Goal: Task Accomplishment & Management: Complete application form

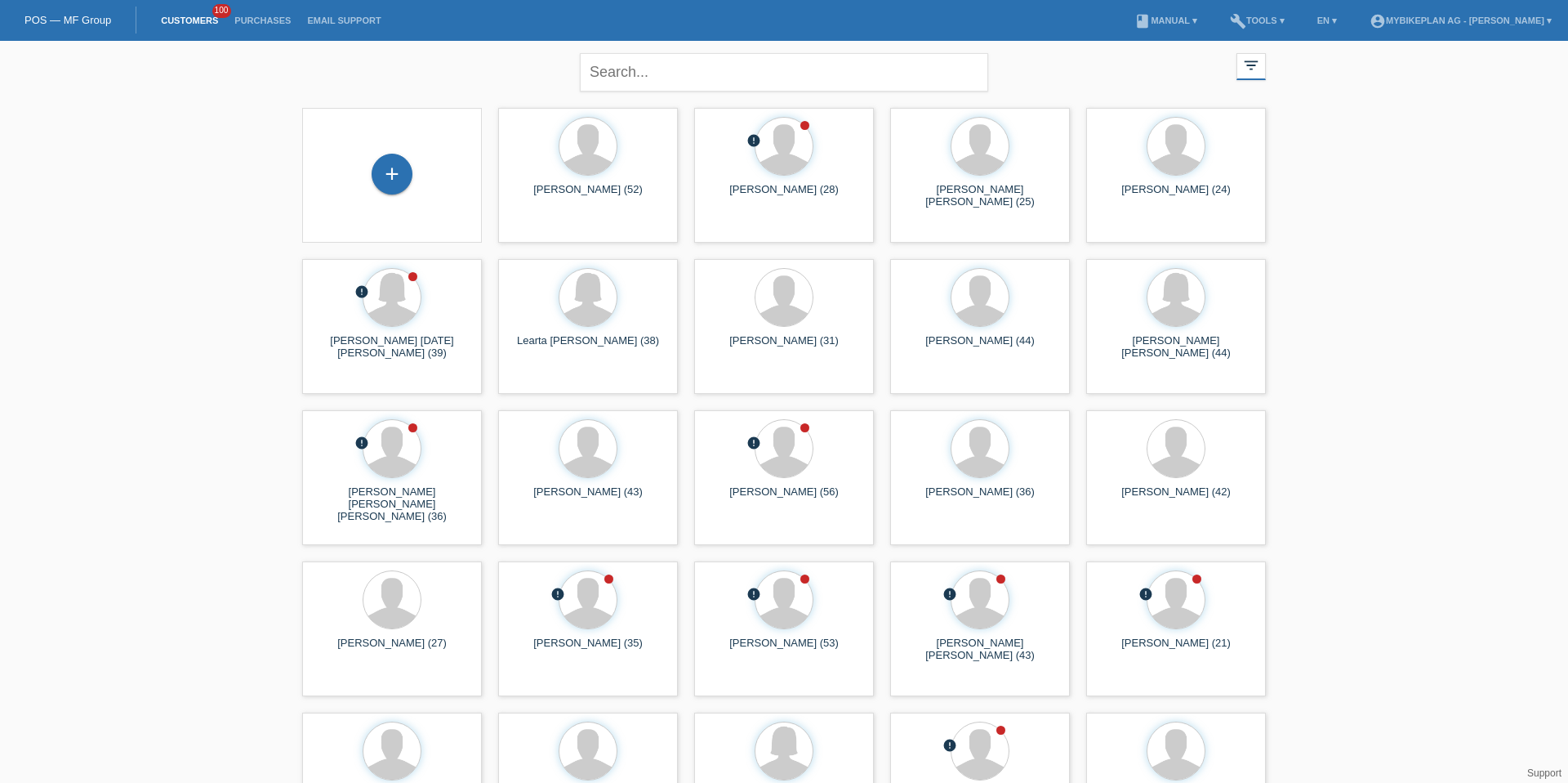
click at [374, 151] on div "+" at bounding box center [392, 175] width 179 height 135
click at [385, 158] on div "+" at bounding box center [392, 174] width 41 height 41
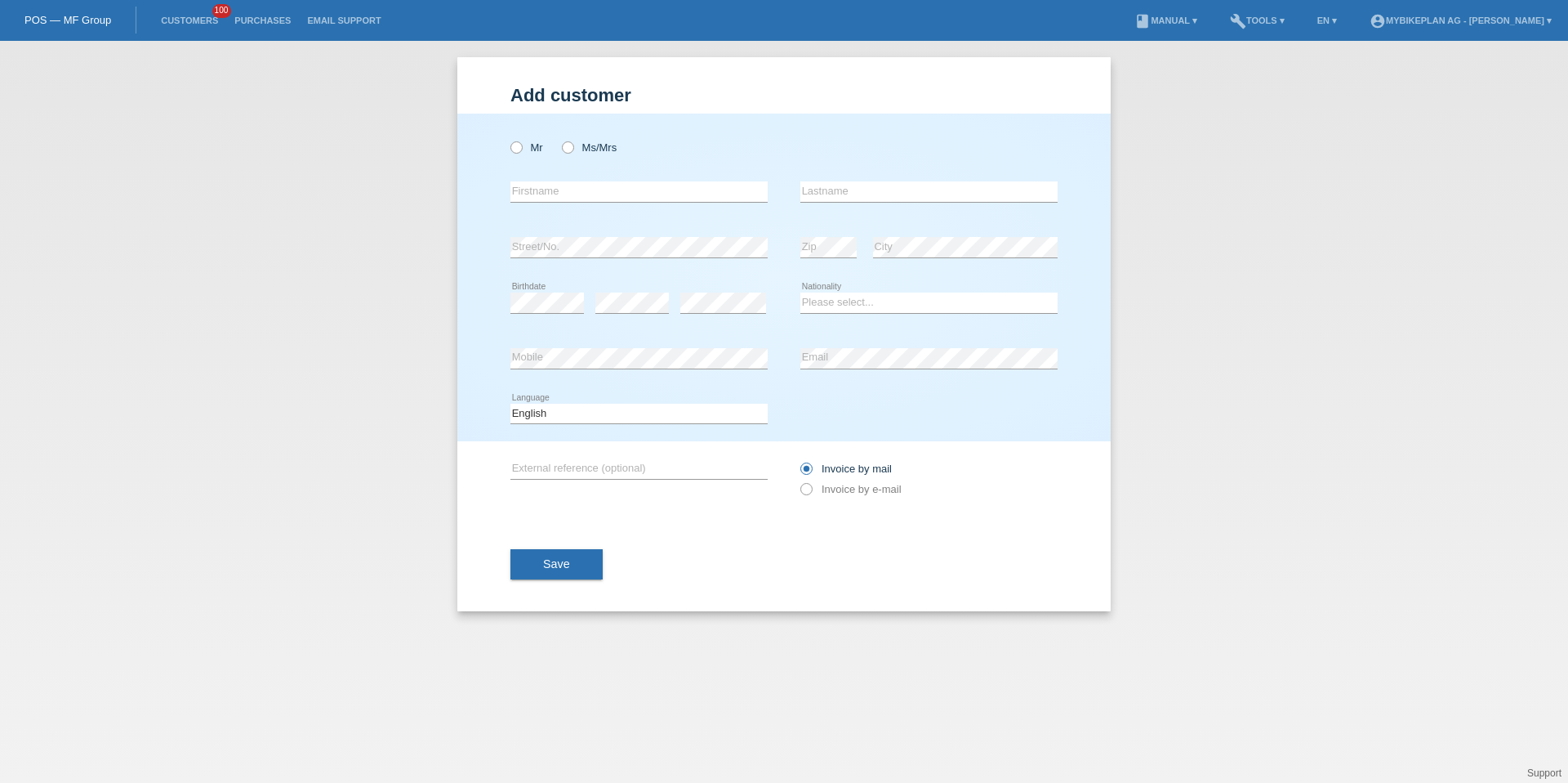
click at [522, 156] on div "Mr Ms/Mrs" at bounding box center [639, 148] width 257 height 34
click at [508, 139] on icon at bounding box center [508, 139] width 0 height 0
click at [520, 146] on input "Mr" at bounding box center [516, 146] width 10 height 10
radio input "true"
click at [575, 202] on icon at bounding box center [639, 202] width 257 height 1
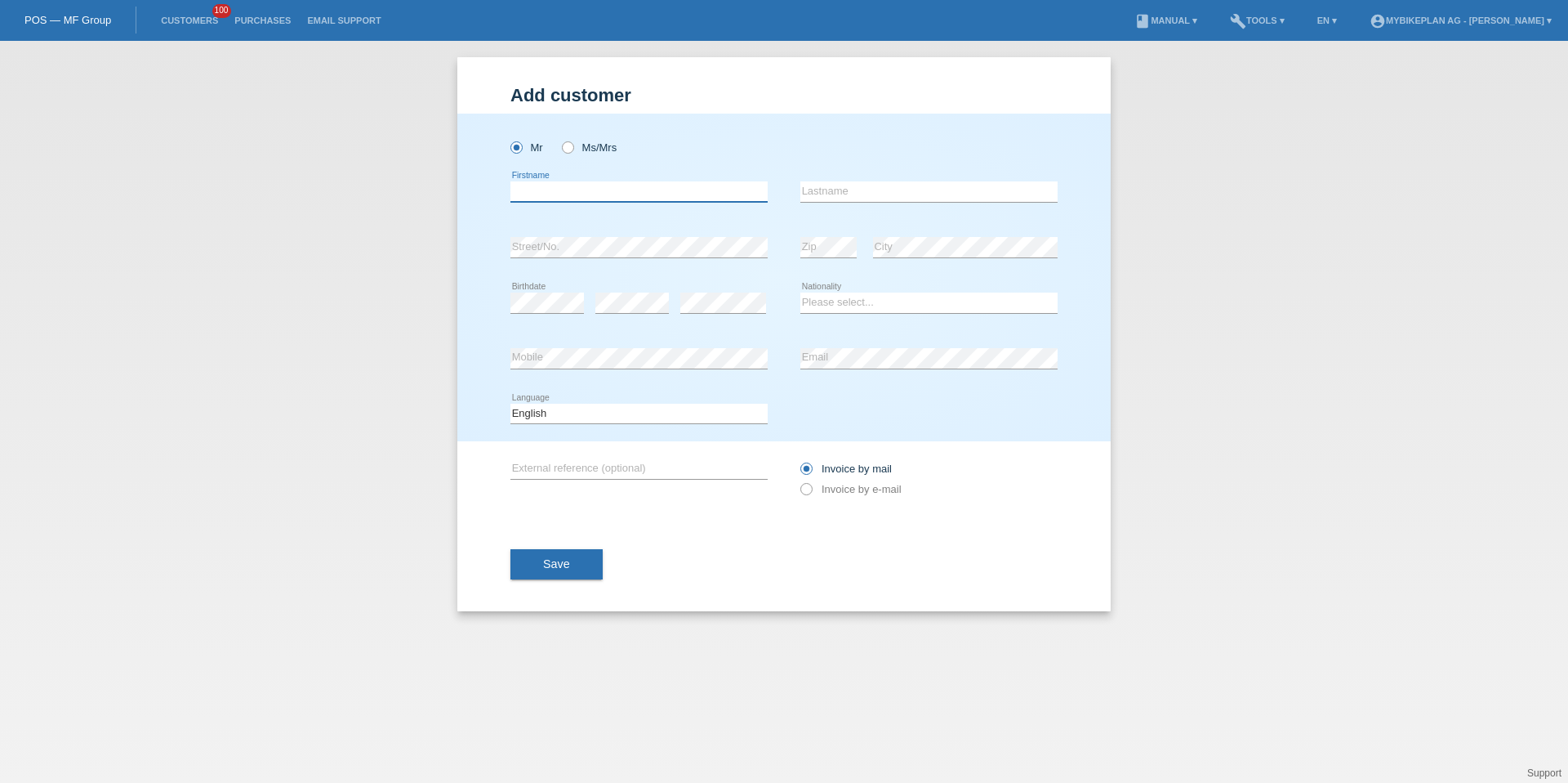
click at [579, 189] on input "text" at bounding box center [639, 192] width 257 height 21
type input "[PERSON_NAME]"
type input "Hunziker"
select select "CH"
click at [547, 414] on select "Deutsch Français Italiano English" at bounding box center [639, 413] width 257 height 20
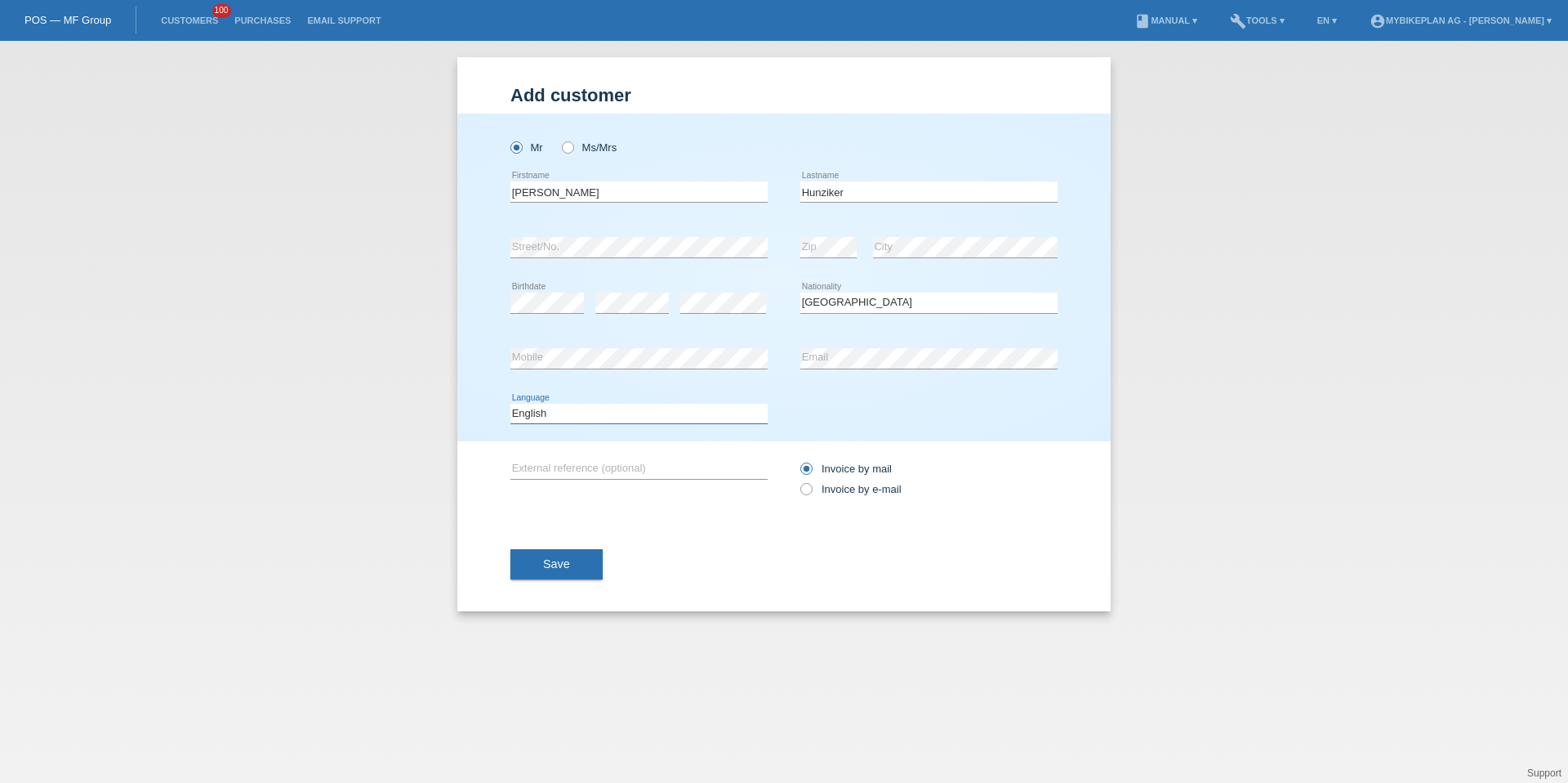
select select "de"
click at [836, 488] on label "Invoice by e-mail" at bounding box center [851, 489] width 101 height 12
click at [811, 488] on input "Invoice by e-mail" at bounding box center [805, 493] width 10 height 21
radio input "true"
click at [518, 540] on div "Save" at bounding box center [784, 564] width 547 height 94
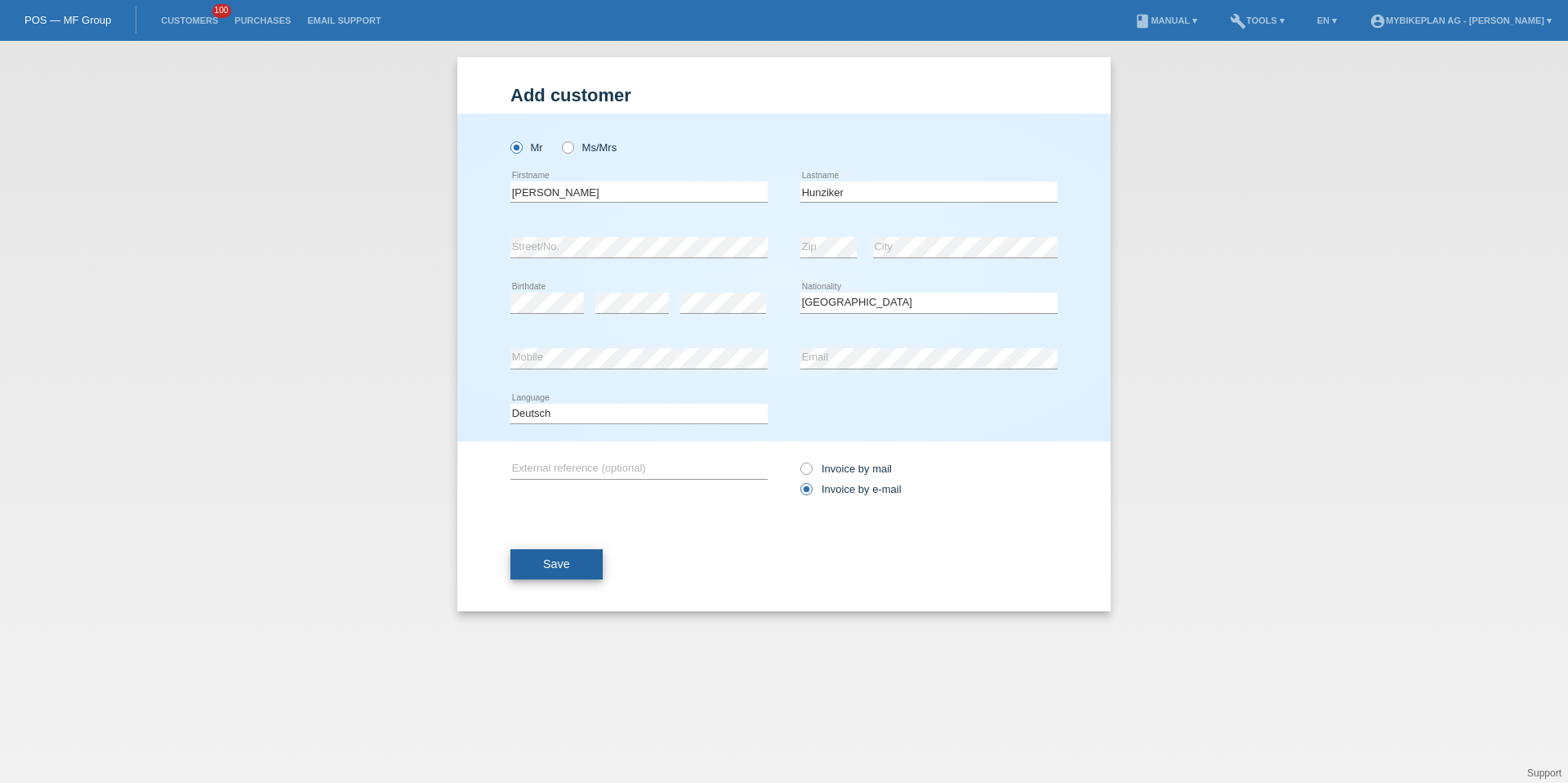
click at [528, 570] on button "Save" at bounding box center [557, 564] width 92 height 31
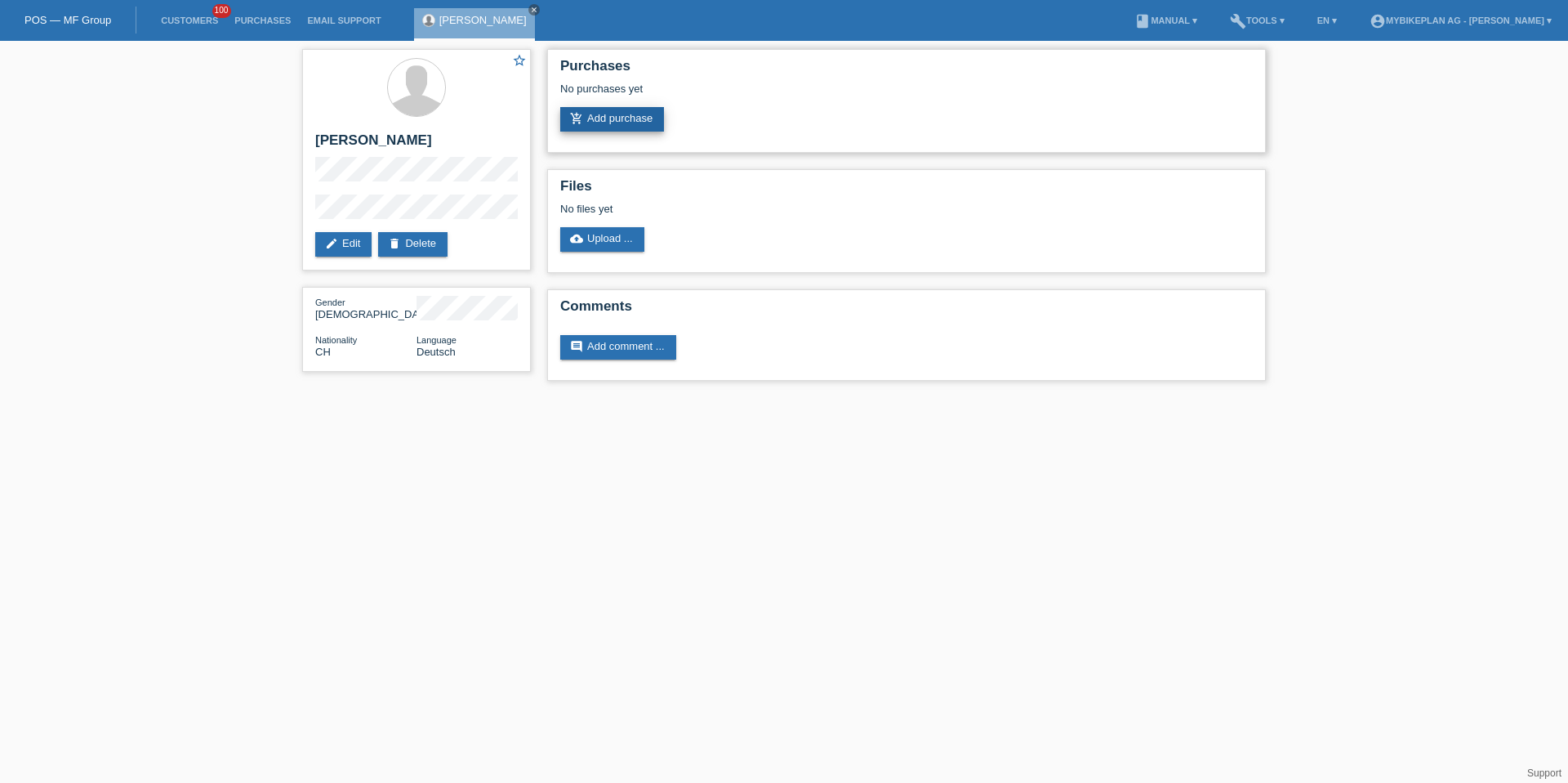
click at [639, 131] on link "add_shopping_cart Add purchase" at bounding box center [612, 120] width 104 height 24
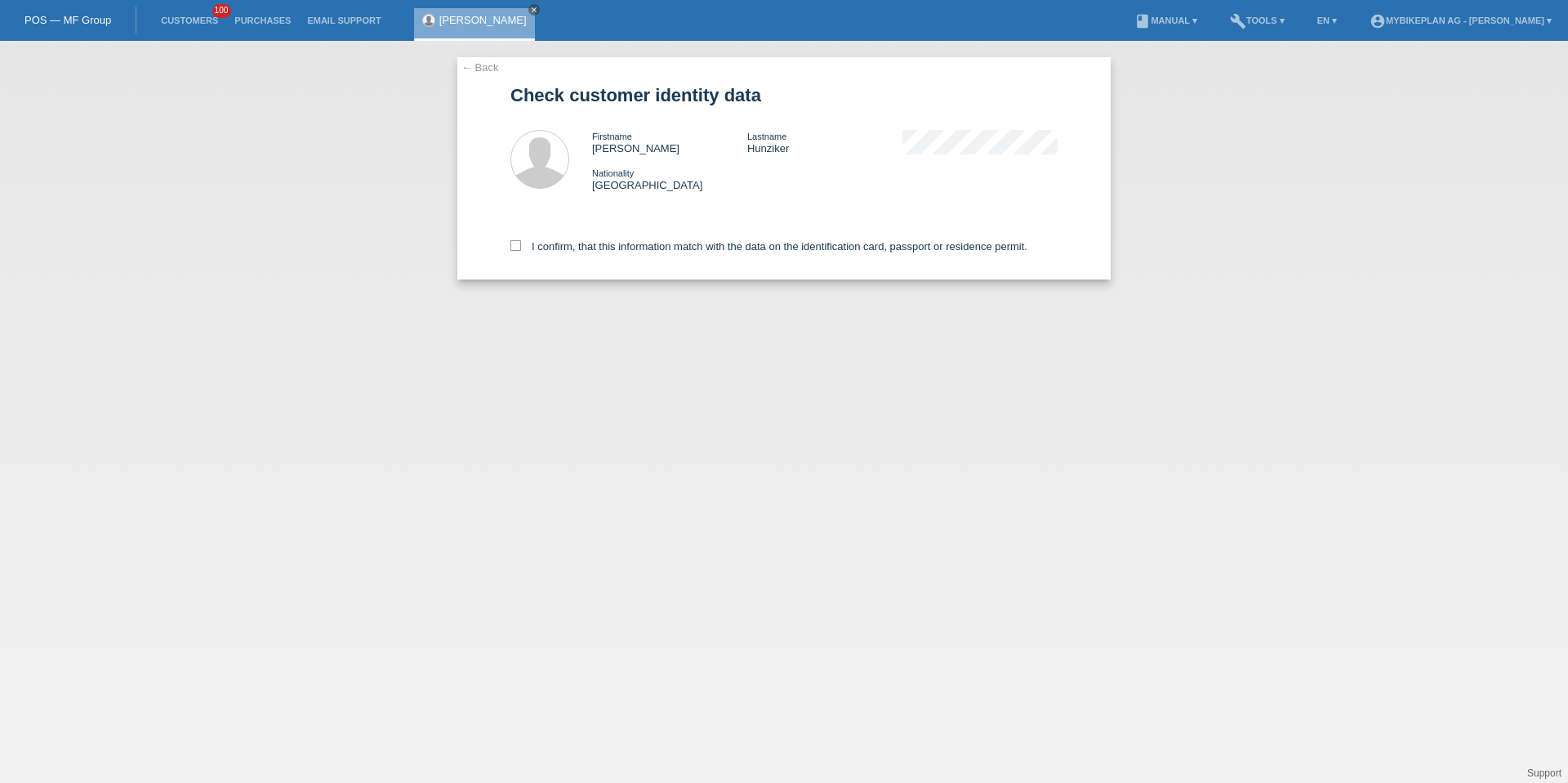
click at [589, 228] on div "I confirm, that this information match with the data on the identification card…" at bounding box center [784, 243] width 547 height 72
click at [589, 244] on label "I confirm, that this information match with the data on the identification card…" at bounding box center [770, 246] width 517 height 12
click at [521, 244] on input "I confirm, that this information match with the data on the identification card…" at bounding box center [516, 245] width 10 height 10
checkbox input "true"
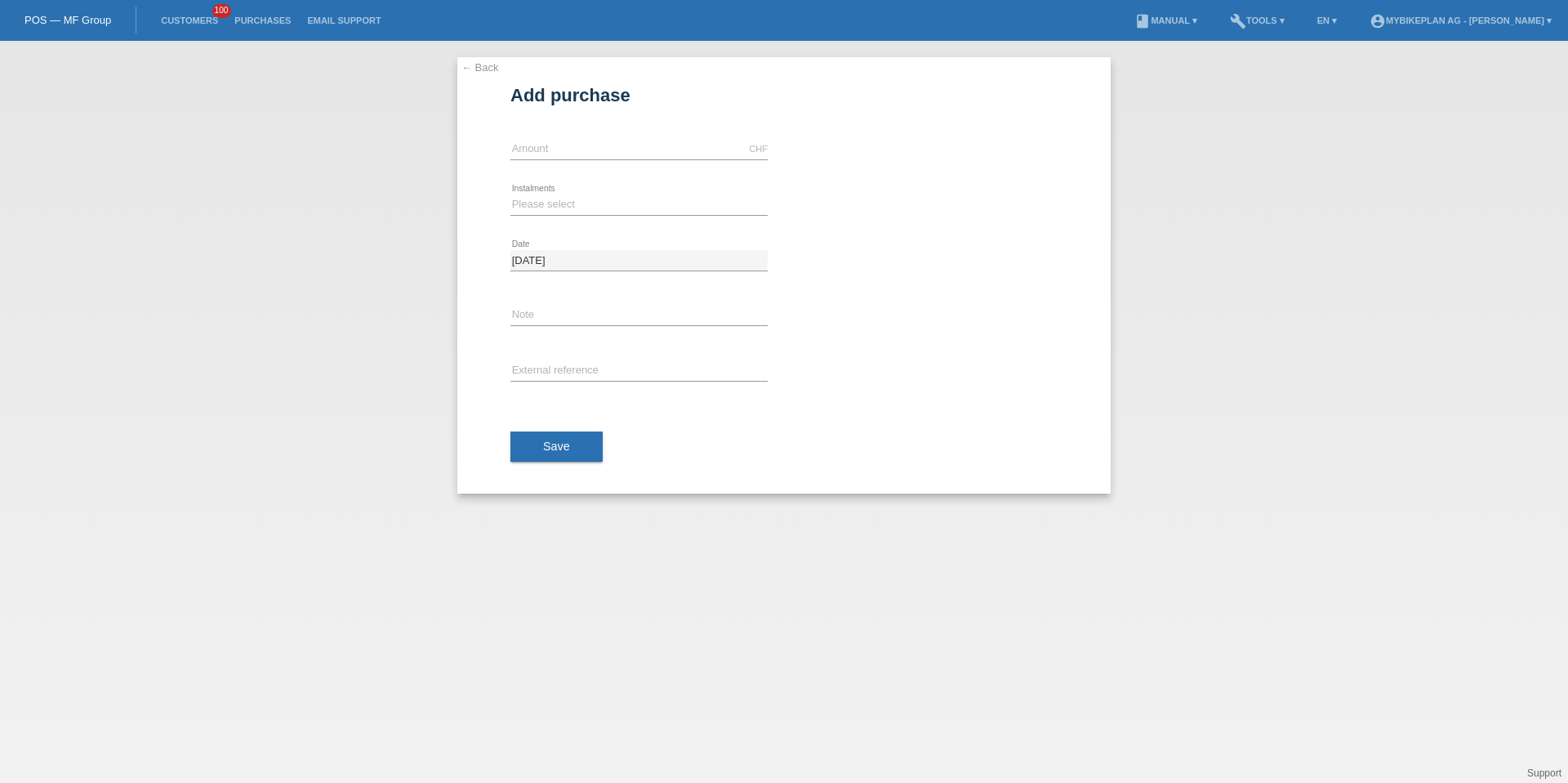
click at [595, 149] on input "text" at bounding box center [639, 149] width 257 height 21
type input "1899.00"
click at [579, 198] on select "Please select 6 instalments 12 instalments 18 instalments 24 instalments 36 ins…" at bounding box center [639, 204] width 257 height 20
select select "487"
click at [564, 359] on div "error External reference" at bounding box center [639, 371] width 257 height 55
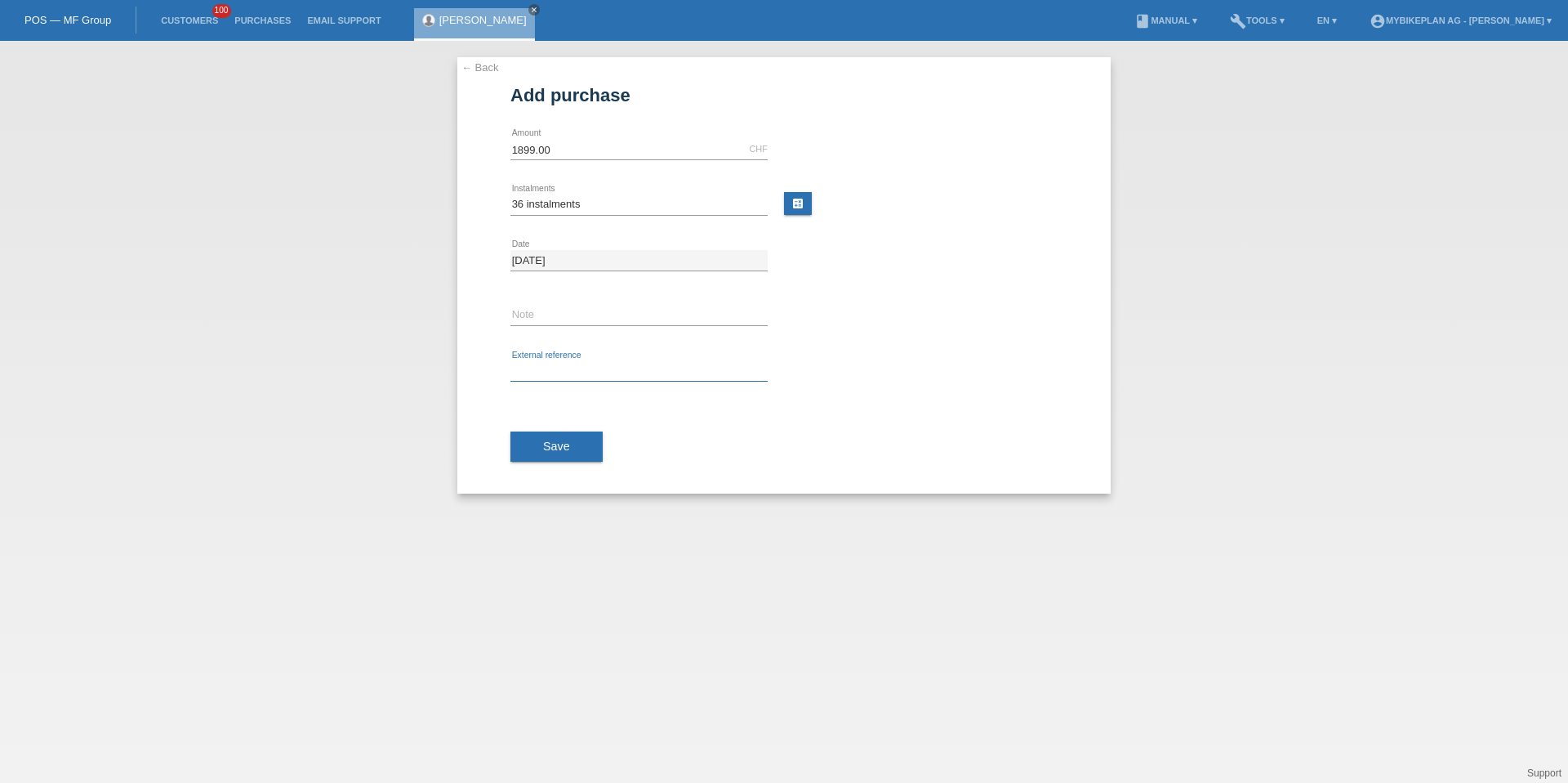
click at [562, 366] on input "text" at bounding box center [639, 372] width 257 height 21
paste input "41696650775"
type input "41696650775"
click at [561, 443] on span "Save" at bounding box center [557, 446] width 27 height 13
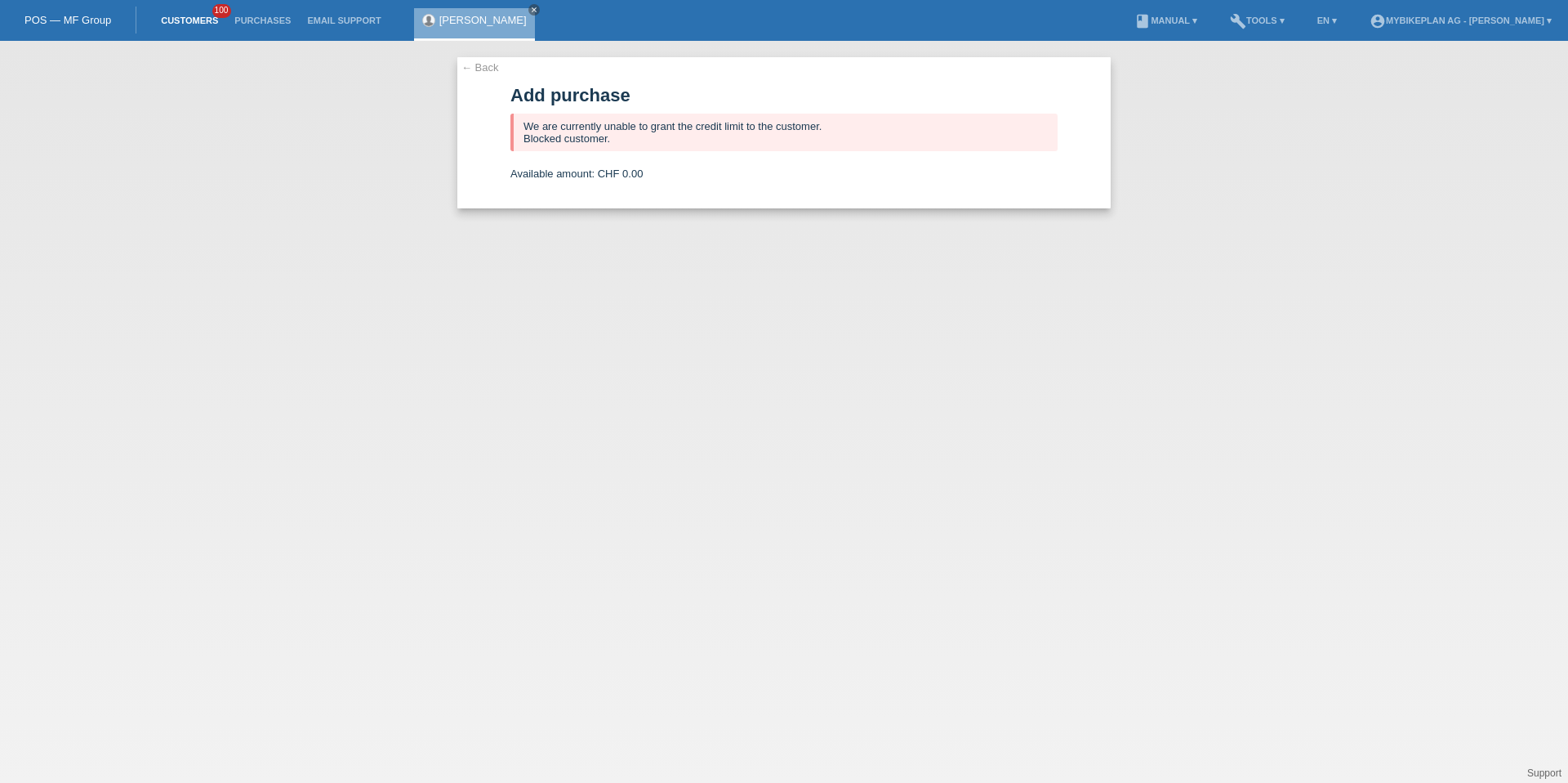
click at [196, 18] on link "Customers" at bounding box center [190, 21] width 74 height 9
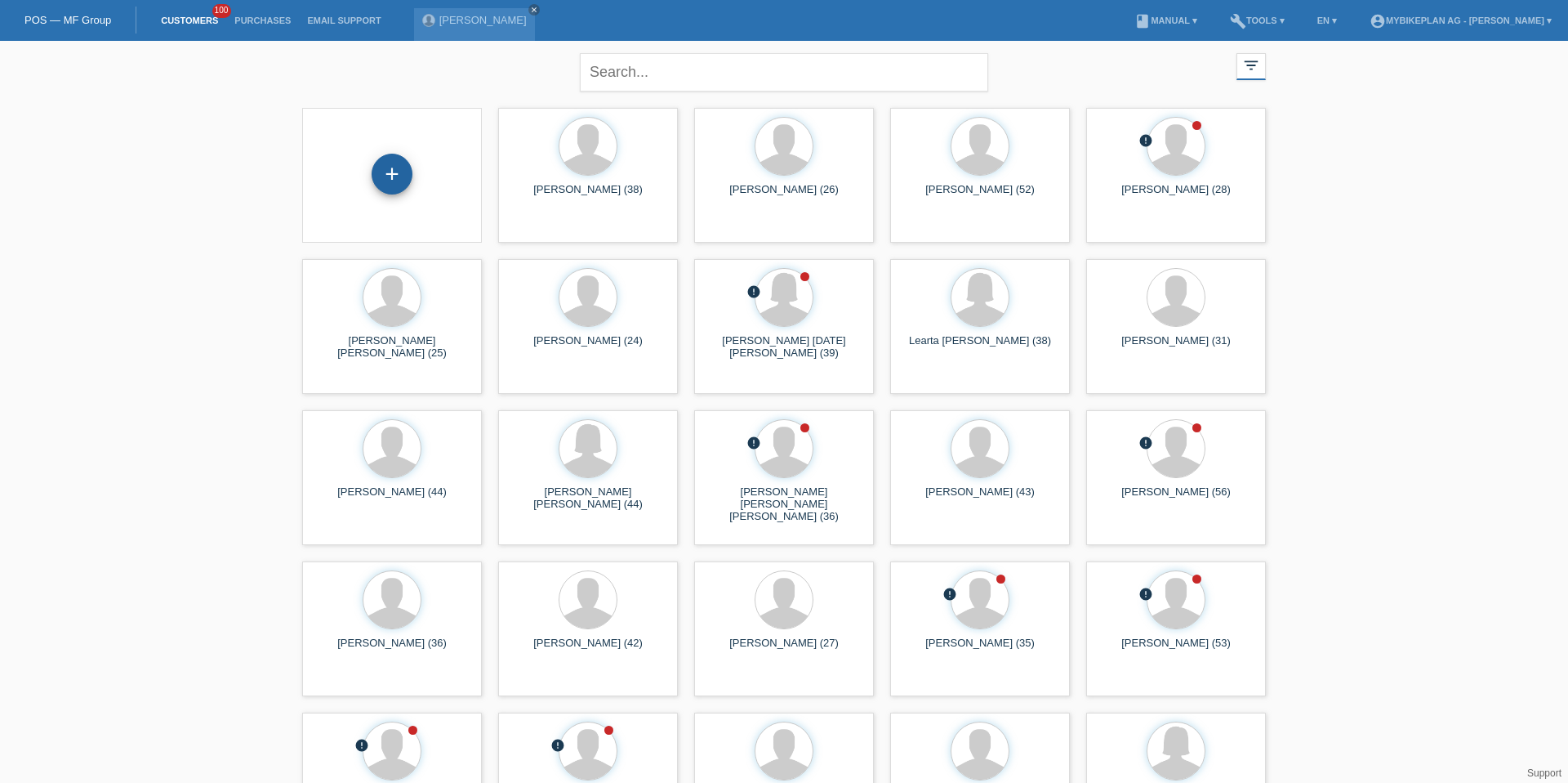
click at [388, 164] on div "+" at bounding box center [392, 174] width 41 height 41
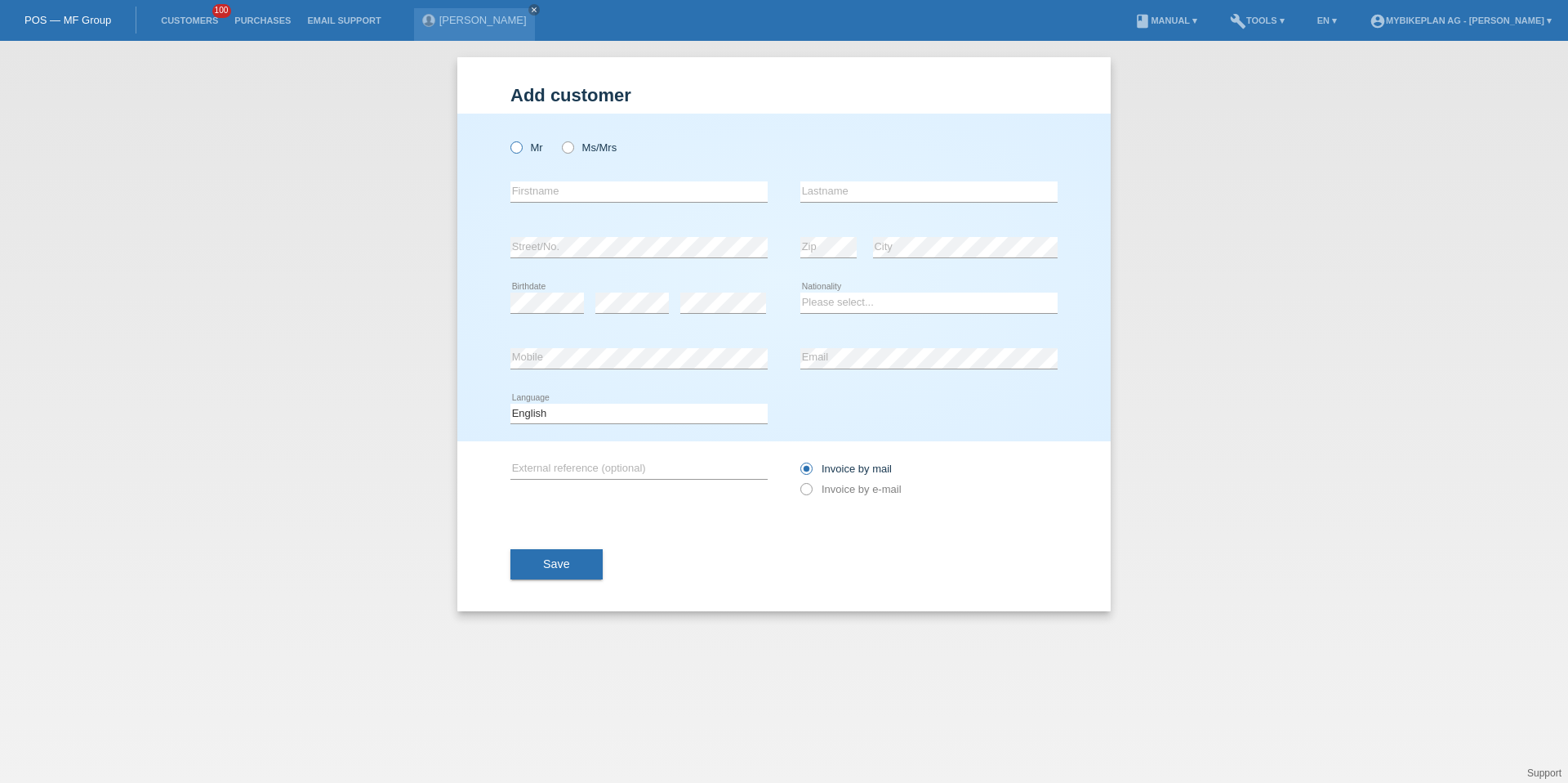
click at [525, 149] on label "Mr" at bounding box center [527, 147] width 33 height 12
click at [521, 149] on input "Mr" at bounding box center [516, 146] width 10 height 10
radio input "true"
click at [547, 189] on input "text" at bounding box center [639, 192] width 257 height 21
type input "Denis"
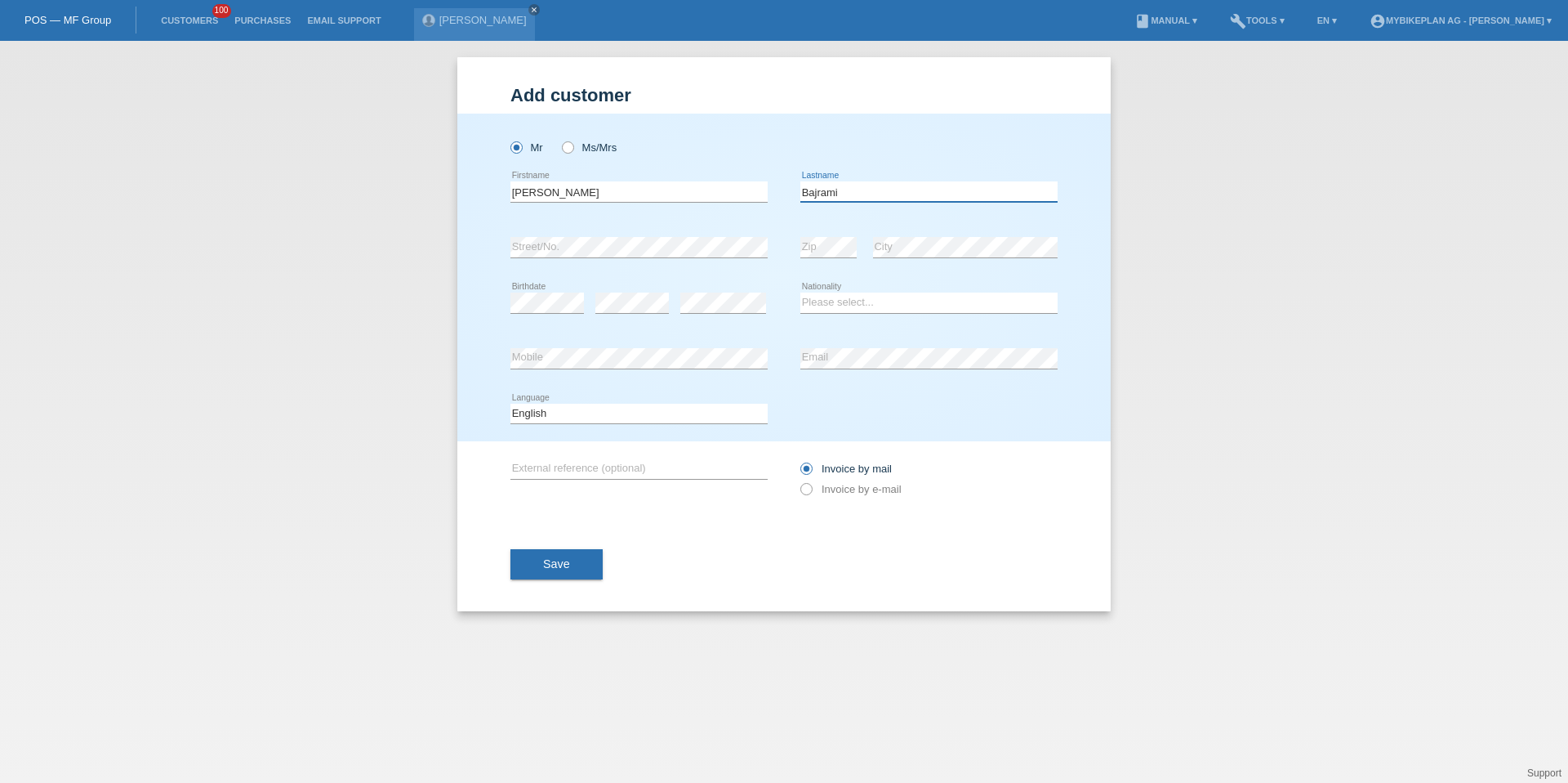
type input "Bajrami"
select select "IT"
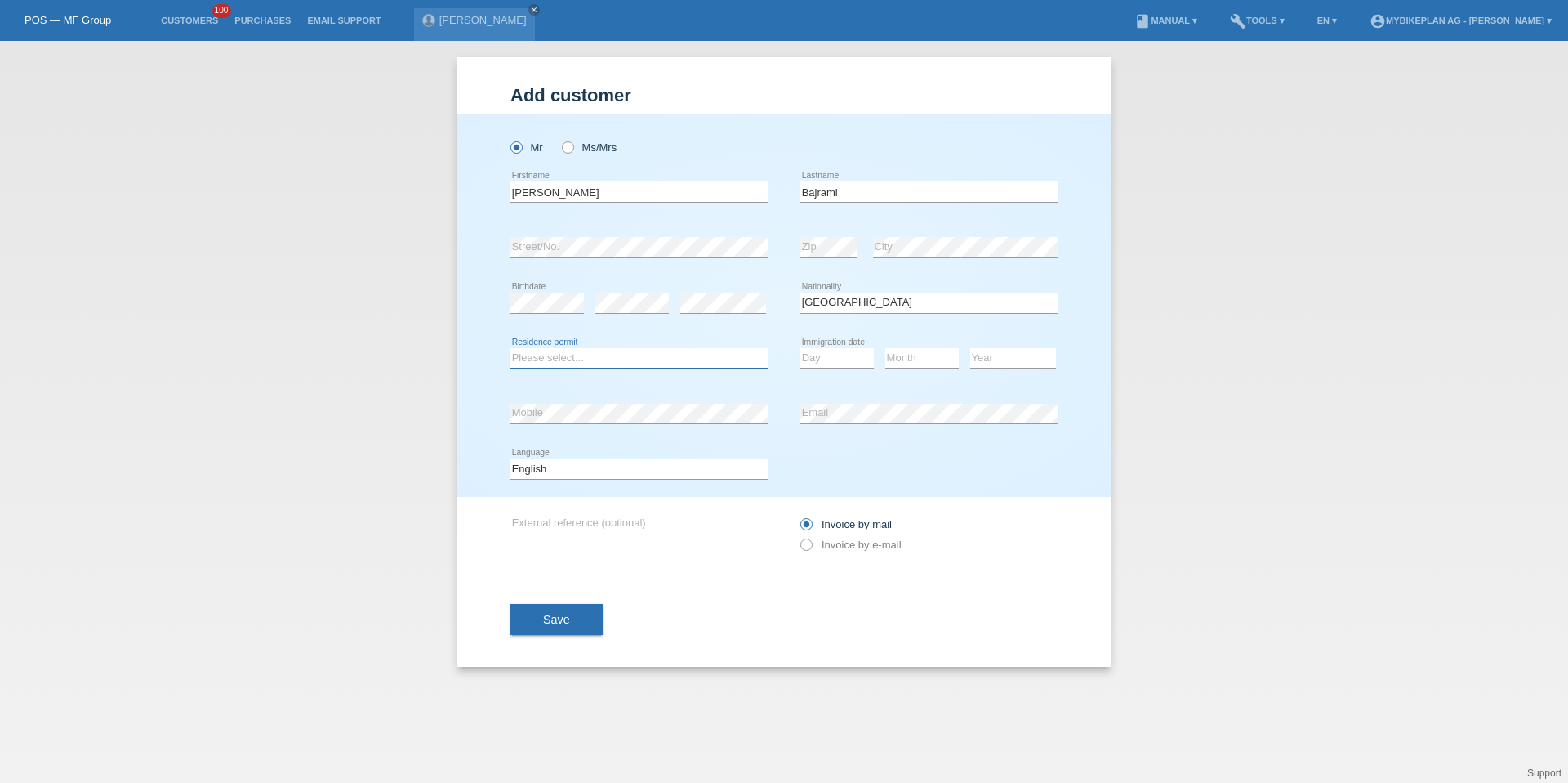
select select "C"
select select "10"
select select "07"
select select "2017"
click at [582, 462] on select "Deutsch Français Italiano English" at bounding box center [639, 468] width 257 height 20
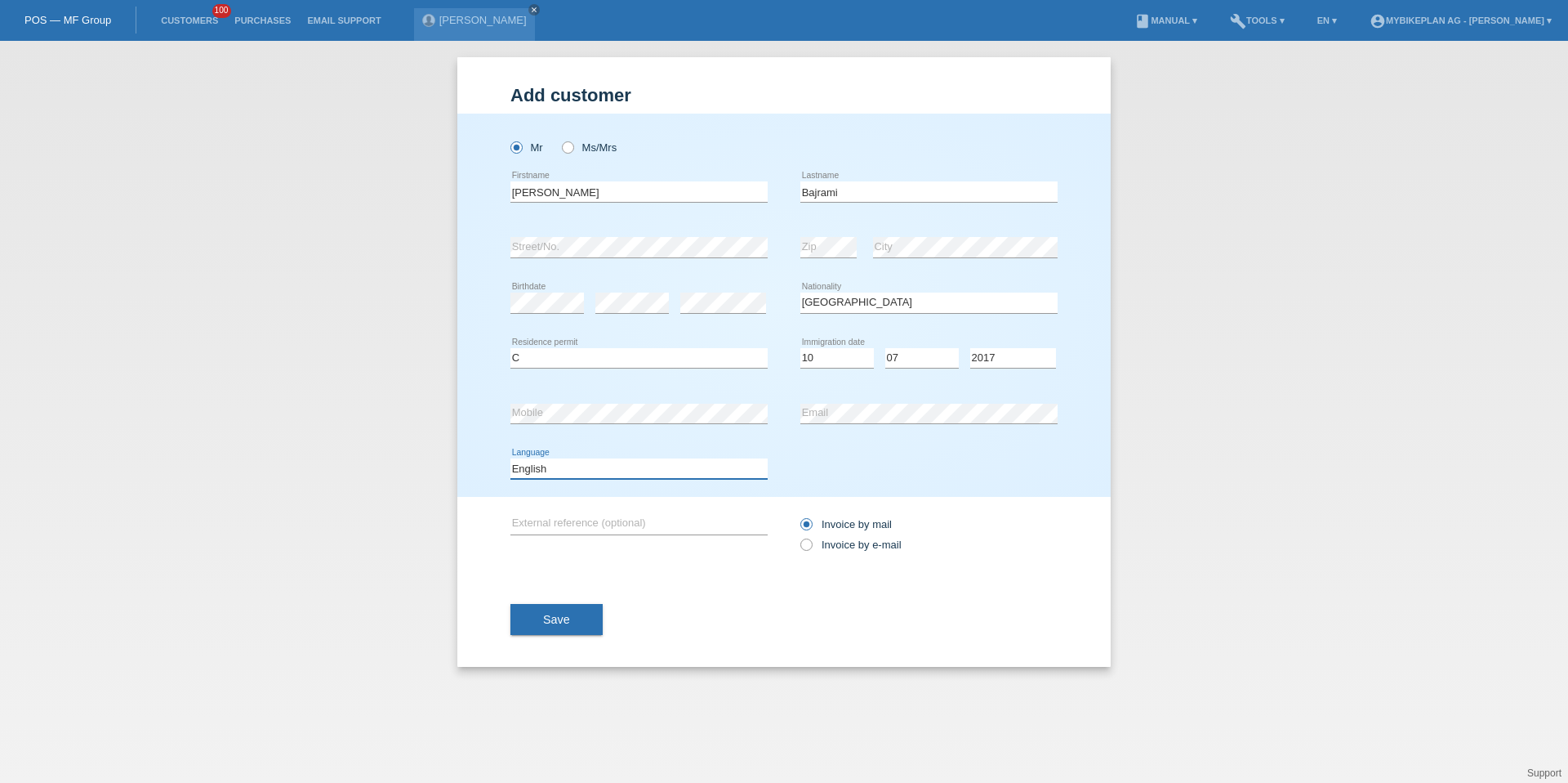
select select "de"
click at [812, 543] on label "Invoice by e-mail" at bounding box center [851, 544] width 101 height 12
click at [811, 543] on input "Invoice by e-mail" at bounding box center [805, 548] width 10 height 21
radio input "true"
click at [563, 583] on div "Save" at bounding box center [784, 619] width 547 height 94
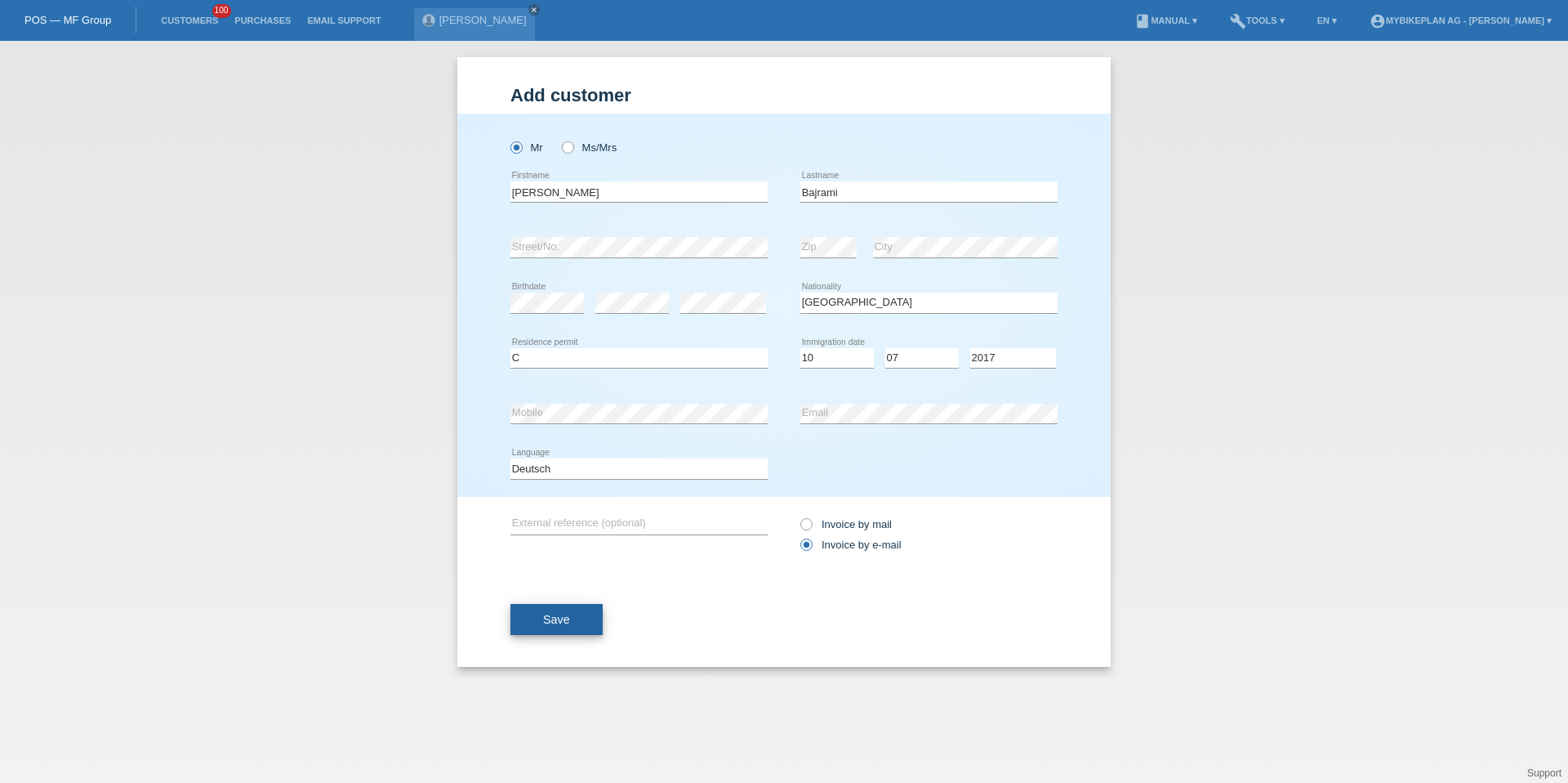
click at [563, 615] on span "Save" at bounding box center [557, 619] width 27 height 13
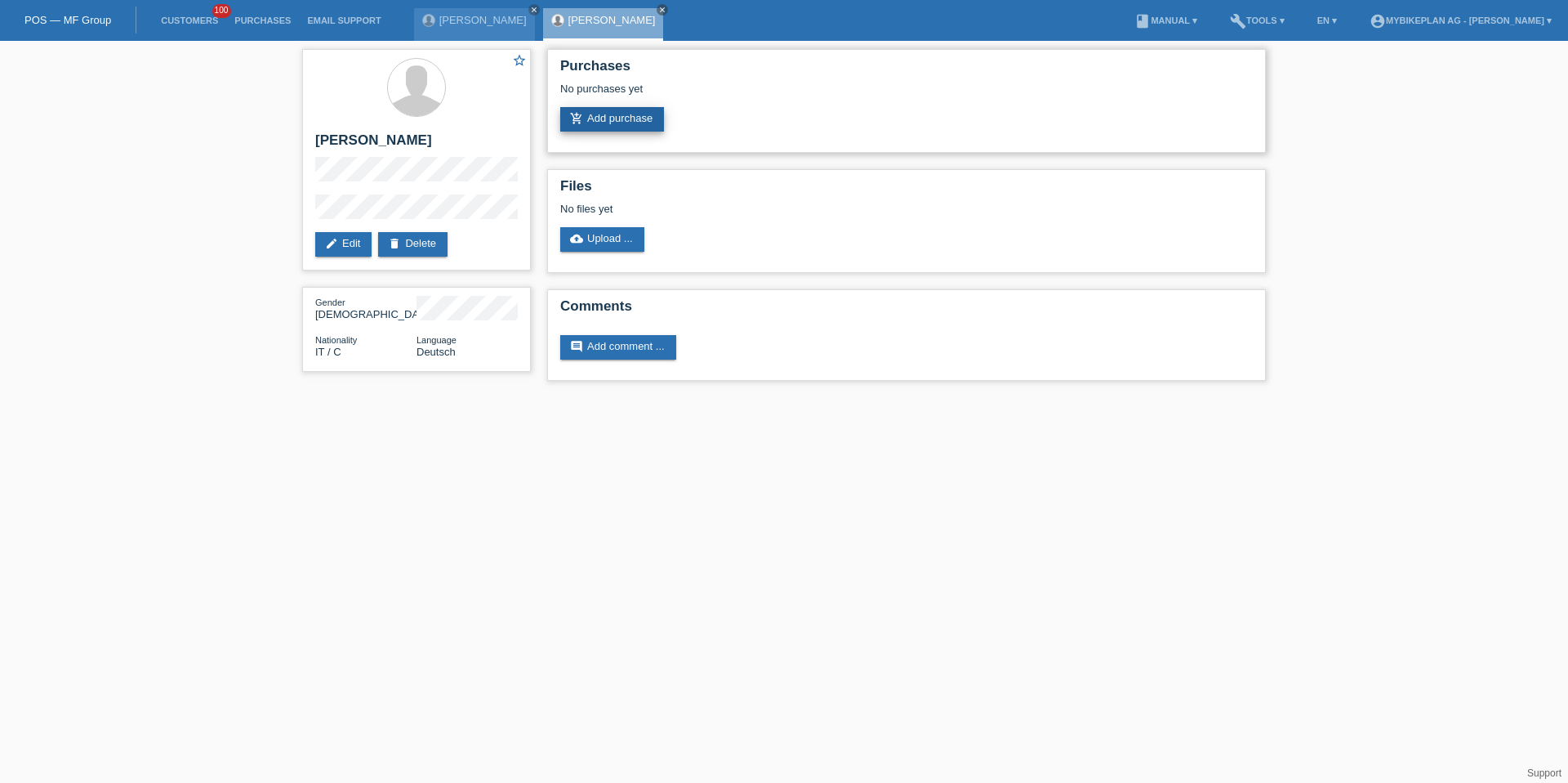
click at [606, 121] on link "add_shopping_cart Add purchase" at bounding box center [612, 120] width 104 height 24
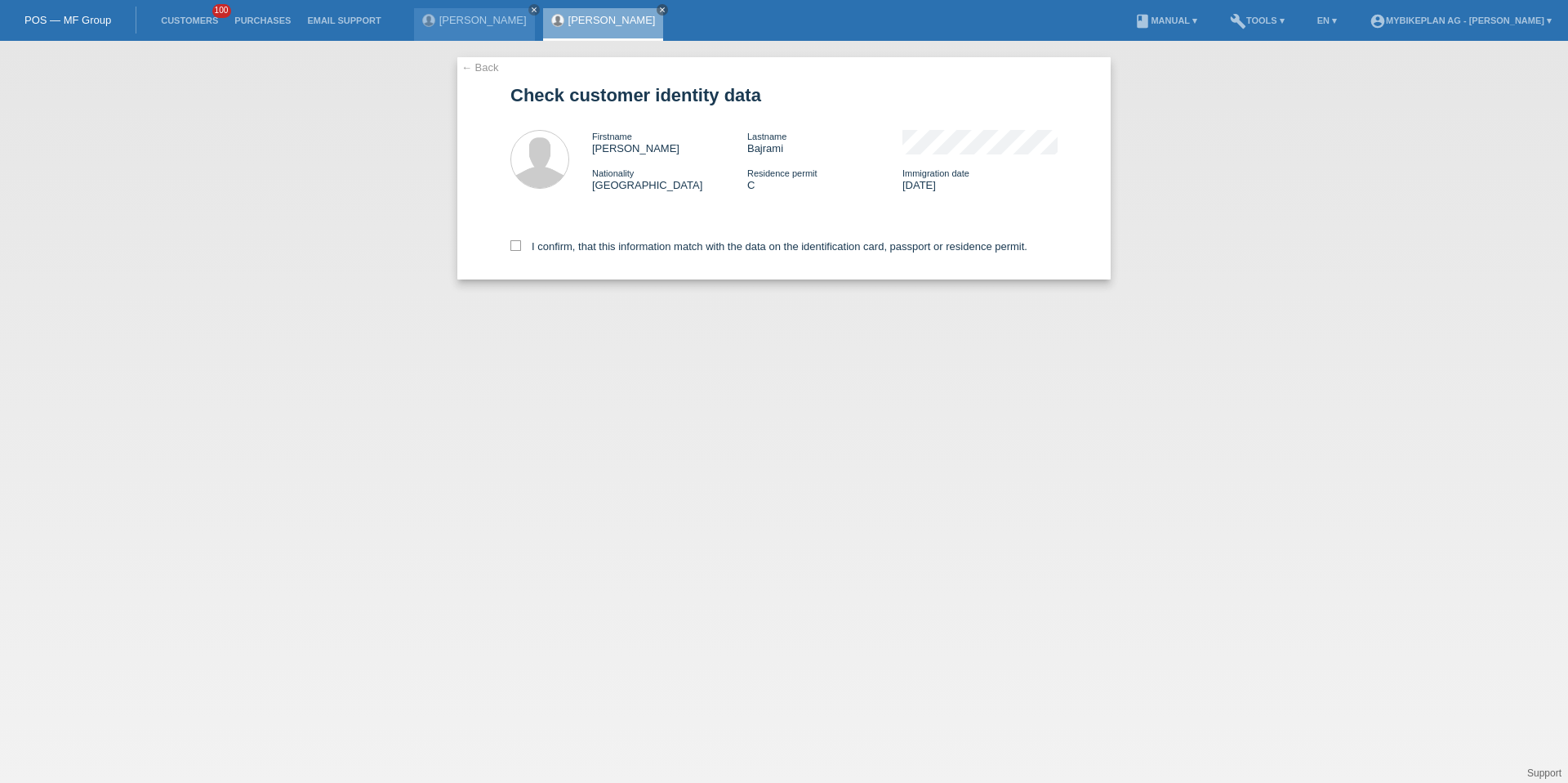
click at [574, 254] on div "I confirm, that this information match with the data on the identification card…" at bounding box center [784, 243] width 547 height 72
click at [574, 249] on label "I confirm, that this information match with the data on the identification card…" at bounding box center [770, 246] width 517 height 12
click at [521, 249] on input "I confirm, that this information match with the data on the identification card…" at bounding box center [516, 245] width 10 height 10
checkbox input "true"
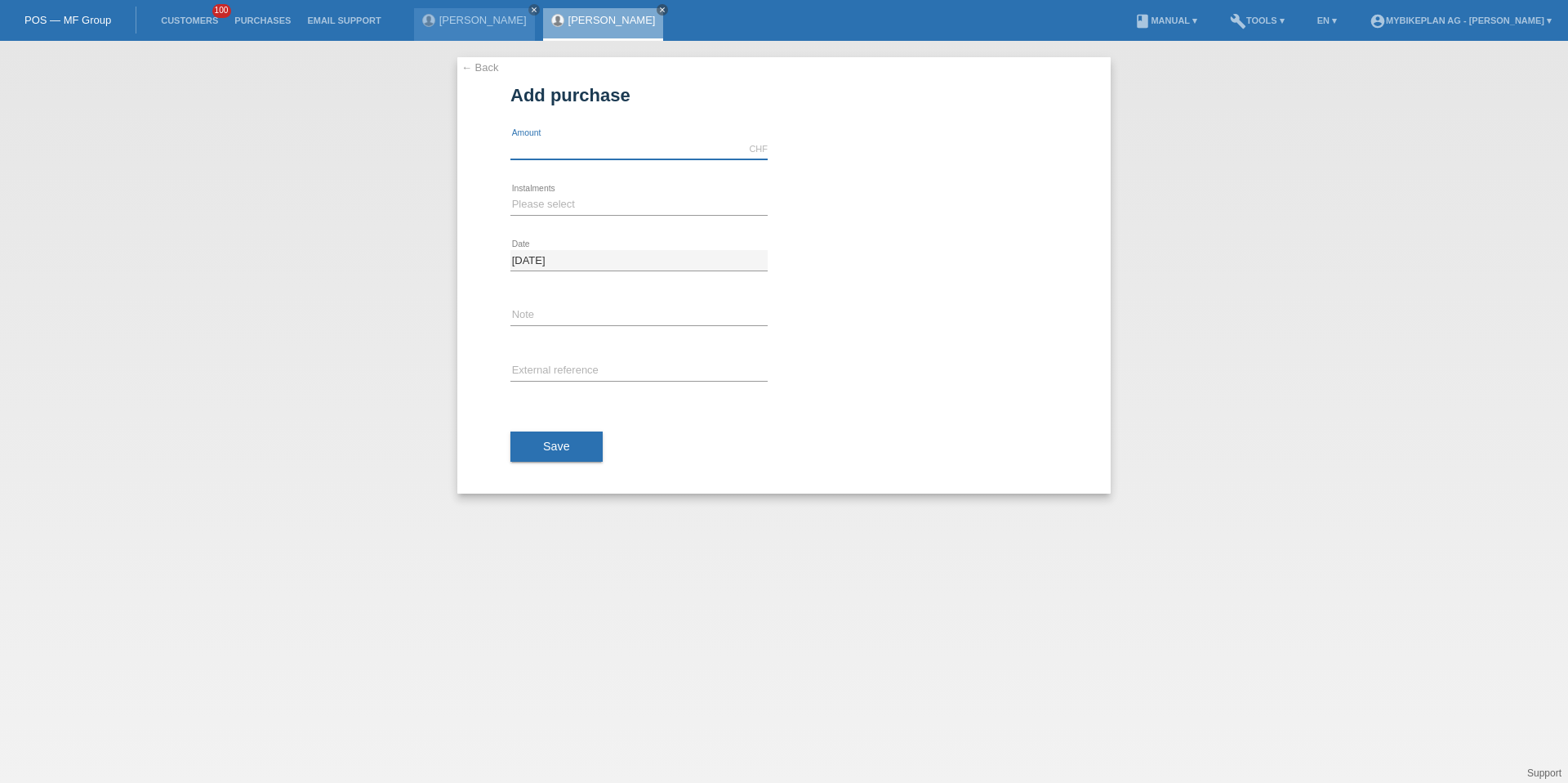
click at [592, 155] on input "text" at bounding box center [639, 149] width 257 height 21
type input "4399.00"
click at [553, 203] on select "Please select 6 instalments 12 instalments 18 instalments 24 instalments 36 ins…" at bounding box center [639, 204] width 257 height 20
select select "486"
click at [552, 363] on input "text" at bounding box center [639, 372] width 257 height 21
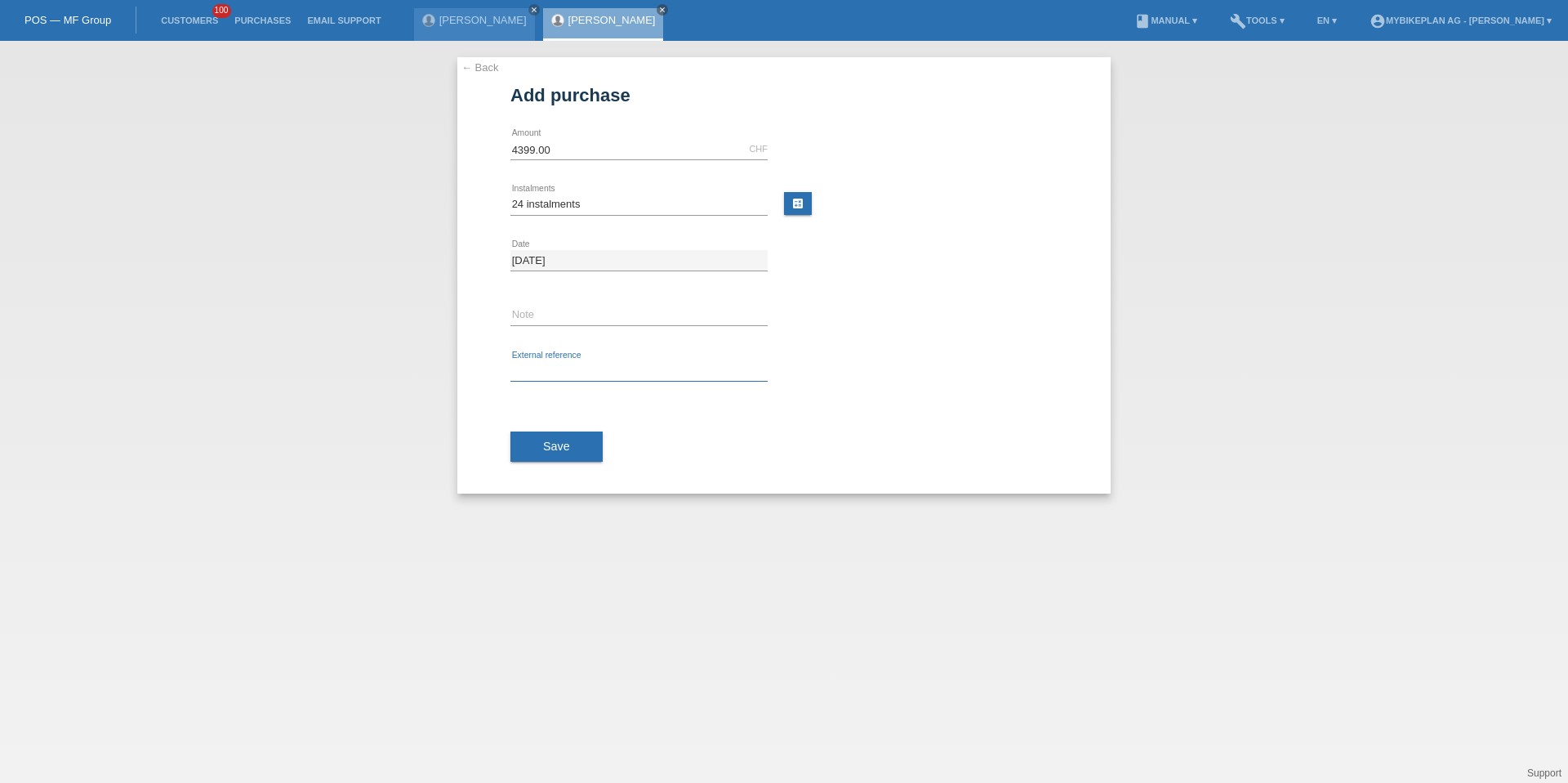
paste input "41706312353"
type input "41706312353"
click at [553, 447] on span "Save" at bounding box center [557, 446] width 27 height 13
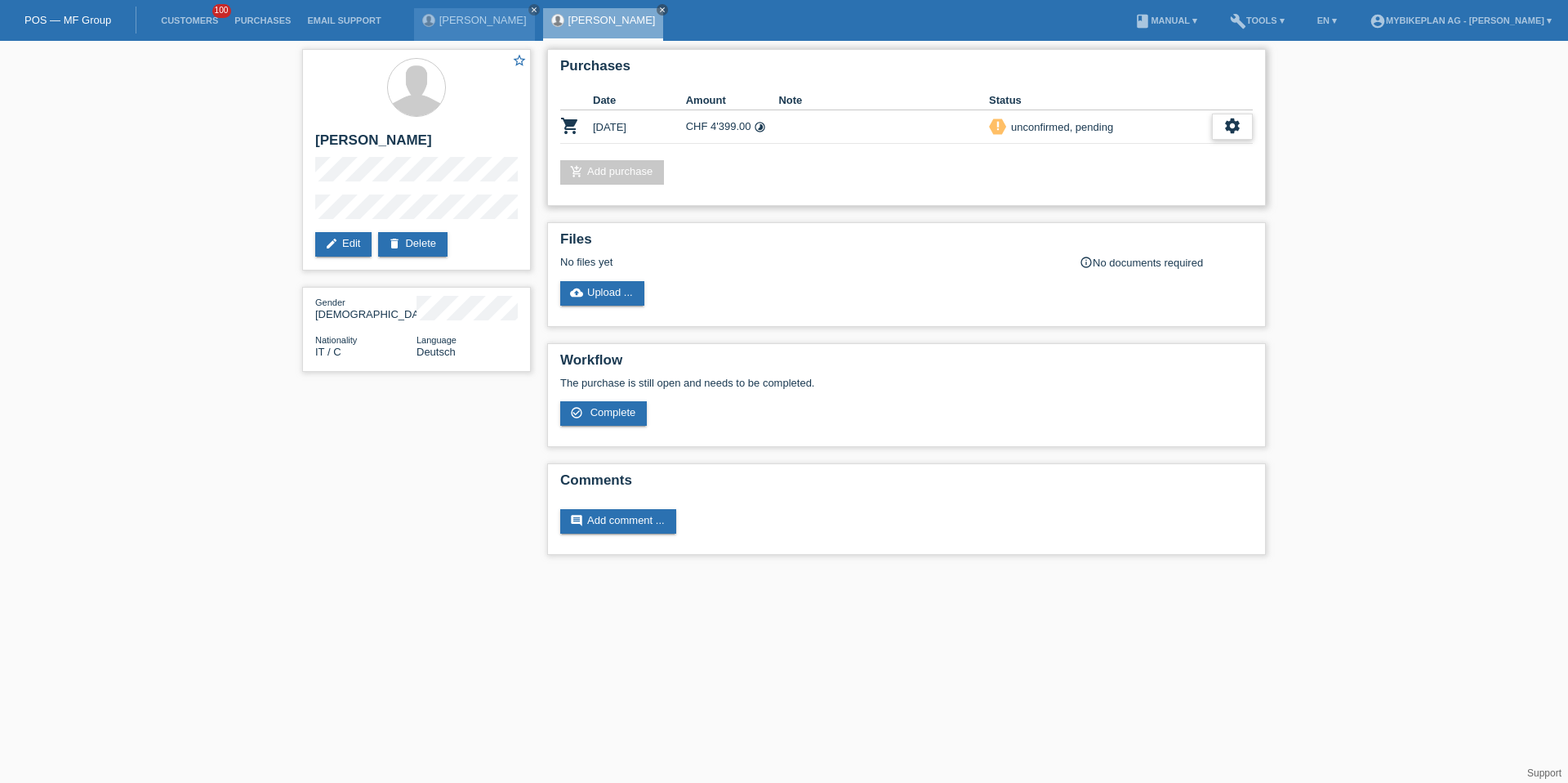
click at [1247, 131] on div "settings" at bounding box center [1233, 127] width 41 height 26
click at [1153, 160] on div "fullscreen Show" at bounding box center [1126, 153] width 247 height 24
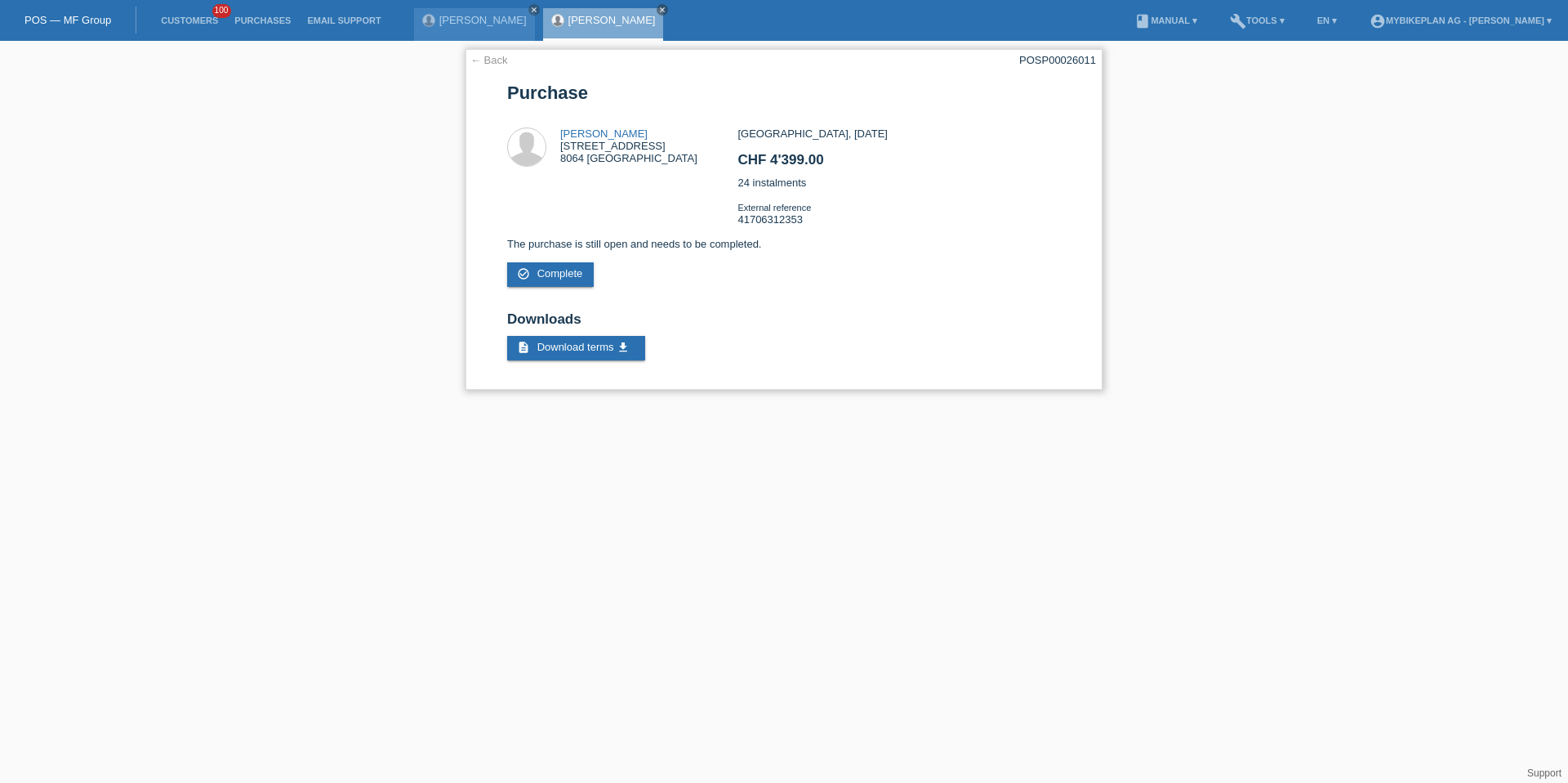
click at [1078, 69] on div "← Back POSP00026011 Purchase Denis Bajrami Bändliweg 15 8064 Zürich CHF 4'399.00" at bounding box center [784, 219] width 637 height 341
click at [1077, 54] on div "POSP00026011" at bounding box center [1057, 60] width 77 height 12
copy div "POSP00026011"
click at [196, 21] on link "Customers" at bounding box center [190, 21] width 74 height 9
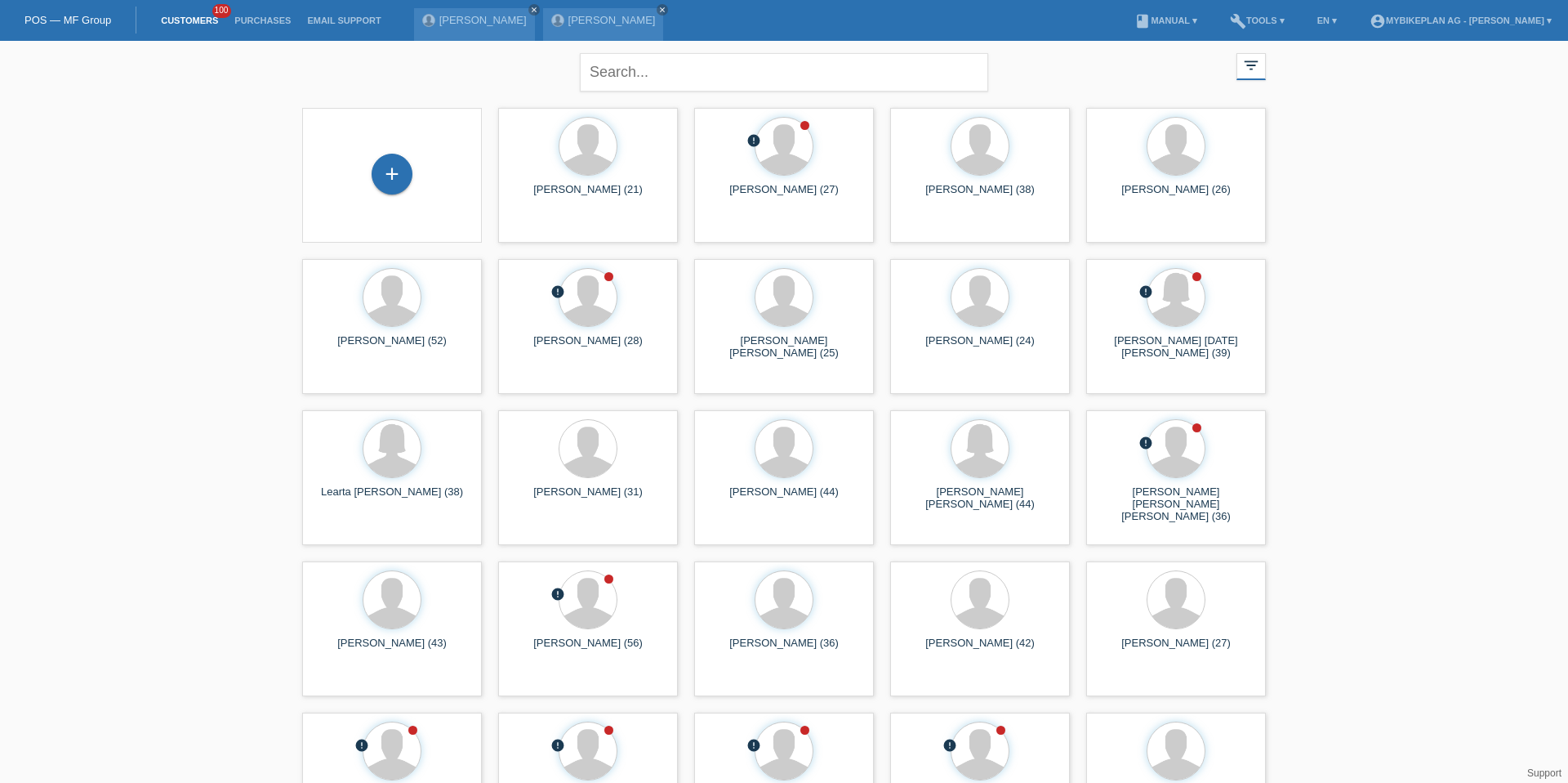
click at [410, 187] on div "+" at bounding box center [392, 175] width 153 height 43
click at [396, 183] on div "+" at bounding box center [392, 174] width 41 height 41
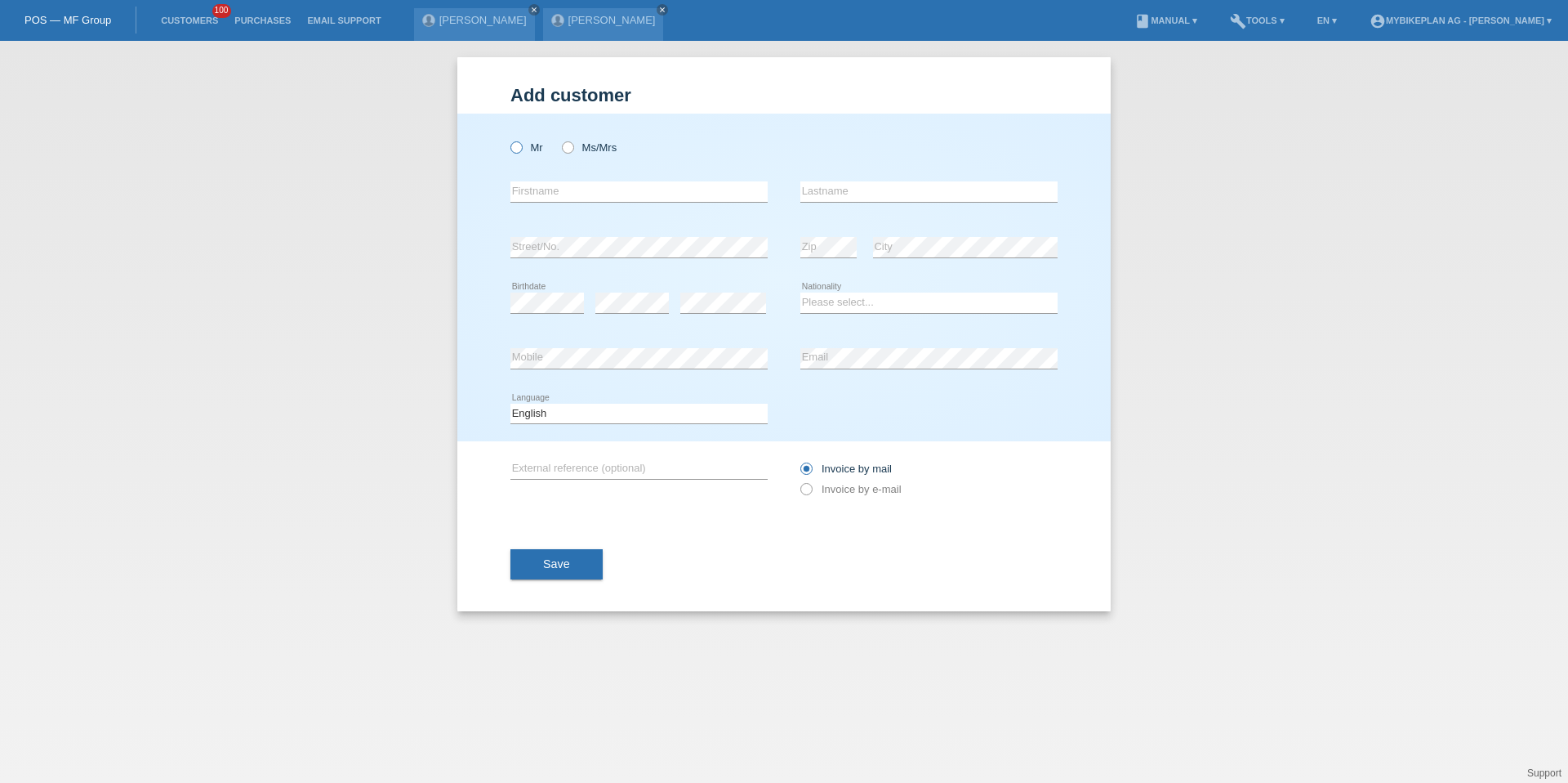
click at [508, 139] on icon at bounding box center [508, 139] width 0 height 0
click at [516, 145] on input "Mr" at bounding box center [516, 146] width 10 height 10
radio input "true"
click at [530, 199] on input "text" at bounding box center [639, 192] width 257 height 21
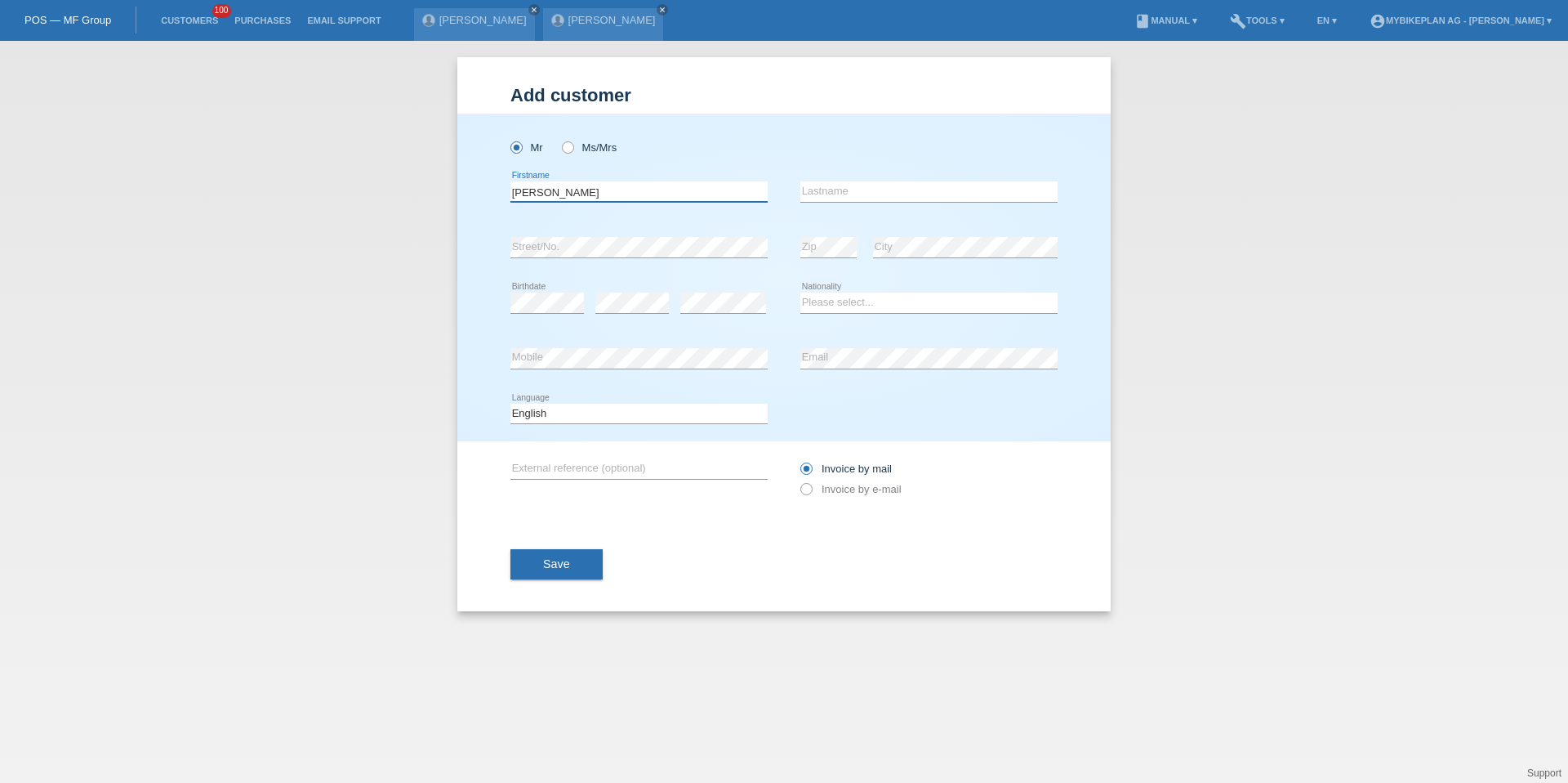
type input "Etienne"
type input "Anneler"
select select "CH"
click at [653, 424] on div "Deutsch Français Italiano English error Language" at bounding box center [639, 414] width 257 height 55
click at [647, 423] on icon at bounding box center [639, 423] width 257 height 1
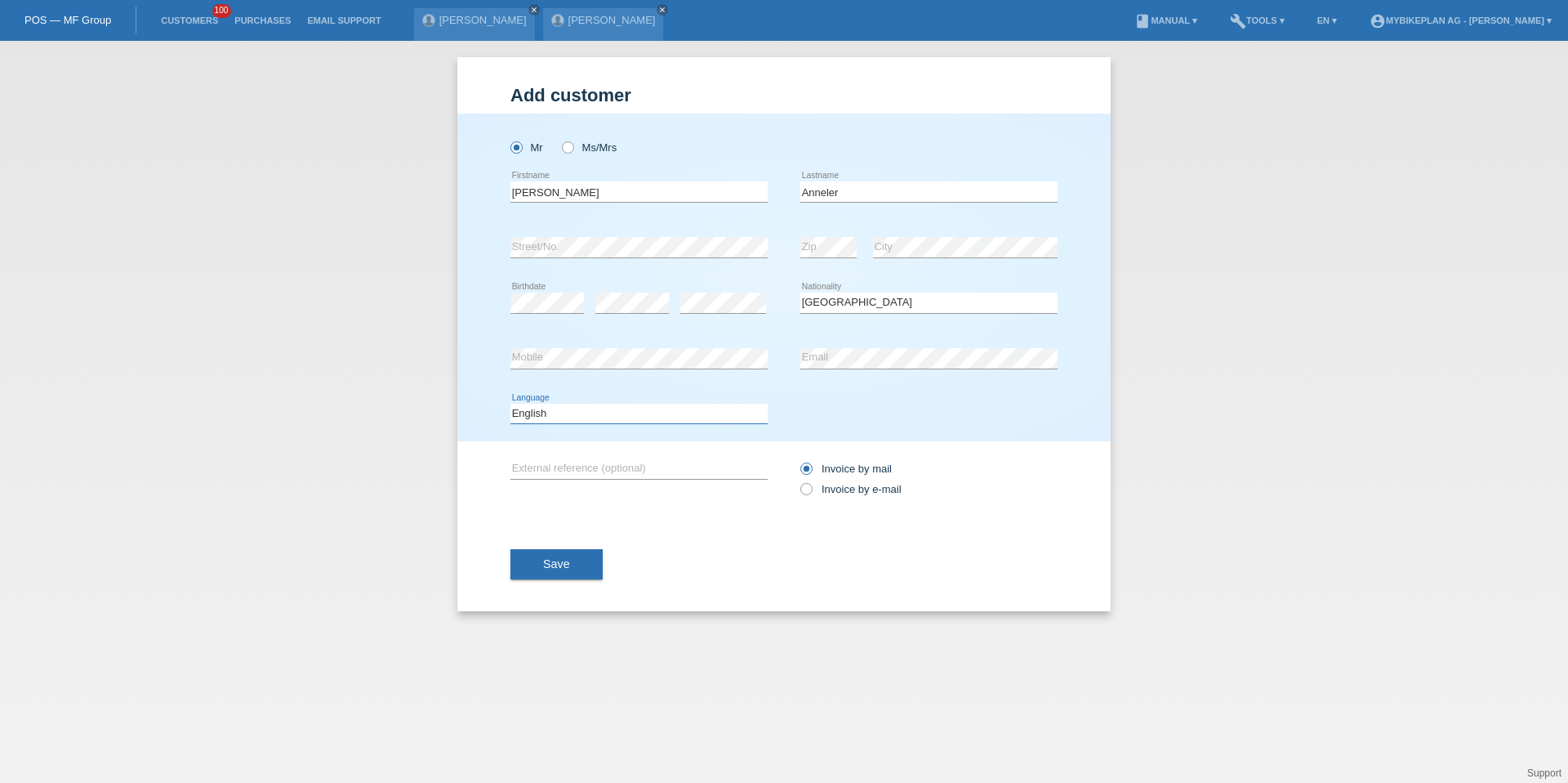
click at [647, 421] on select "Deutsch Français Italiano English" at bounding box center [639, 413] width 257 height 20
select select "de"
click at [837, 485] on label "Invoice by e-mail" at bounding box center [851, 489] width 101 height 12
click at [811, 485] on input "Invoice by e-mail" at bounding box center [805, 493] width 10 height 21
radio input "true"
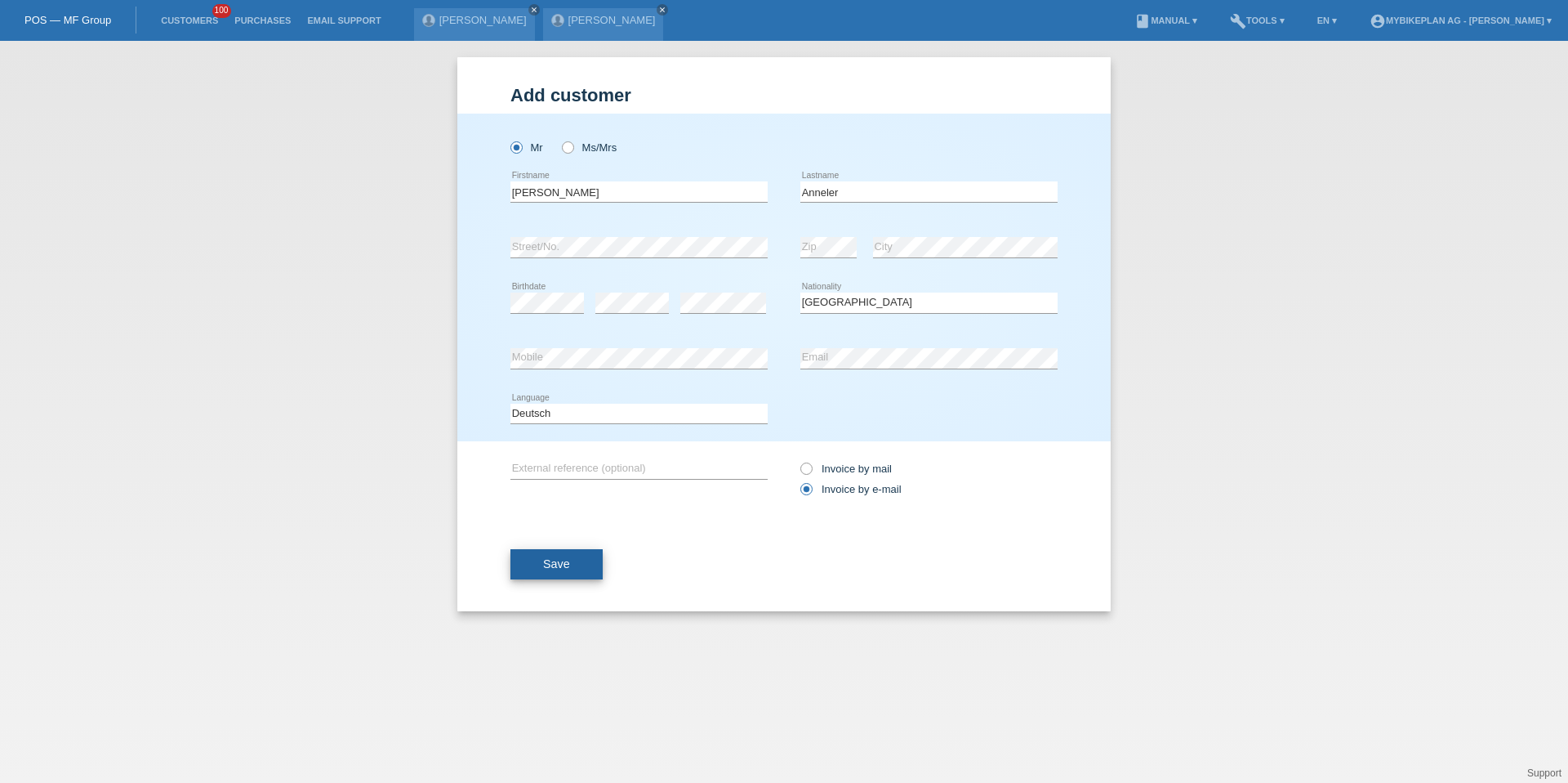
click at [538, 556] on button "Save" at bounding box center [557, 564] width 92 height 31
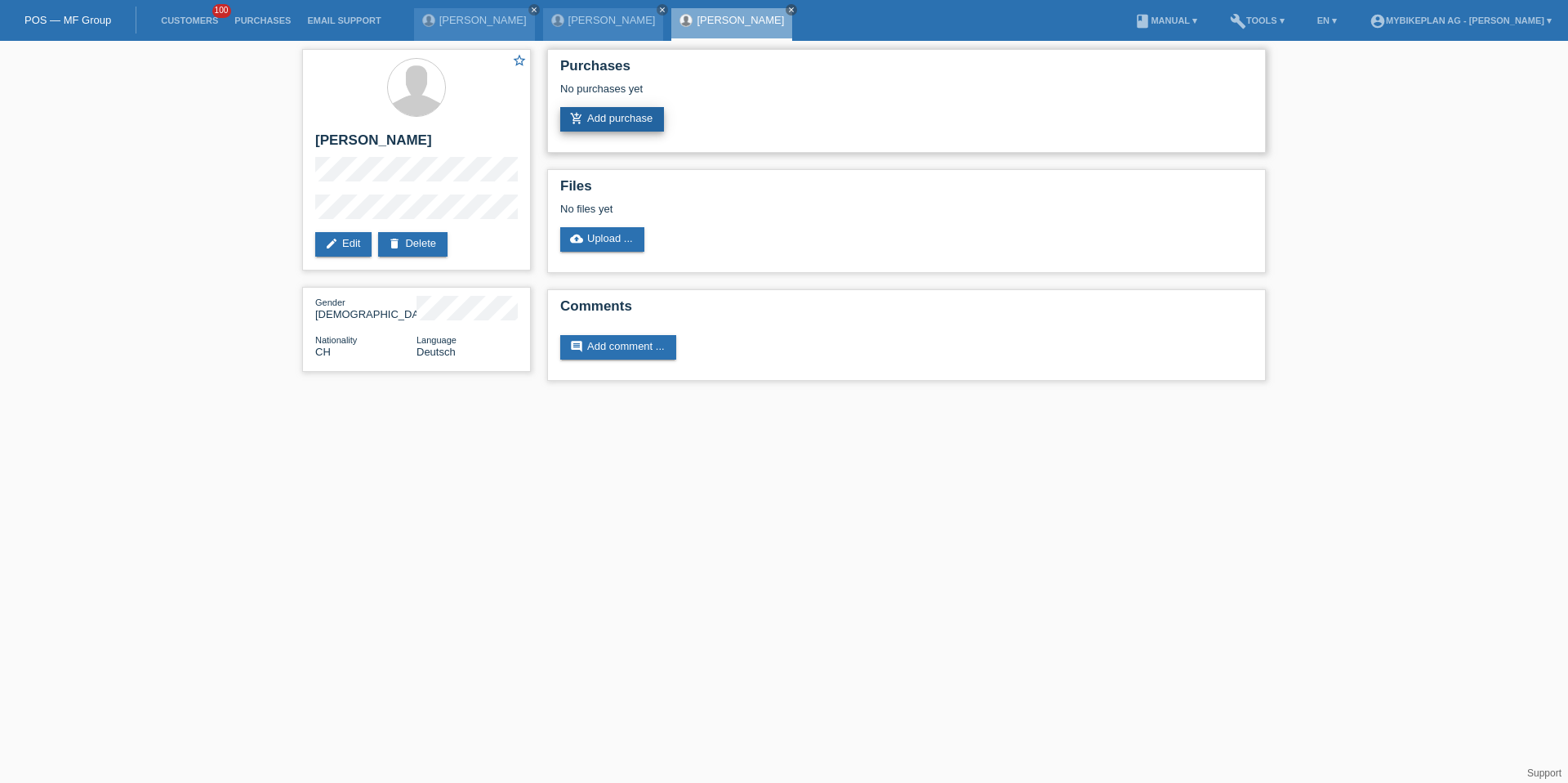
click at [650, 121] on link "add_shopping_cart Add purchase" at bounding box center [612, 120] width 104 height 24
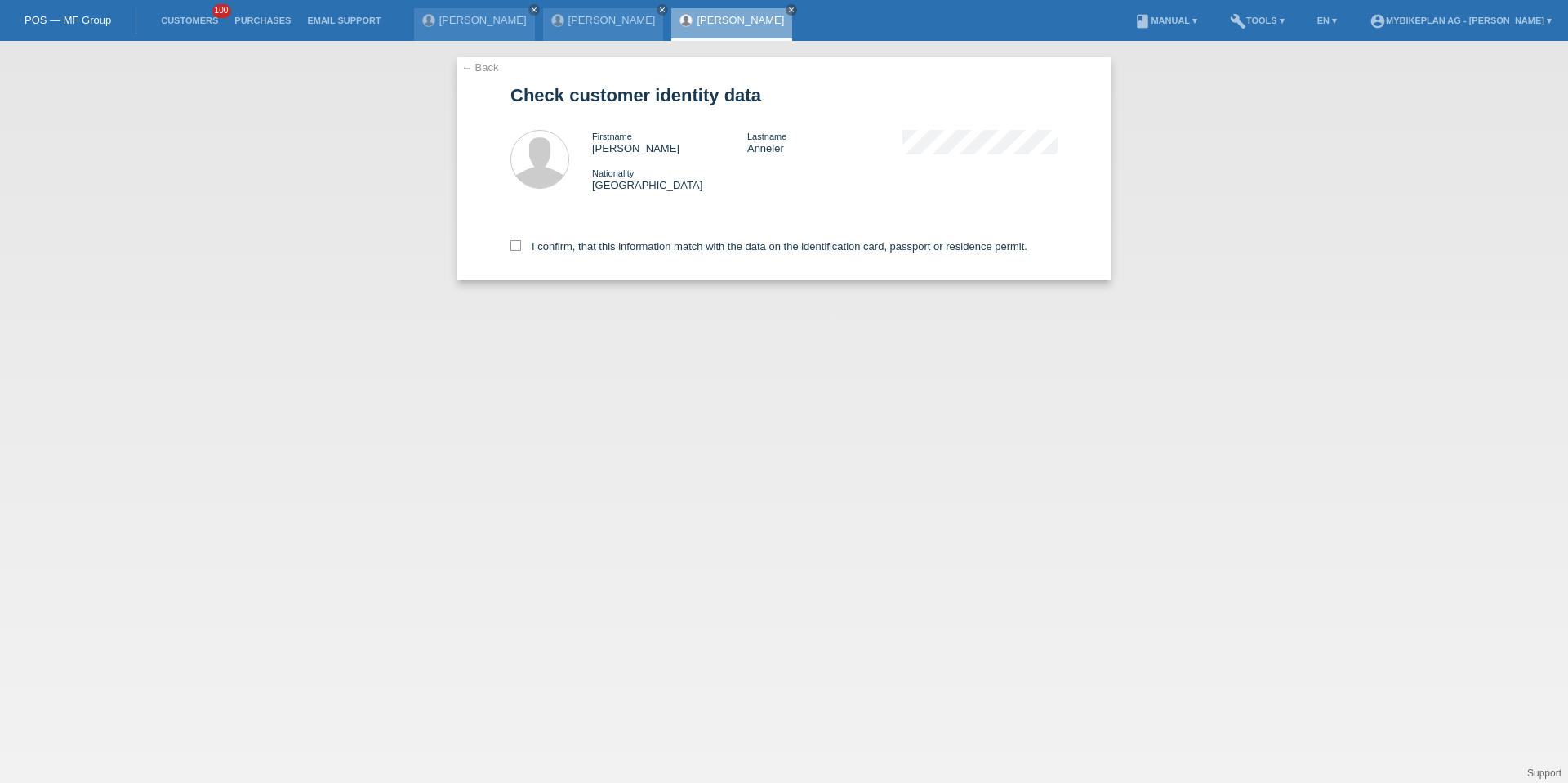
click at [562, 235] on div "I confirm, that this information match with the data on the identification card…" at bounding box center [784, 243] width 547 height 72
click at [558, 245] on label "I confirm, that this information match with the data on the identification card…" at bounding box center [770, 246] width 517 height 12
click at [521, 245] on input "I confirm, that this information match with the data on the identification card…" at bounding box center [516, 245] width 10 height 10
checkbox input "true"
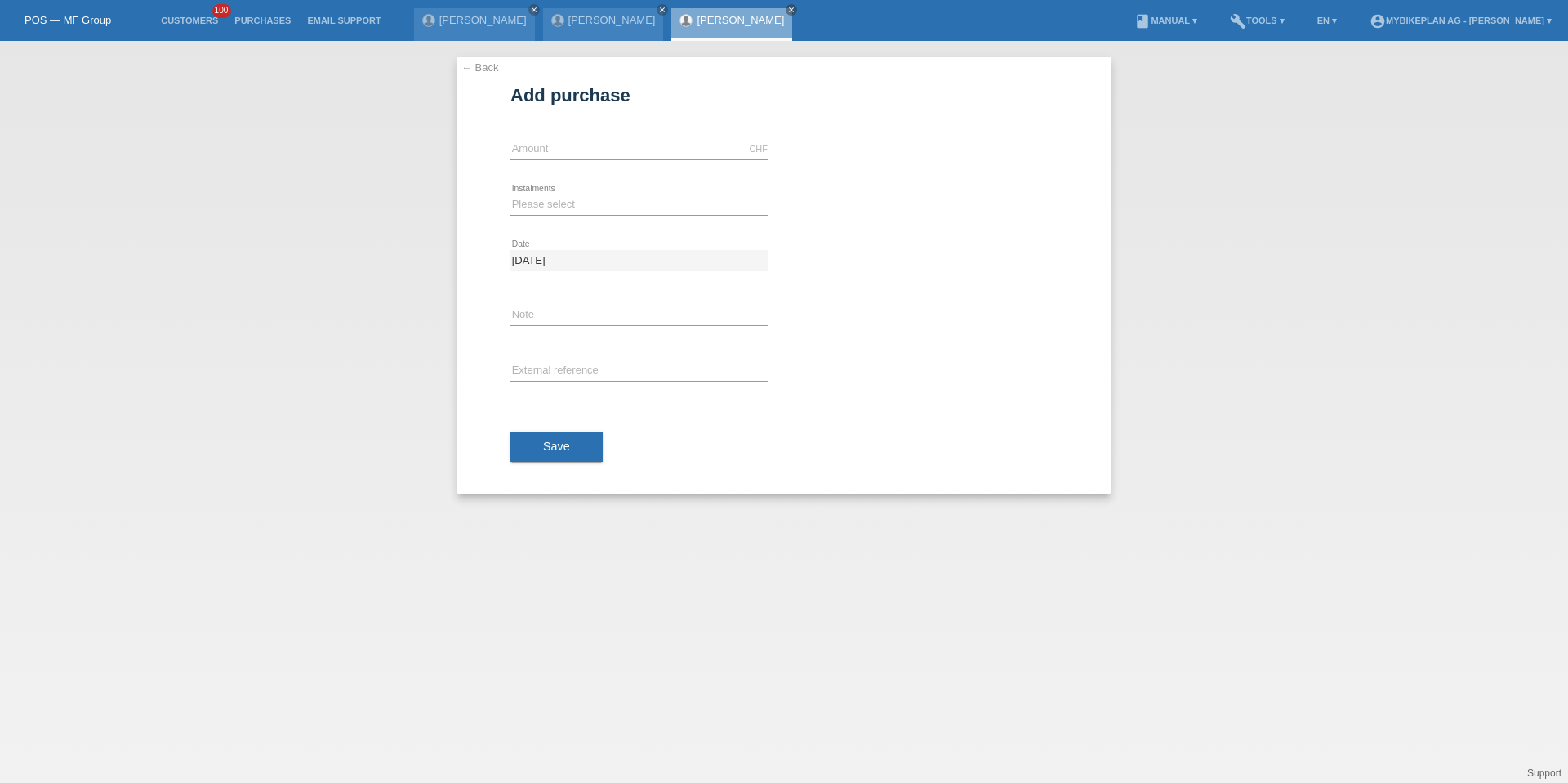
click at [563, 137] on div "CHF error Amount" at bounding box center [639, 149] width 257 height 55
click at [561, 145] on input "text" at bounding box center [639, 149] width 257 height 21
type input "3100.00"
click at [529, 201] on select "Please select 6 instalments 12 instalments 18 instalments 24 instalments 36 ins…" at bounding box center [639, 204] width 257 height 20
select select "487"
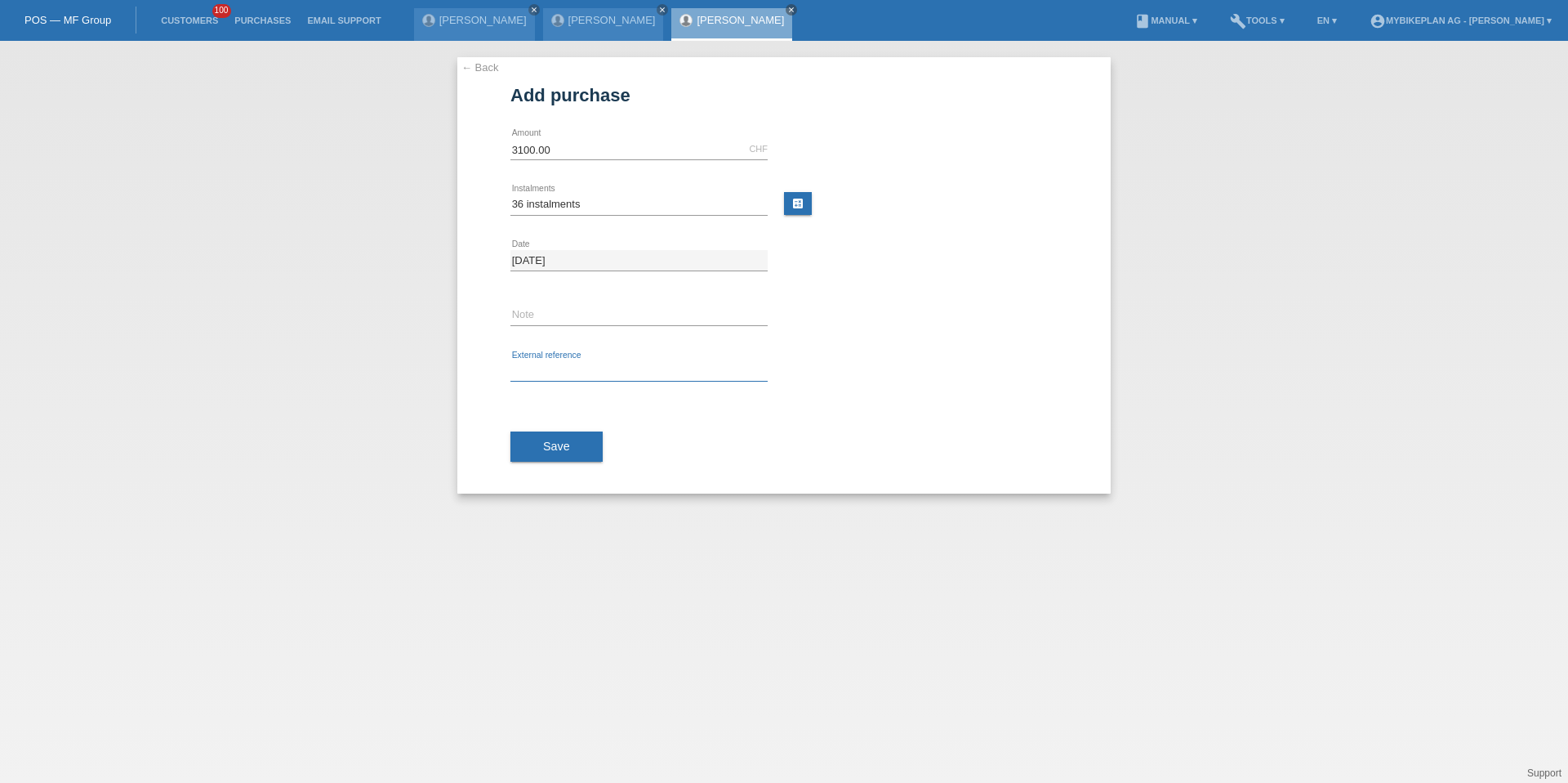
click at [652, 375] on input "text" at bounding box center [639, 372] width 257 height 21
paste input "41706312354"
type input "41706312354"
click at [536, 447] on button "Save" at bounding box center [557, 447] width 92 height 31
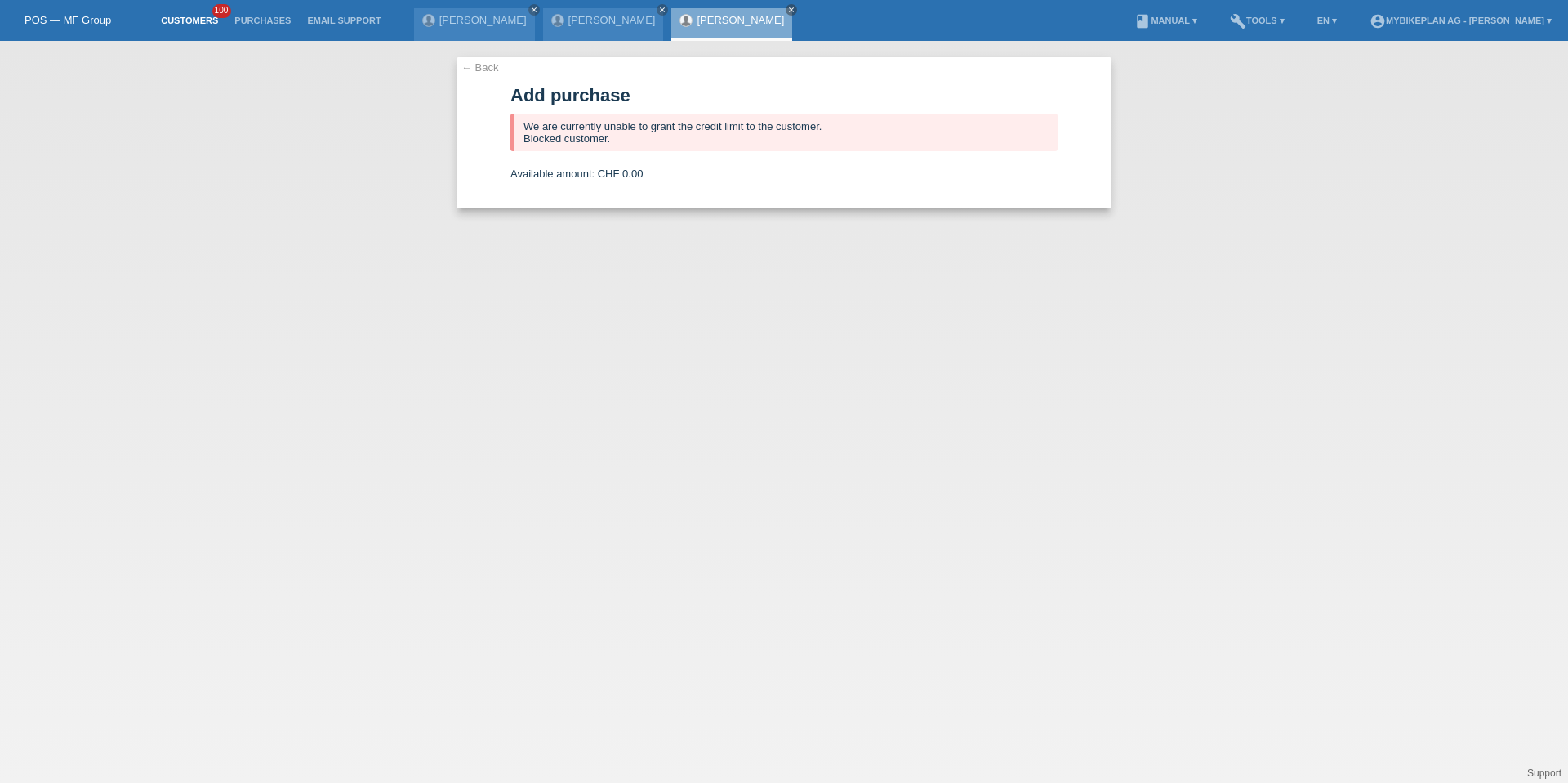
click at [198, 22] on link "Customers" at bounding box center [190, 21] width 74 height 9
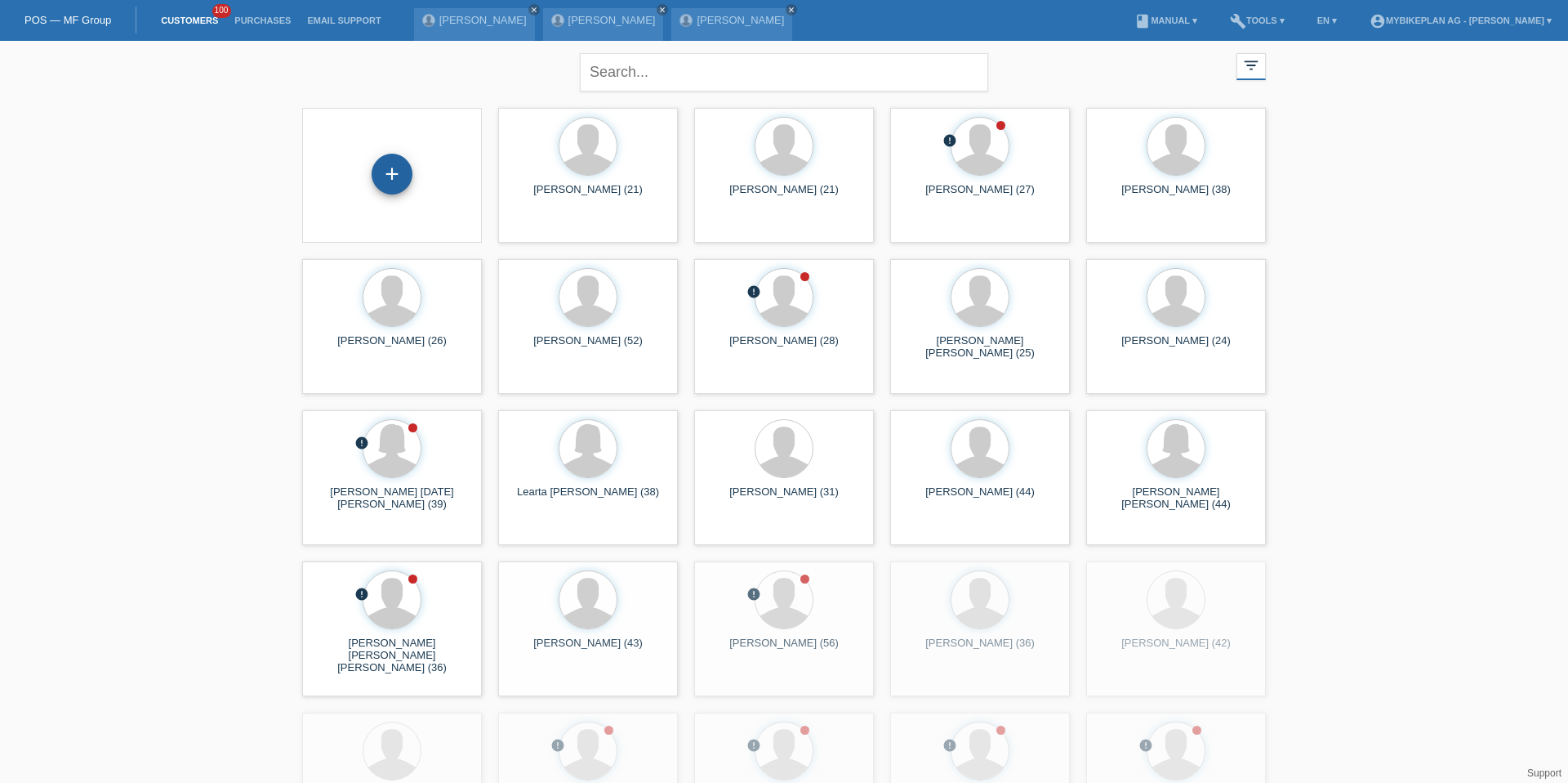
click at [402, 168] on div "+" at bounding box center [392, 174] width 39 height 28
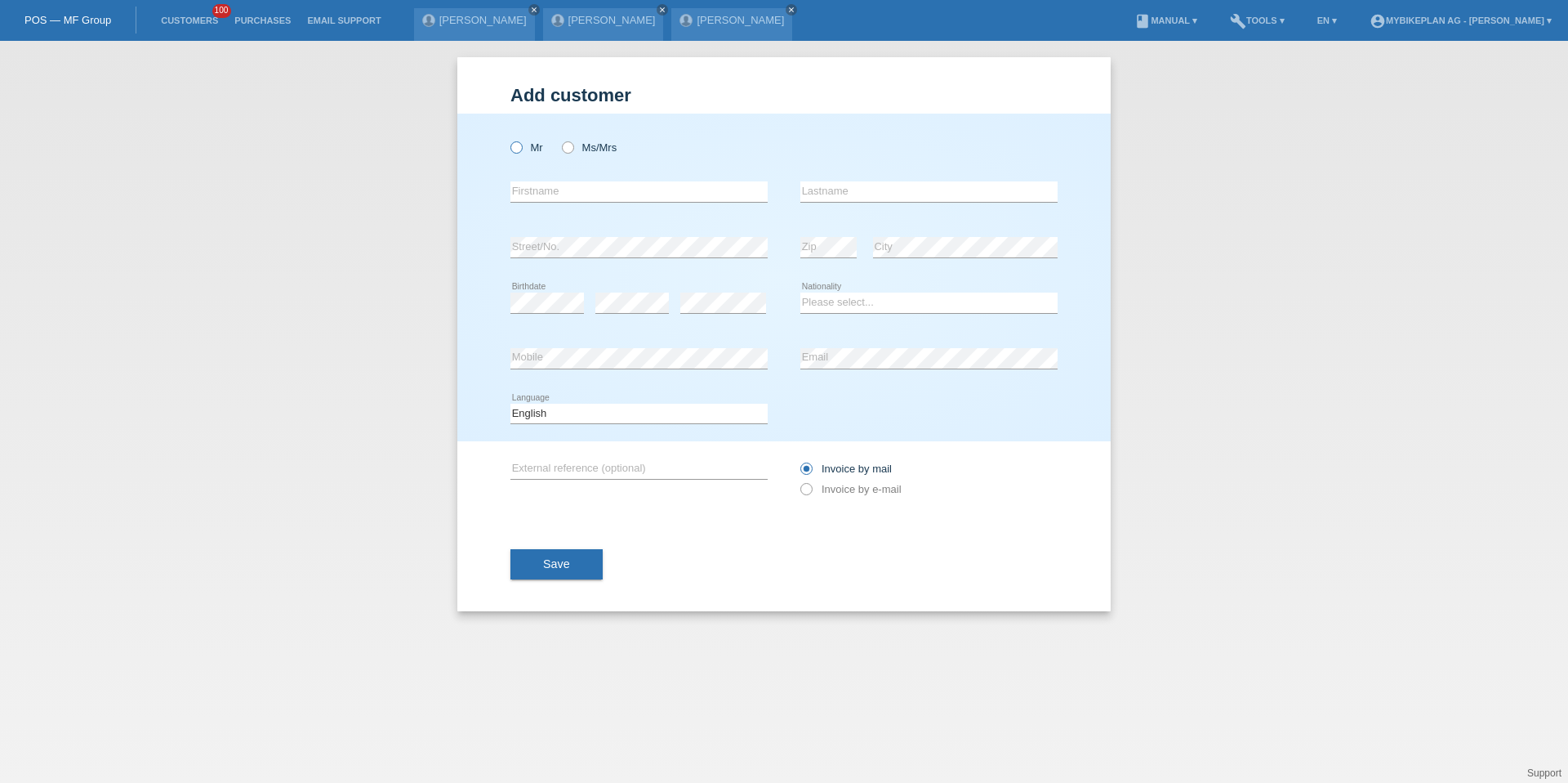
click at [508, 139] on icon at bounding box center [508, 139] width 0 height 0
click at [518, 148] on input "Mr" at bounding box center [516, 146] width 10 height 10
radio input "true"
click at [530, 183] on input "text" at bounding box center [639, 192] width 257 height 21
type input "Roberto"
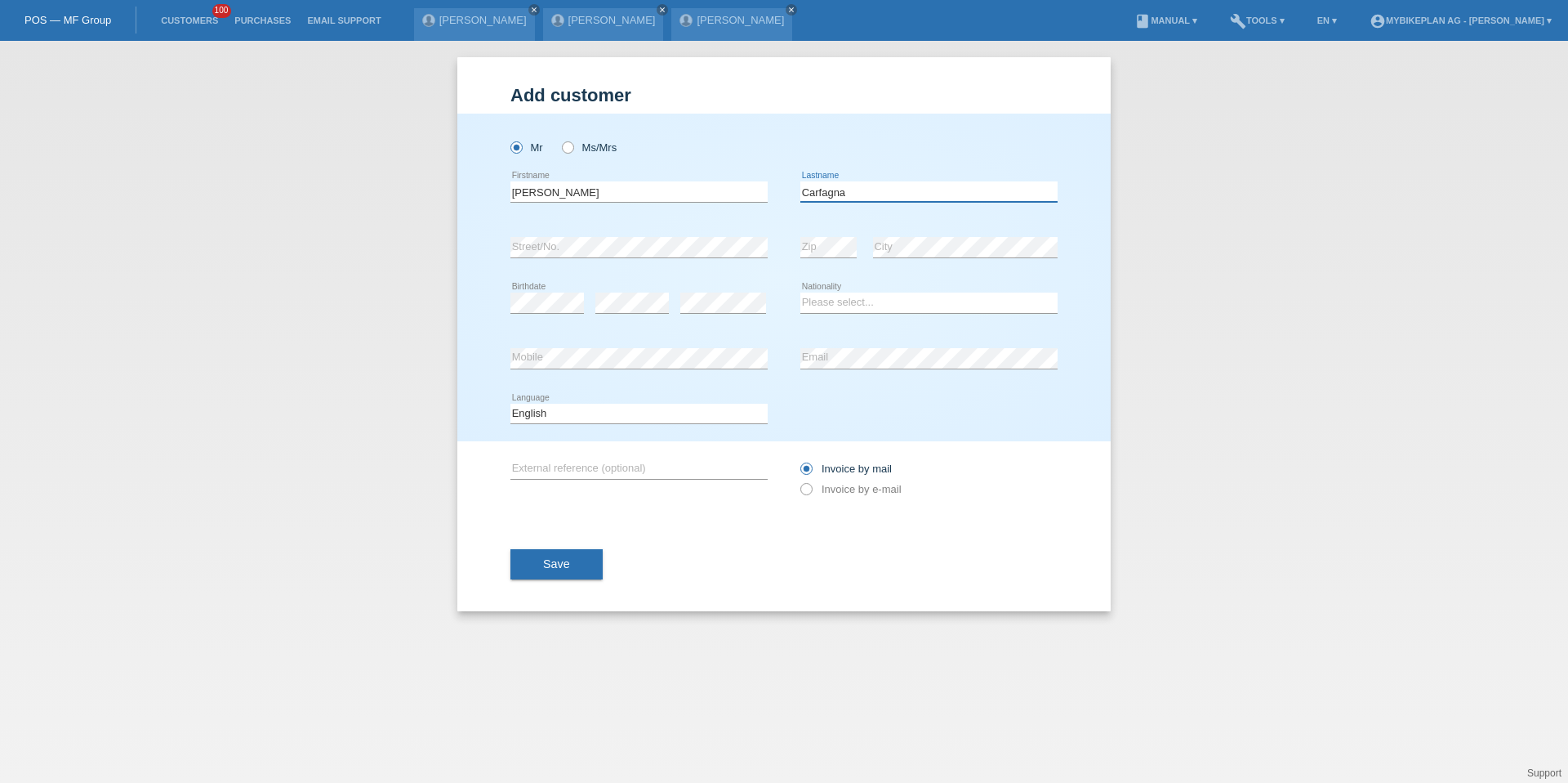
type input "Carfagna"
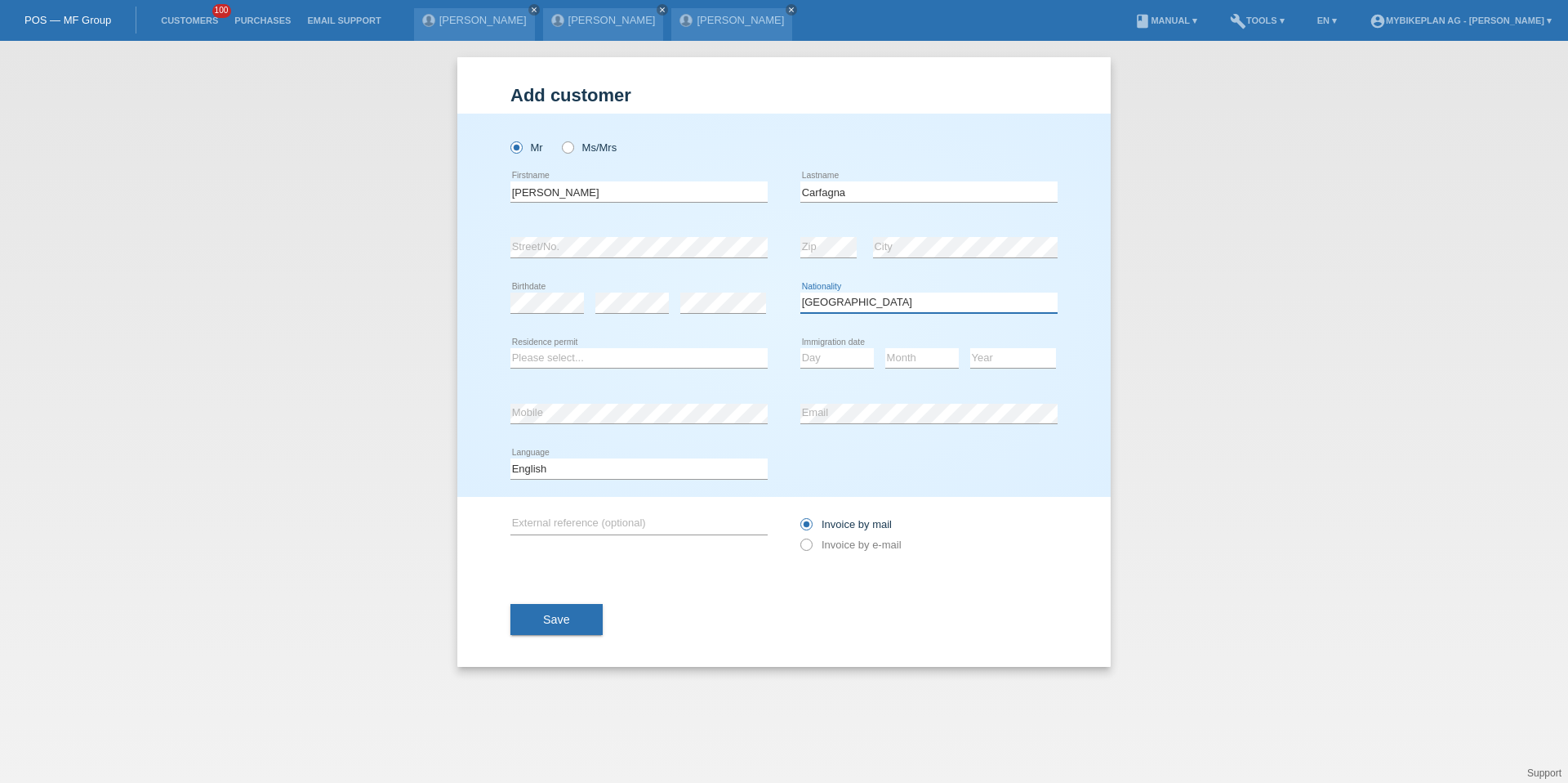
select select "IT"
select select "C"
select select "02"
select select "05"
select select "2016"
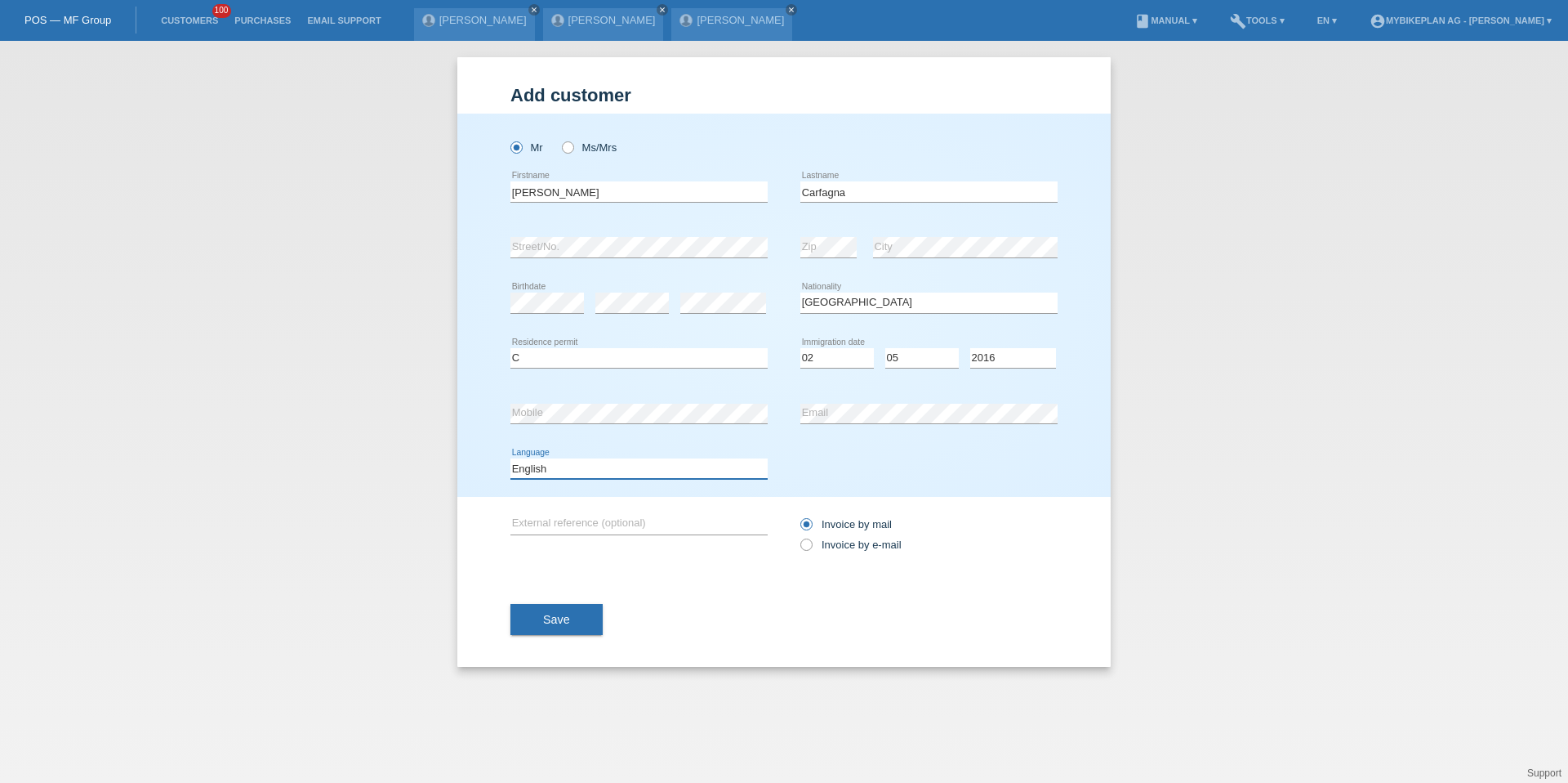
click at [599, 472] on select "Deutsch Français Italiano English" at bounding box center [639, 468] width 257 height 20
select select "de"
click at [816, 537] on div "Invoice by mail Invoice by e-mail" at bounding box center [928, 534] width 257 height 41
click at [816, 541] on label "Invoice by e-mail" at bounding box center [851, 544] width 101 height 12
click at [811, 541] on input "Invoice by e-mail" at bounding box center [805, 548] width 10 height 21
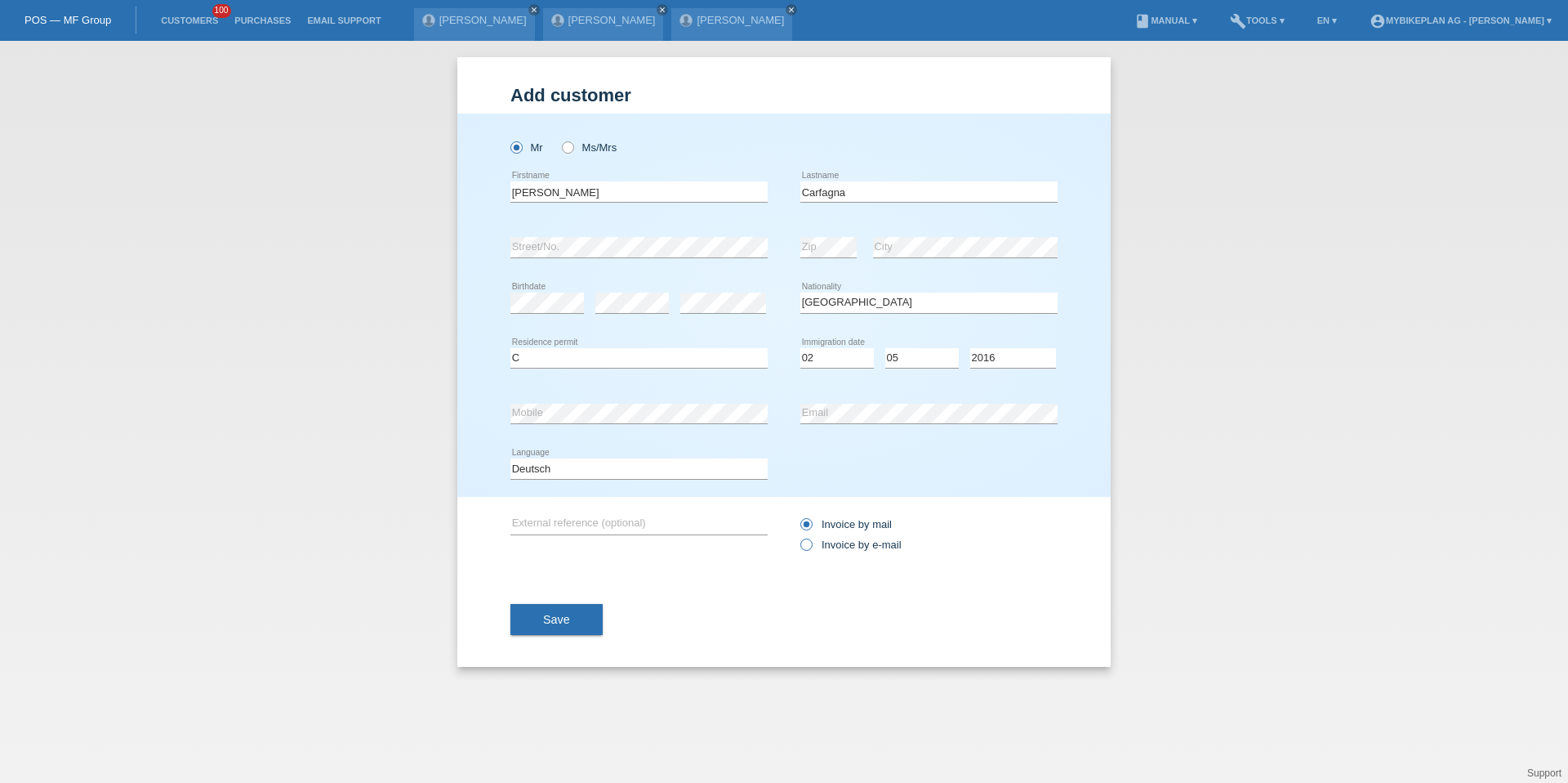
radio input "true"
click at [596, 613] on button "Save" at bounding box center [557, 619] width 92 height 31
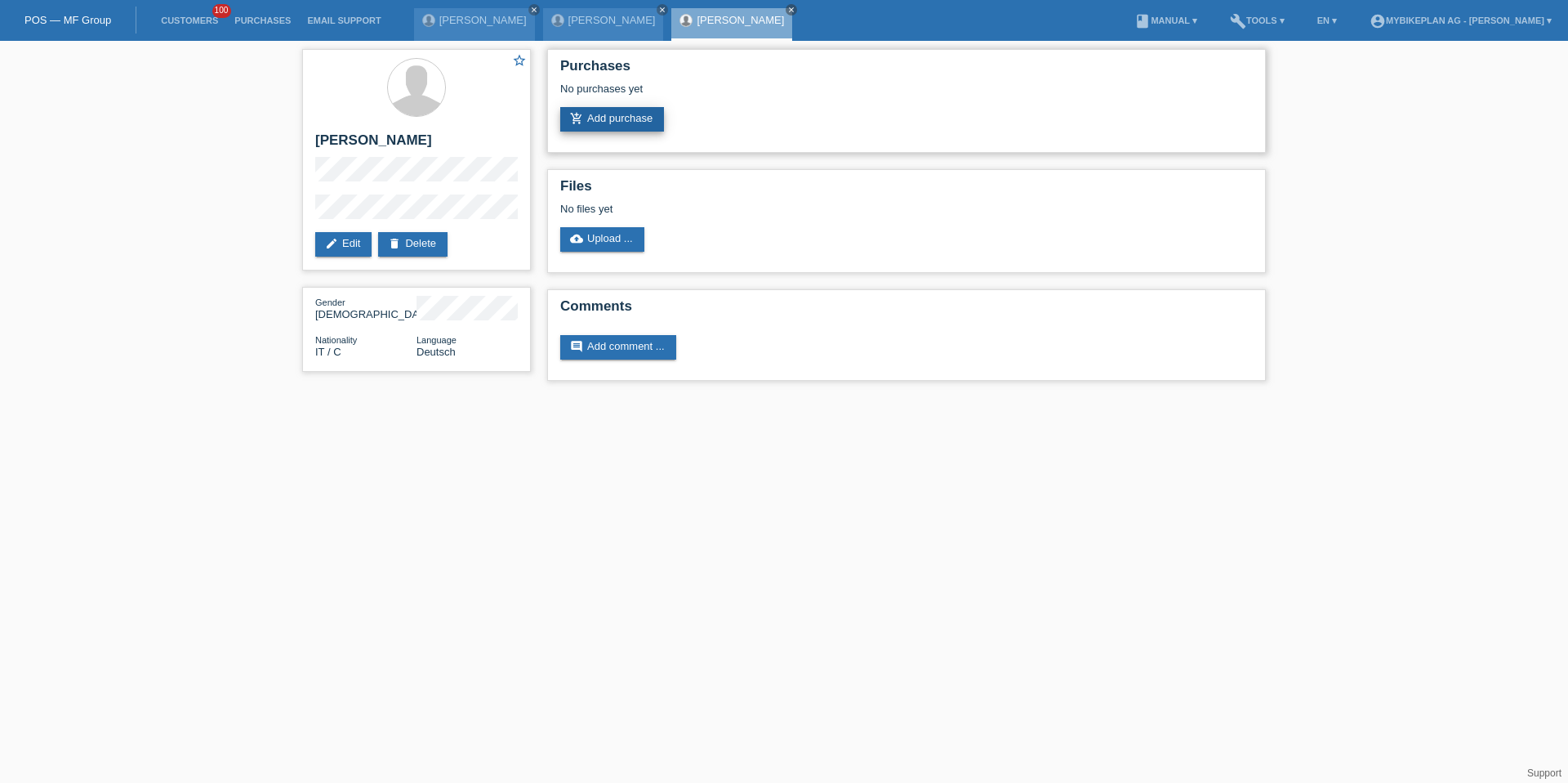
click at [634, 121] on link "add_shopping_cart Add purchase" at bounding box center [612, 120] width 104 height 24
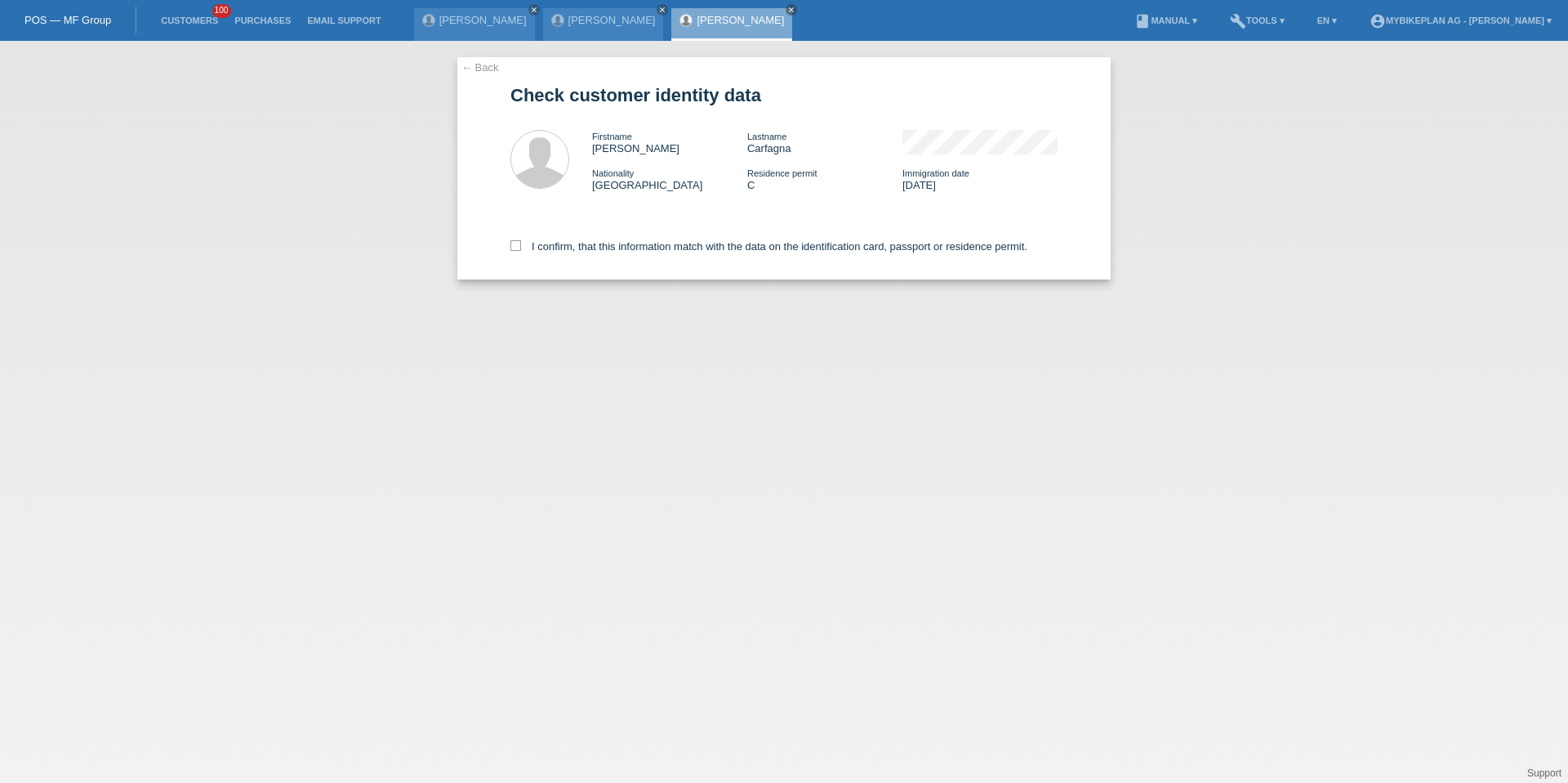
click at [598, 253] on div "I confirm, that this information match with the data on the identification card…" at bounding box center [784, 243] width 547 height 72
click at [589, 245] on label "I confirm, that this information match with the data on the identification card…" at bounding box center [770, 246] width 517 height 12
click at [521, 245] on input "I confirm, that this information match with the data on the identification card…" at bounding box center [516, 245] width 10 height 10
checkbox input "true"
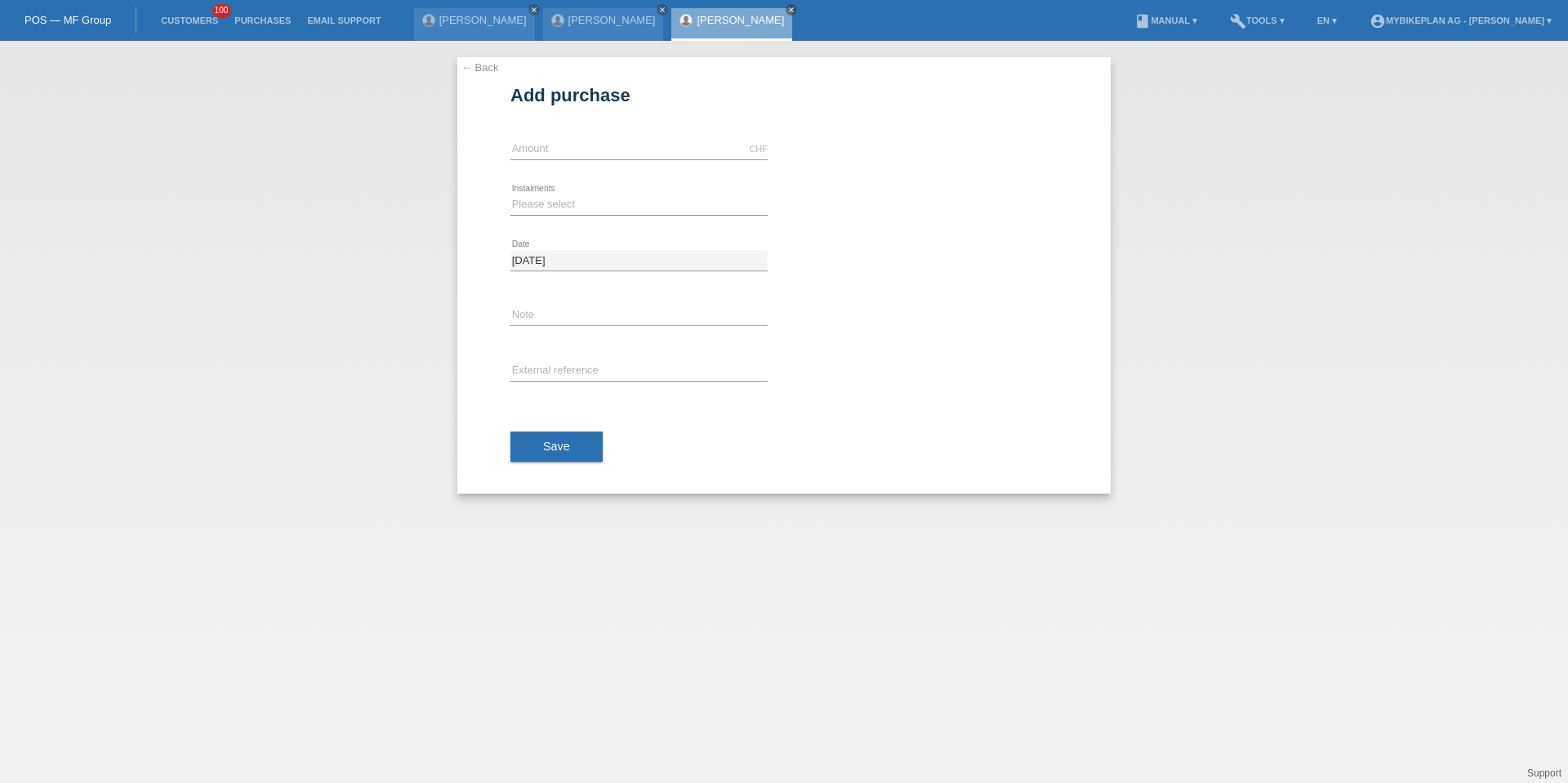
click at [573, 137] on div "CHF error Amount" at bounding box center [639, 149] width 257 height 55
click at [570, 152] on input "text" at bounding box center [639, 149] width 257 height 21
type input "8499.00"
click at [516, 192] on div "Please select 6 instalments 12 instalments 18 instalments 24 instalments 36 ins…" at bounding box center [639, 205] width 257 height 55
click at [516, 198] on select "Please select 6 instalments 12 instalments 18 instalments 24 instalments 36 ins…" at bounding box center [639, 204] width 257 height 20
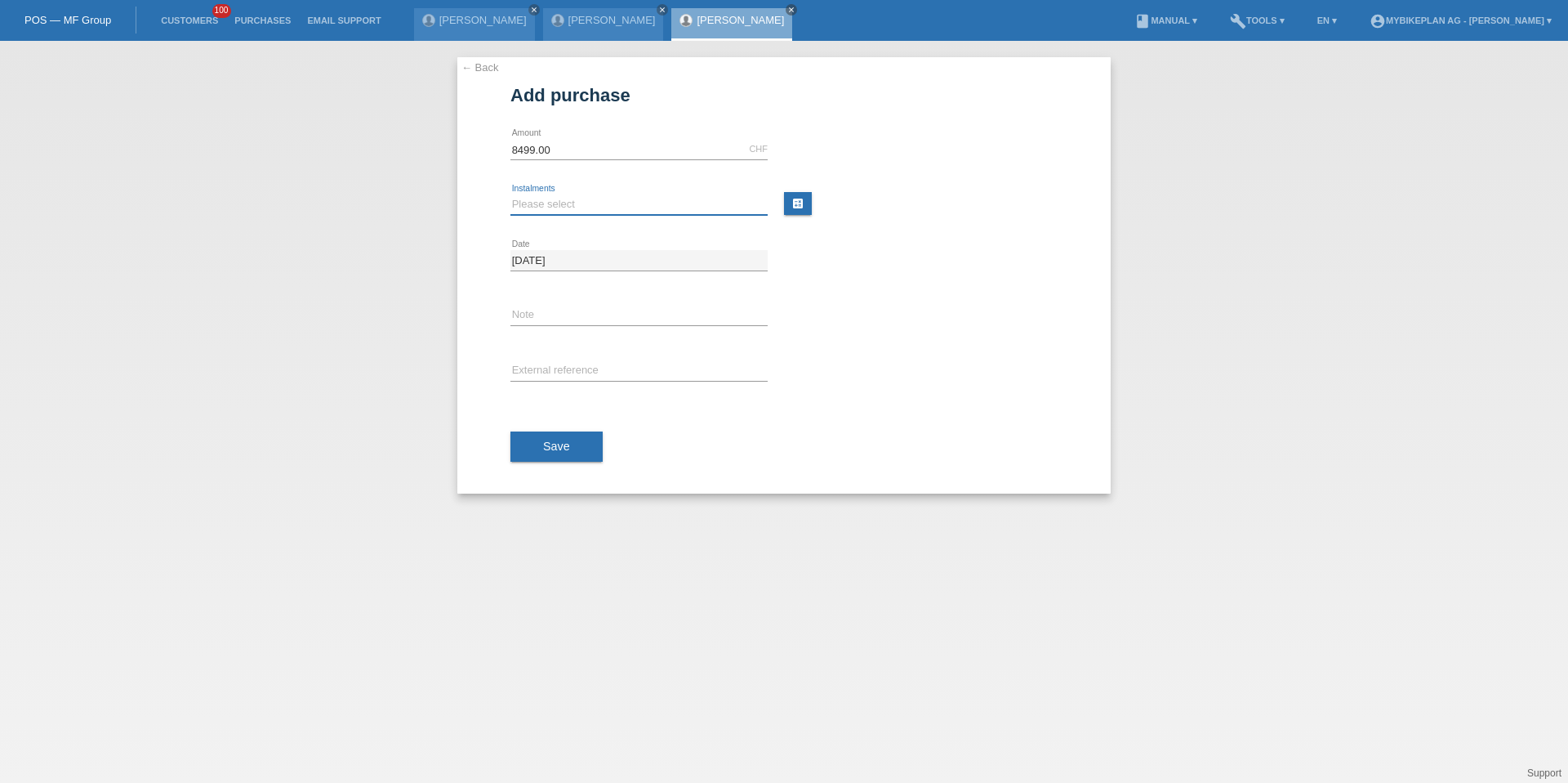
select select "488"
click at [531, 381] on div "error External reference" at bounding box center [639, 371] width 257 height 55
click at [533, 375] on input "text" at bounding box center [639, 372] width 257 height 21
paste input "41710877281"
type input "41710877281"
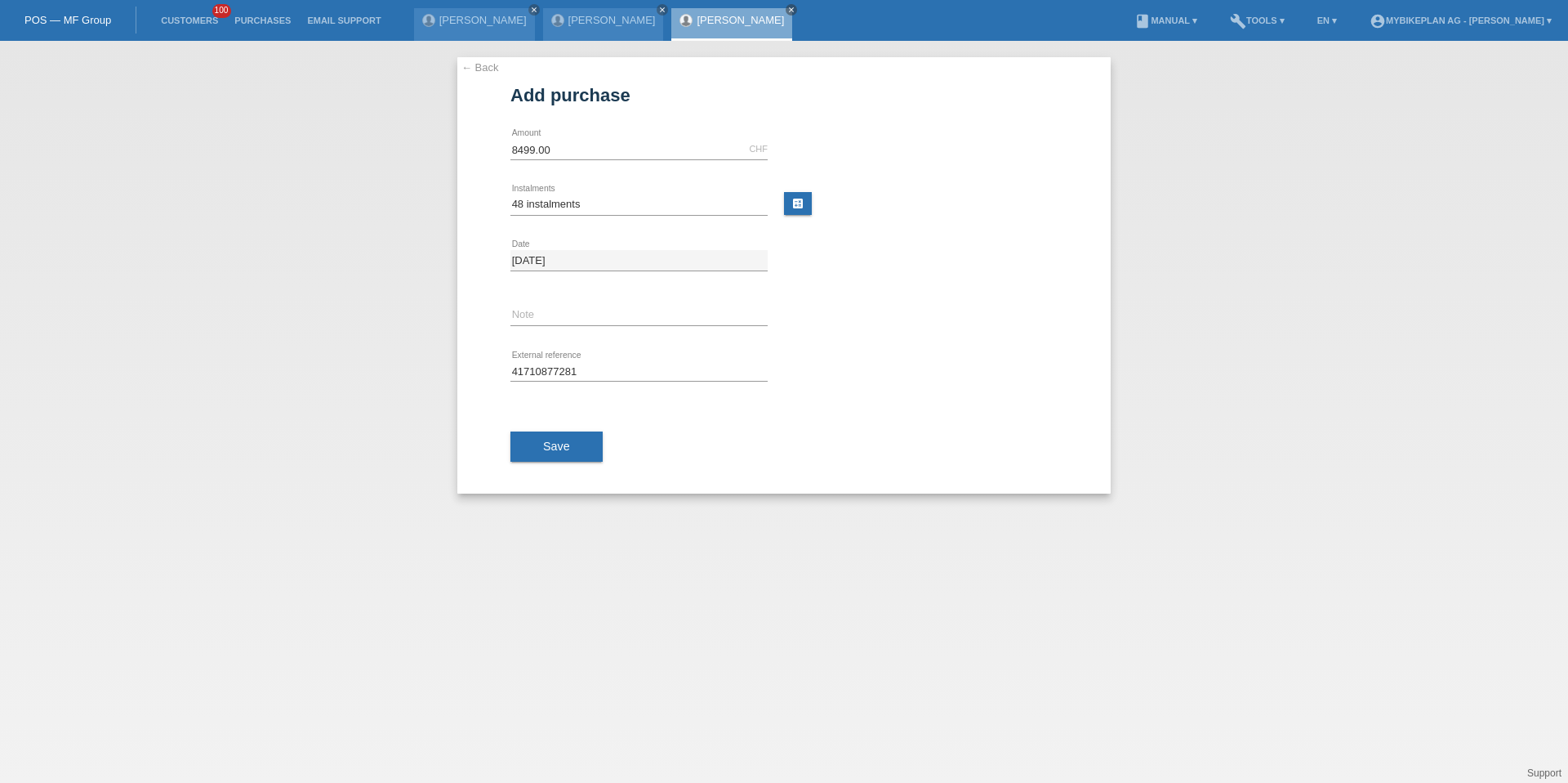
click at [533, 428] on div "Save" at bounding box center [784, 447] width 547 height 94
click at [537, 448] on button "Save" at bounding box center [557, 447] width 92 height 31
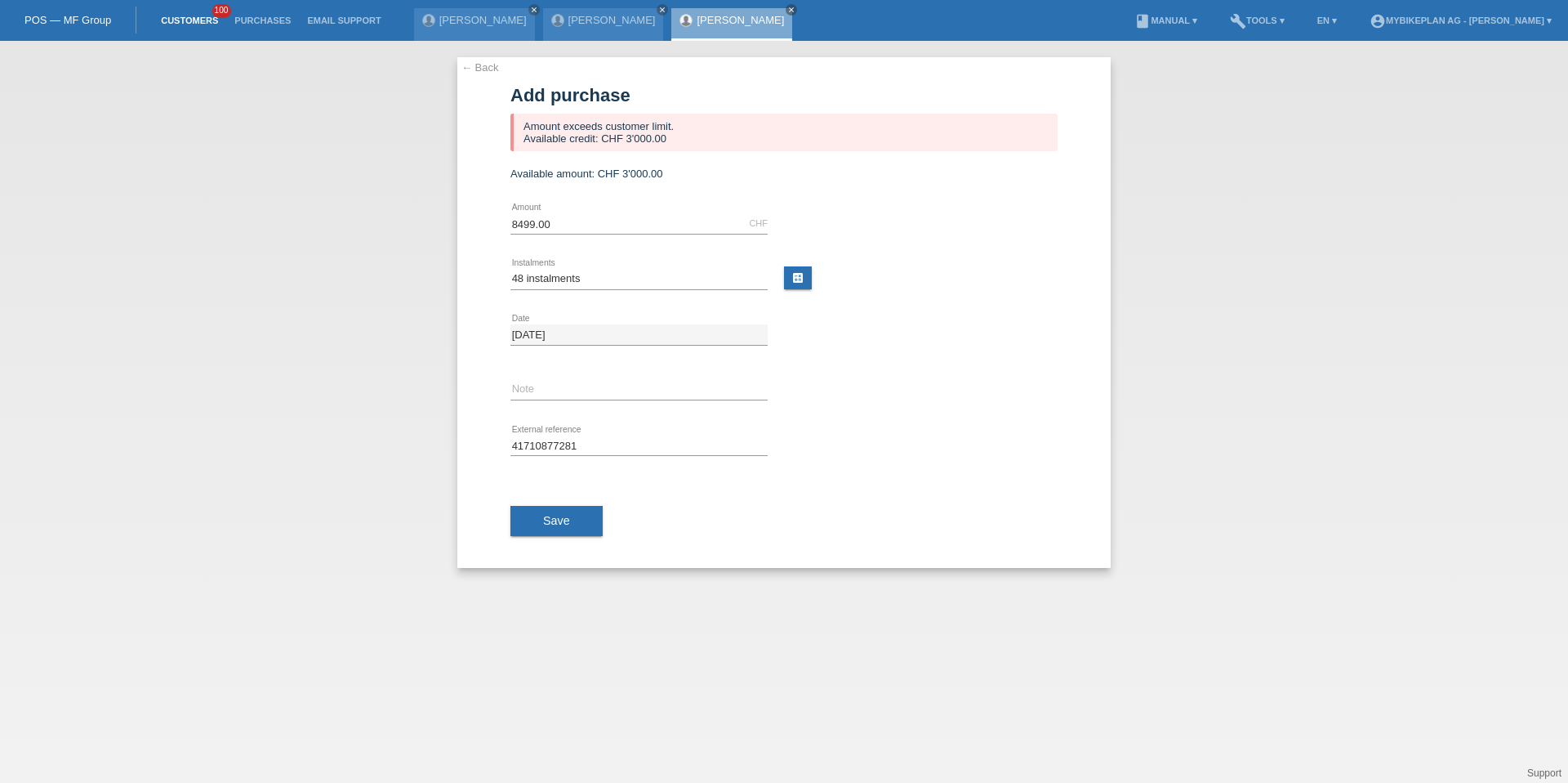
click at [206, 16] on link "Customers" at bounding box center [190, 21] width 74 height 9
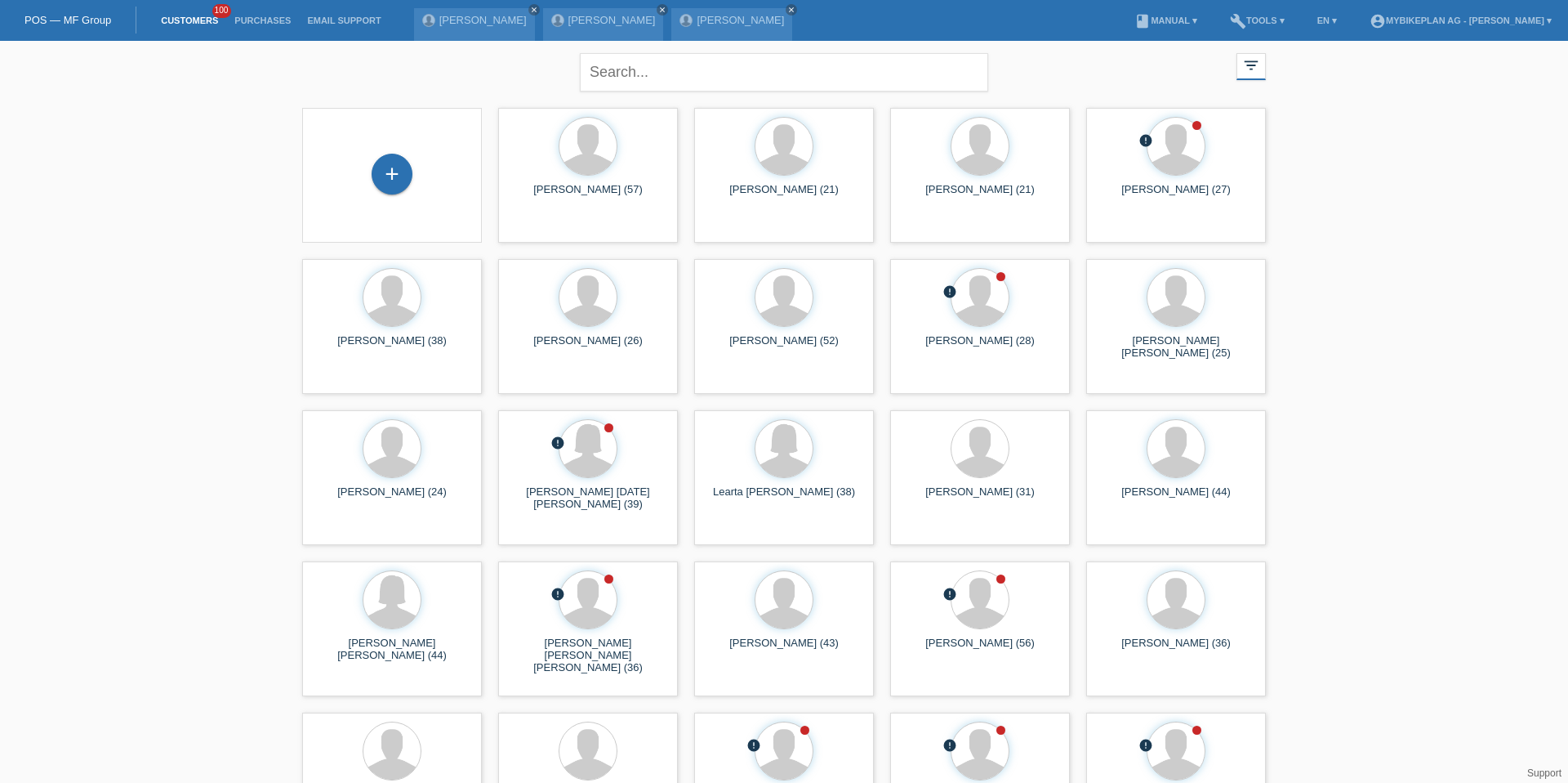
click at [399, 207] on div "+" at bounding box center [392, 175] width 179 height 135
click at [398, 187] on div "+" at bounding box center [392, 174] width 41 height 41
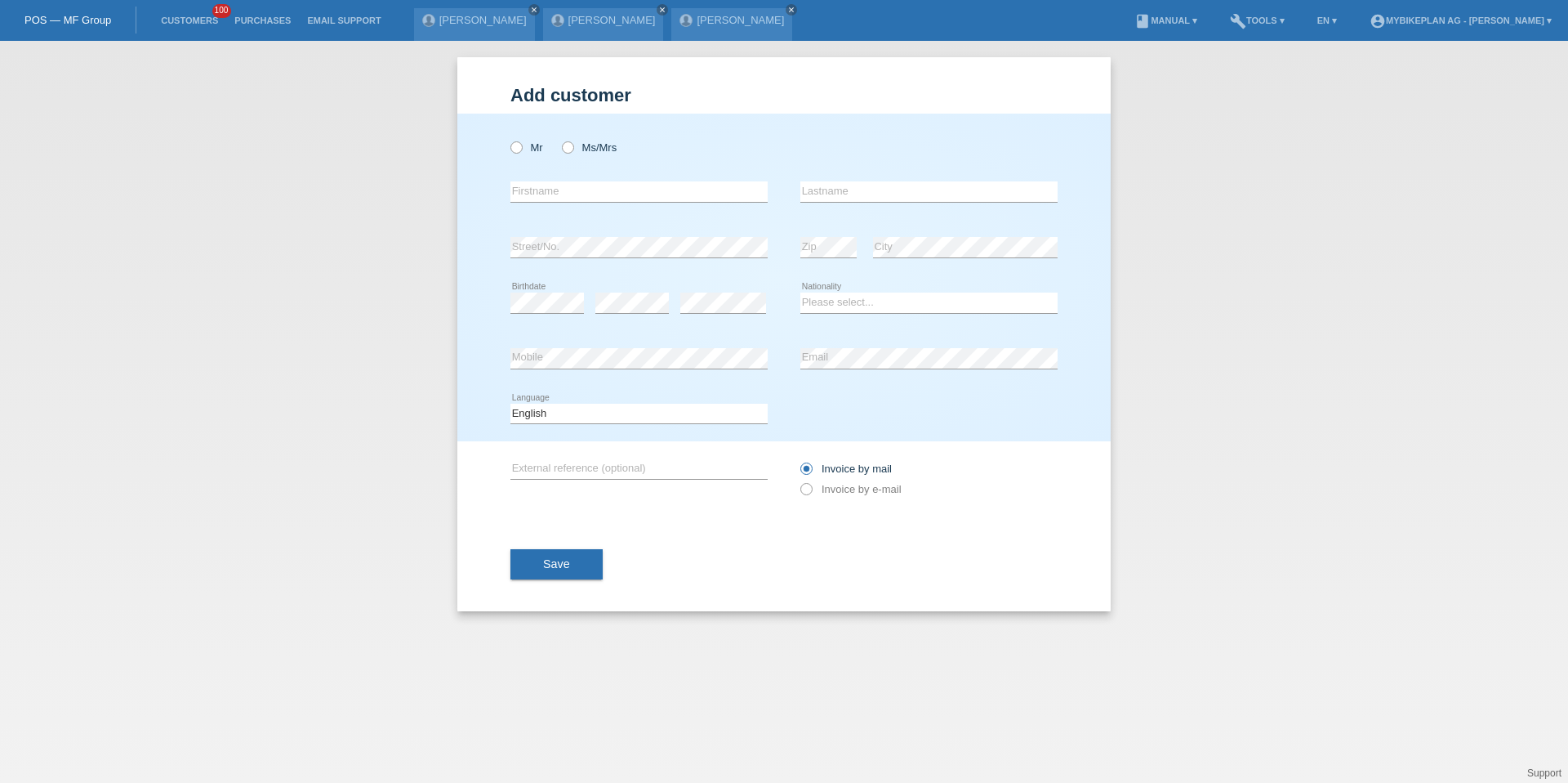
click at [522, 139] on div "Mr Ms/Mrs" at bounding box center [639, 148] width 257 height 34
click at [508, 139] on icon at bounding box center [508, 139] width 0 height 0
click at [518, 142] on input "Mr" at bounding box center [516, 146] width 10 height 10
radio input "true"
click at [524, 189] on input "text" at bounding box center [639, 192] width 257 height 21
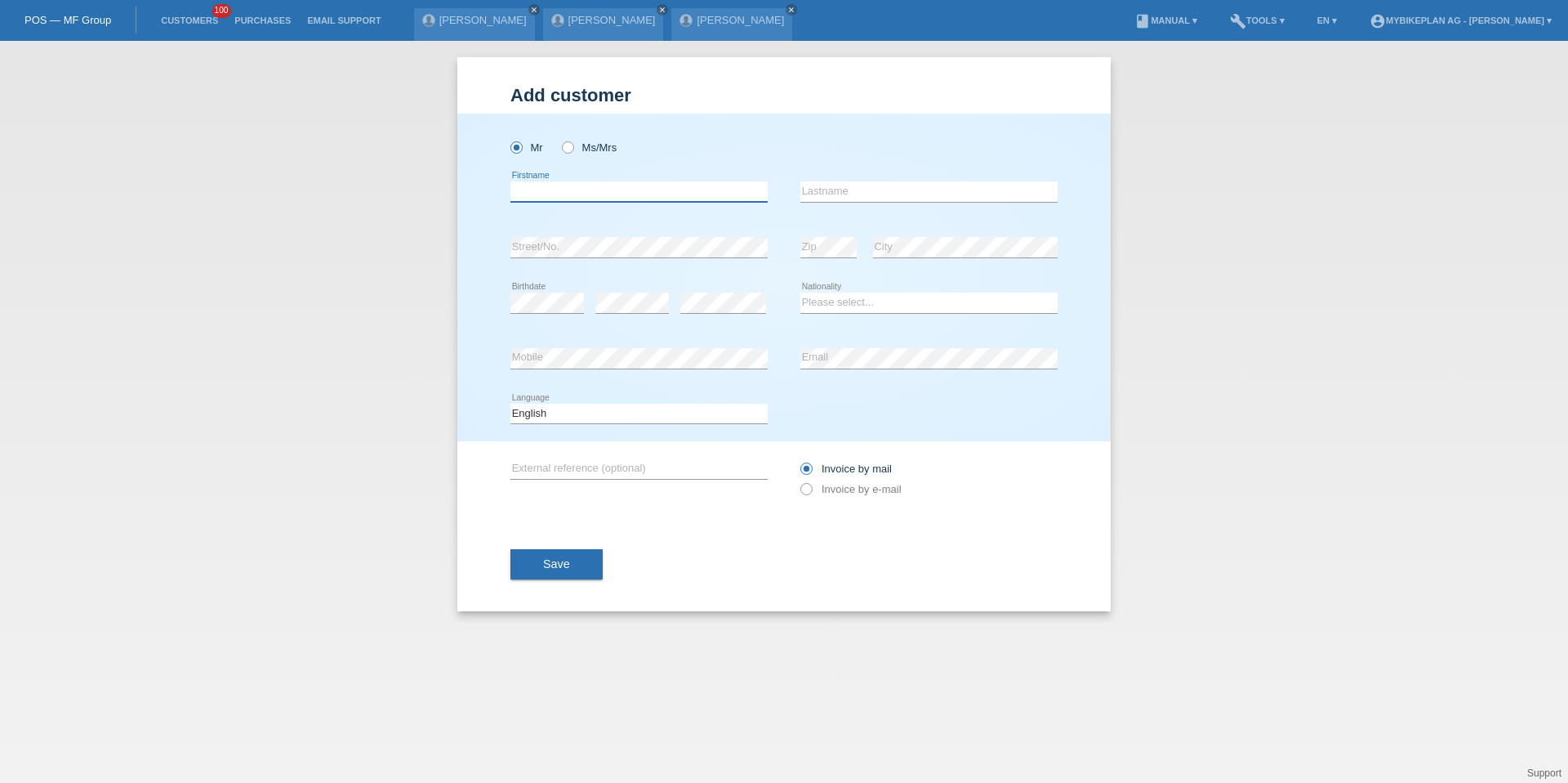
paste input "[PERSON_NAME]"
type input "[PERSON_NAME]"
paste input "Teichmann"
type input "Teichmann"
select select "DE"
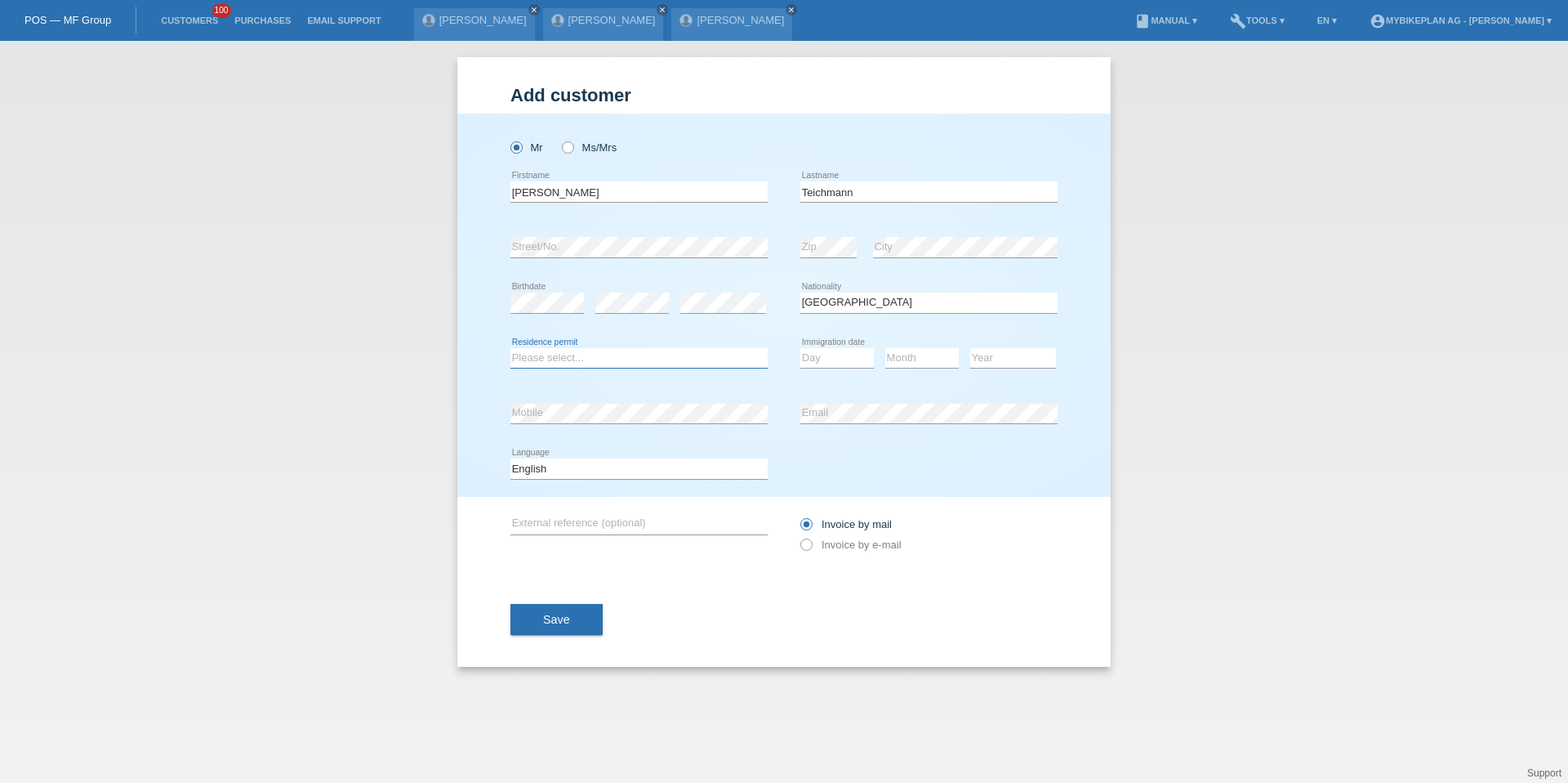
select select "C"
select select "26"
select select "04"
select select "2017"
click at [627, 472] on select "Deutsch Français Italiano English" at bounding box center [639, 468] width 257 height 20
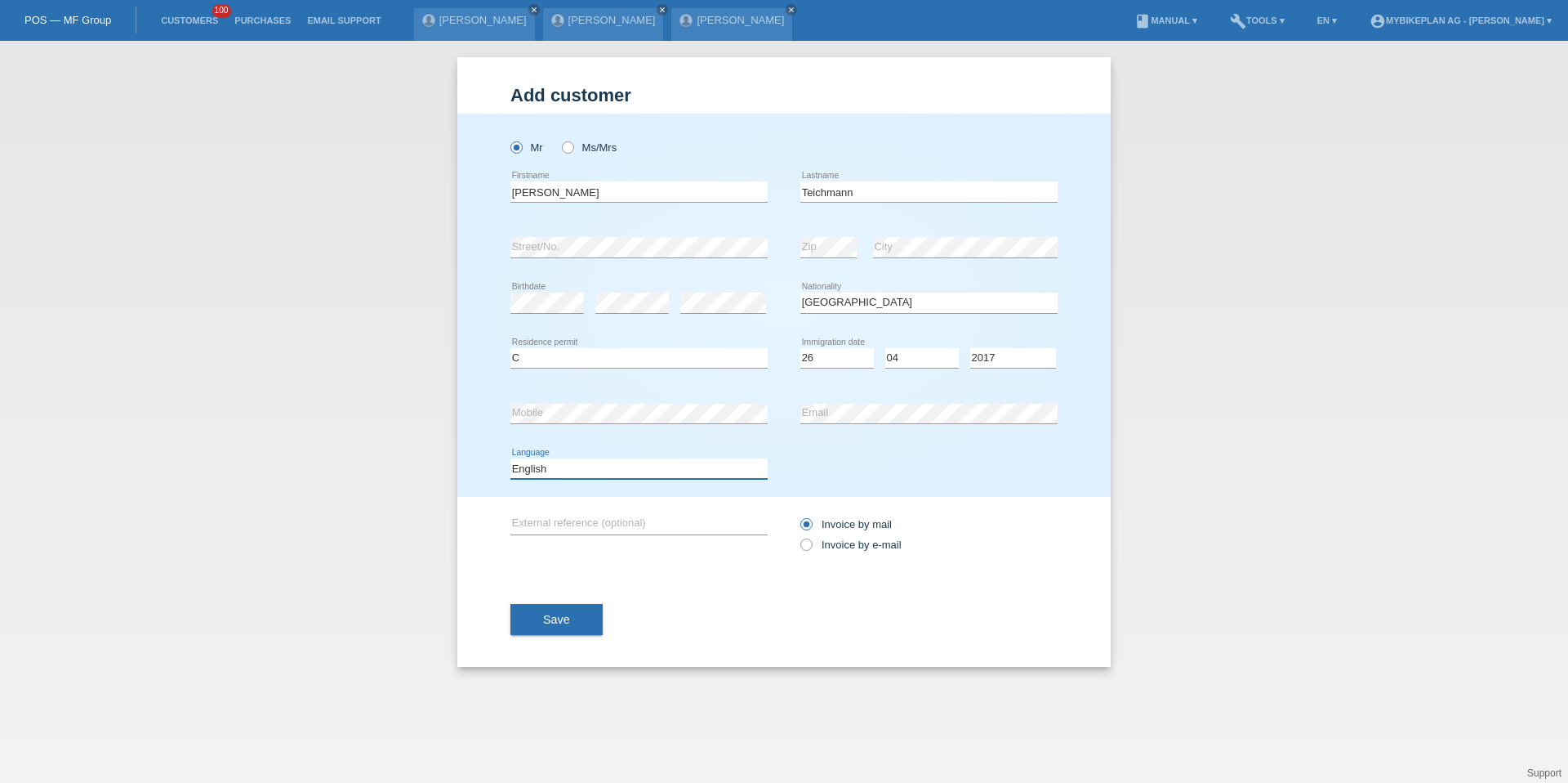
select select "de"
click at [849, 549] on label "Invoice by e-mail" at bounding box center [851, 544] width 101 height 12
click at [811, 549] on input "Invoice by e-mail" at bounding box center [805, 548] width 10 height 21
radio input "true"
click at [552, 615] on span "Save" at bounding box center [557, 619] width 27 height 13
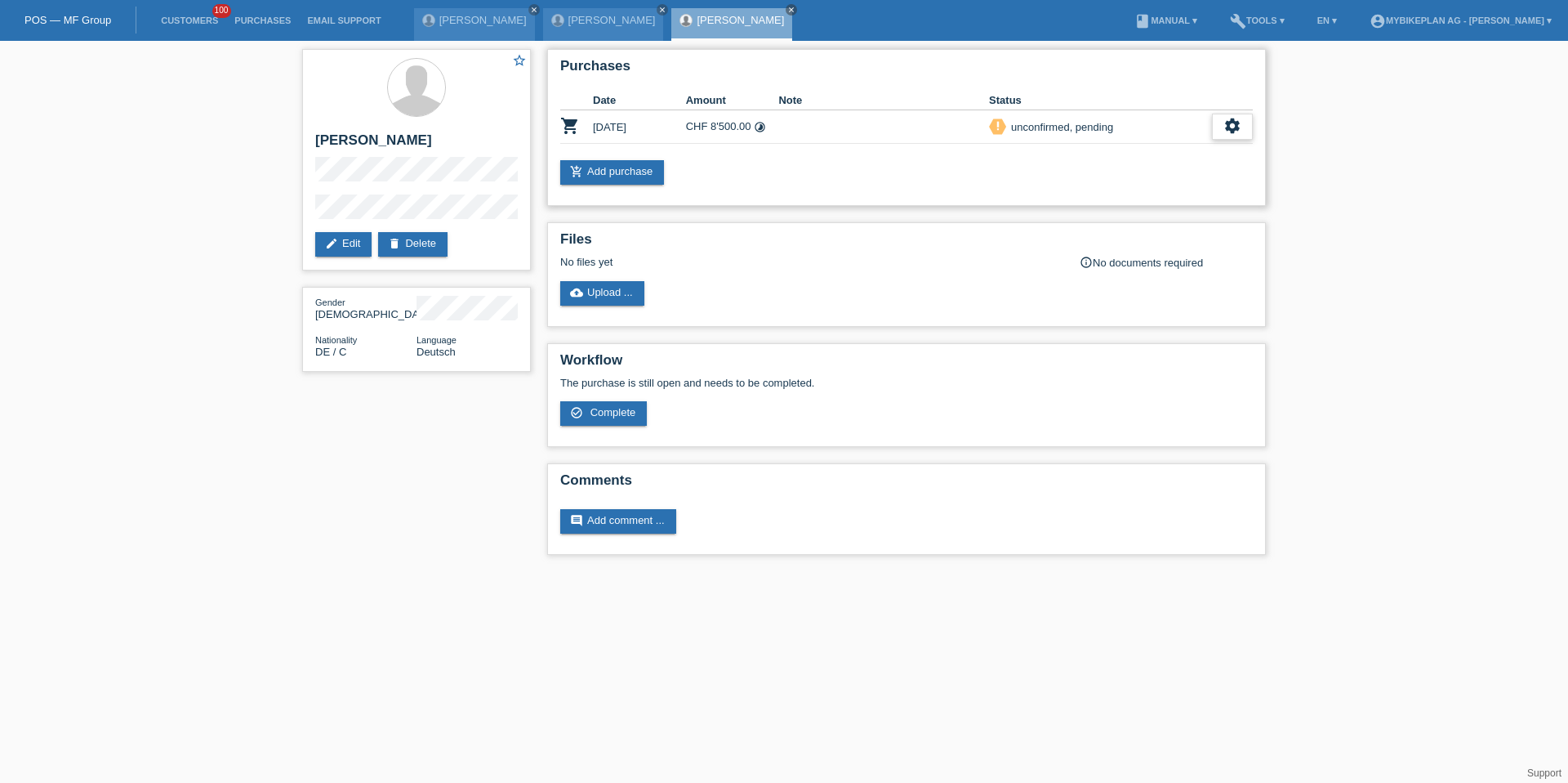
click at [1219, 121] on div "settings" at bounding box center [1233, 127] width 41 height 26
click at [1112, 224] on span "Customer has withdrawn from the purchase..." at bounding box center [1136, 226] width 219 height 20
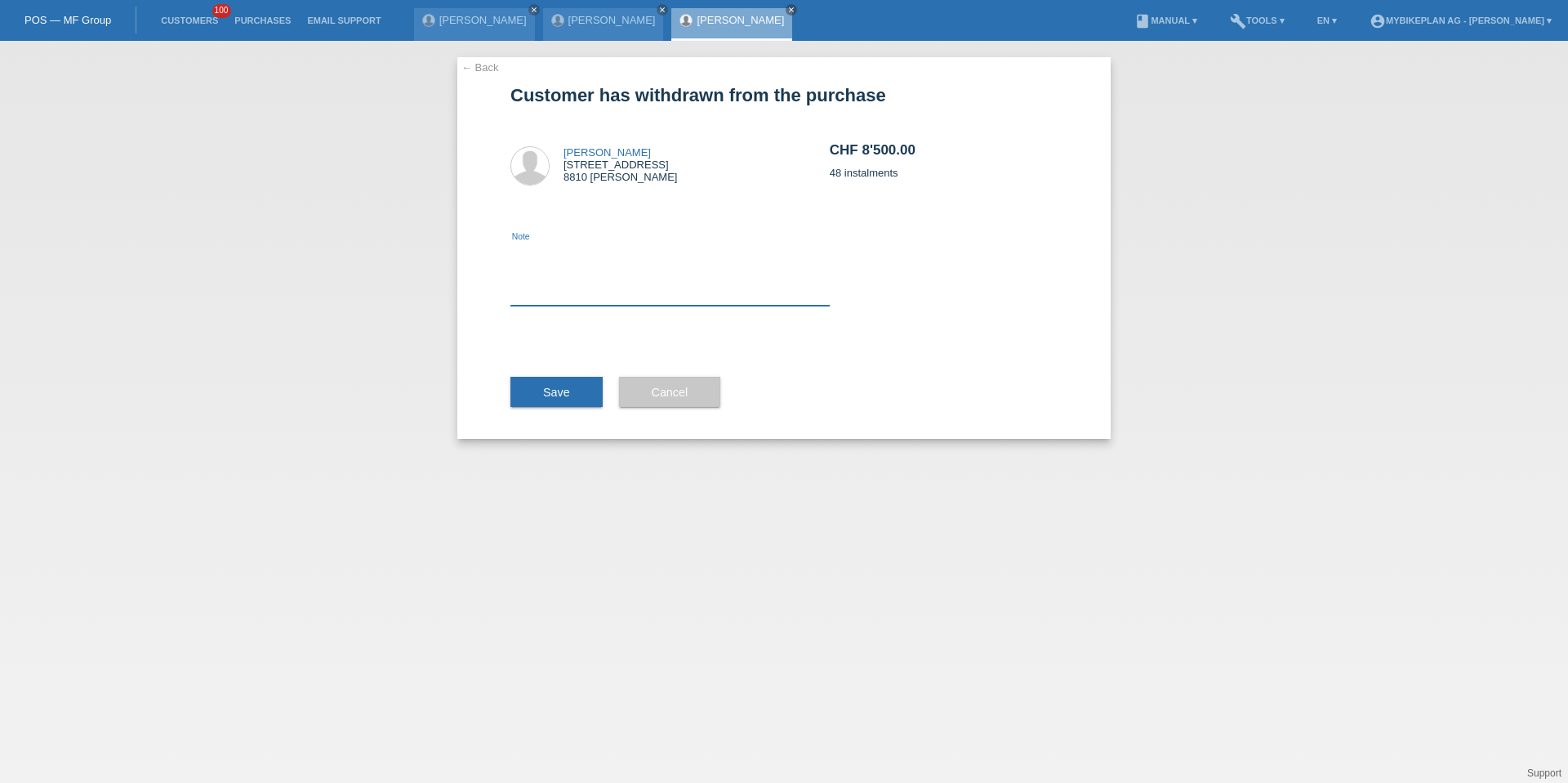
click at [695, 277] on textarea at bounding box center [671, 274] width 319 height 63
type textarea "ccc"
click at [586, 399] on button "Save" at bounding box center [557, 392] width 92 height 31
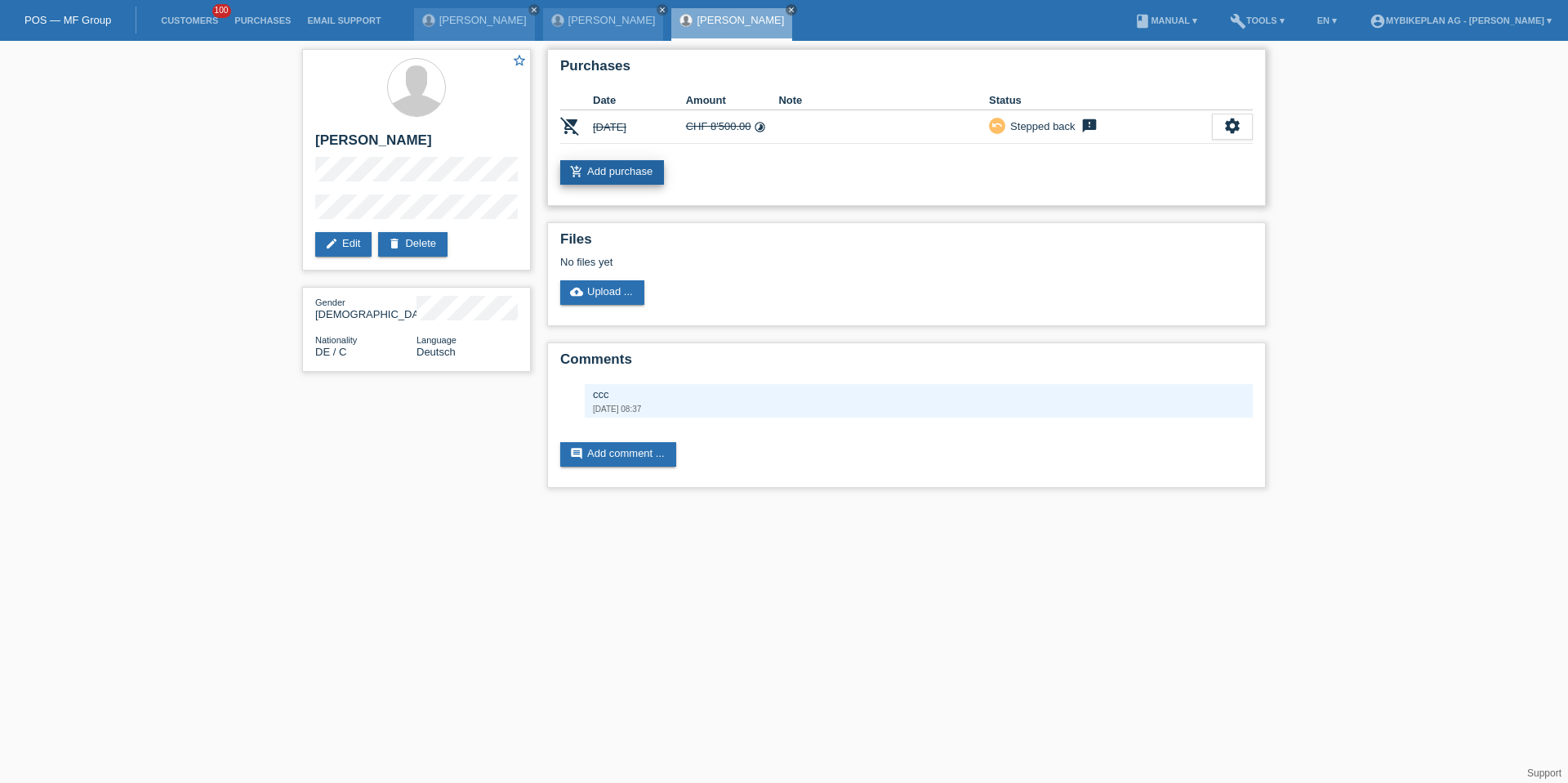
click at [640, 168] on link "add_shopping_cart Add purchase" at bounding box center [612, 172] width 104 height 24
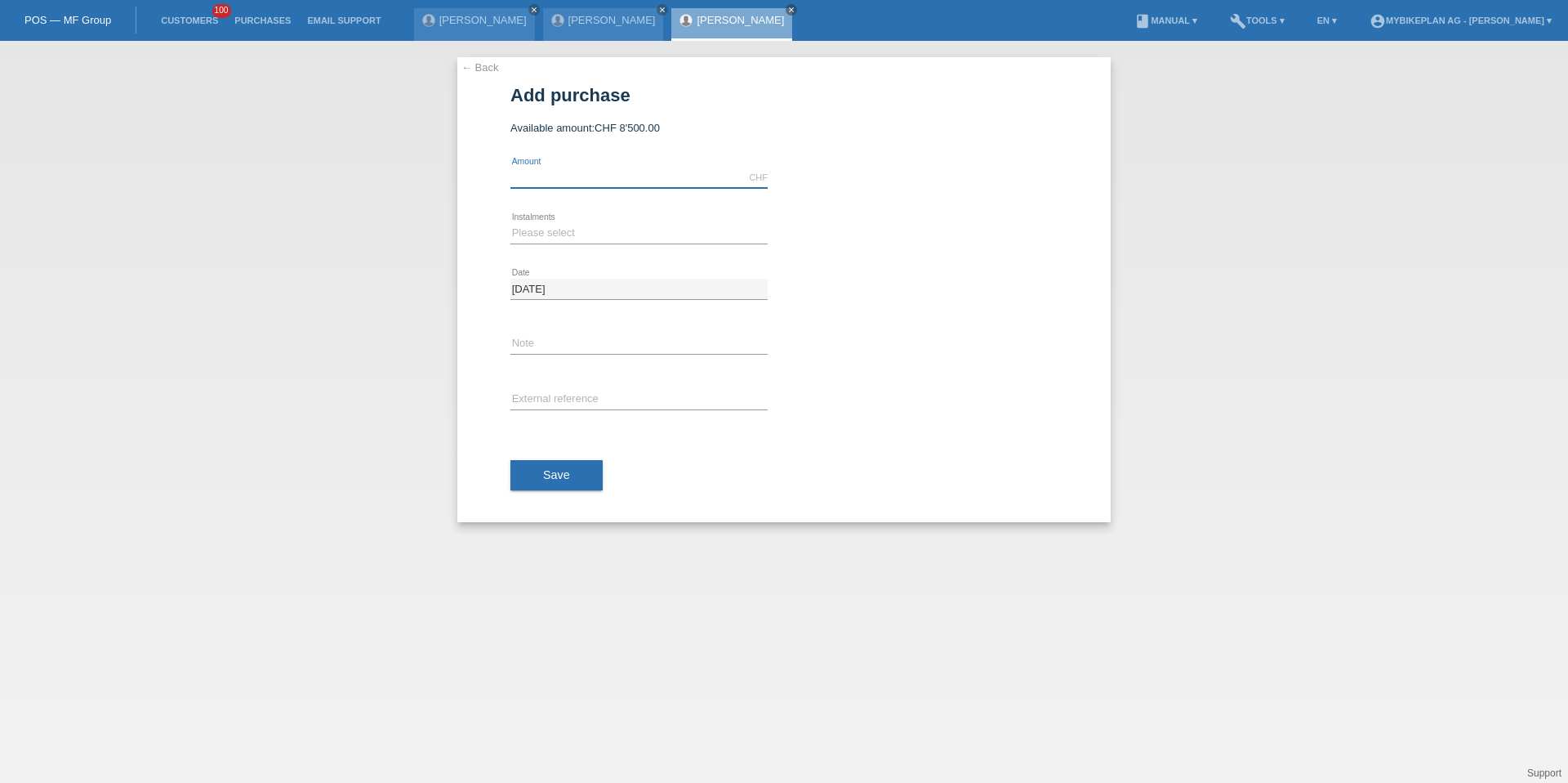
click at [639, 175] on input "text" at bounding box center [639, 178] width 257 height 21
type input "4499.00"
click at [529, 224] on select "Please select 6 instalments 12 instalments 18 instalments 24 instalments 36 ins…" at bounding box center [639, 233] width 257 height 20
select select "488"
click at [535, 405] on input "text" at bounding box center [639, 400] width 257 height 21
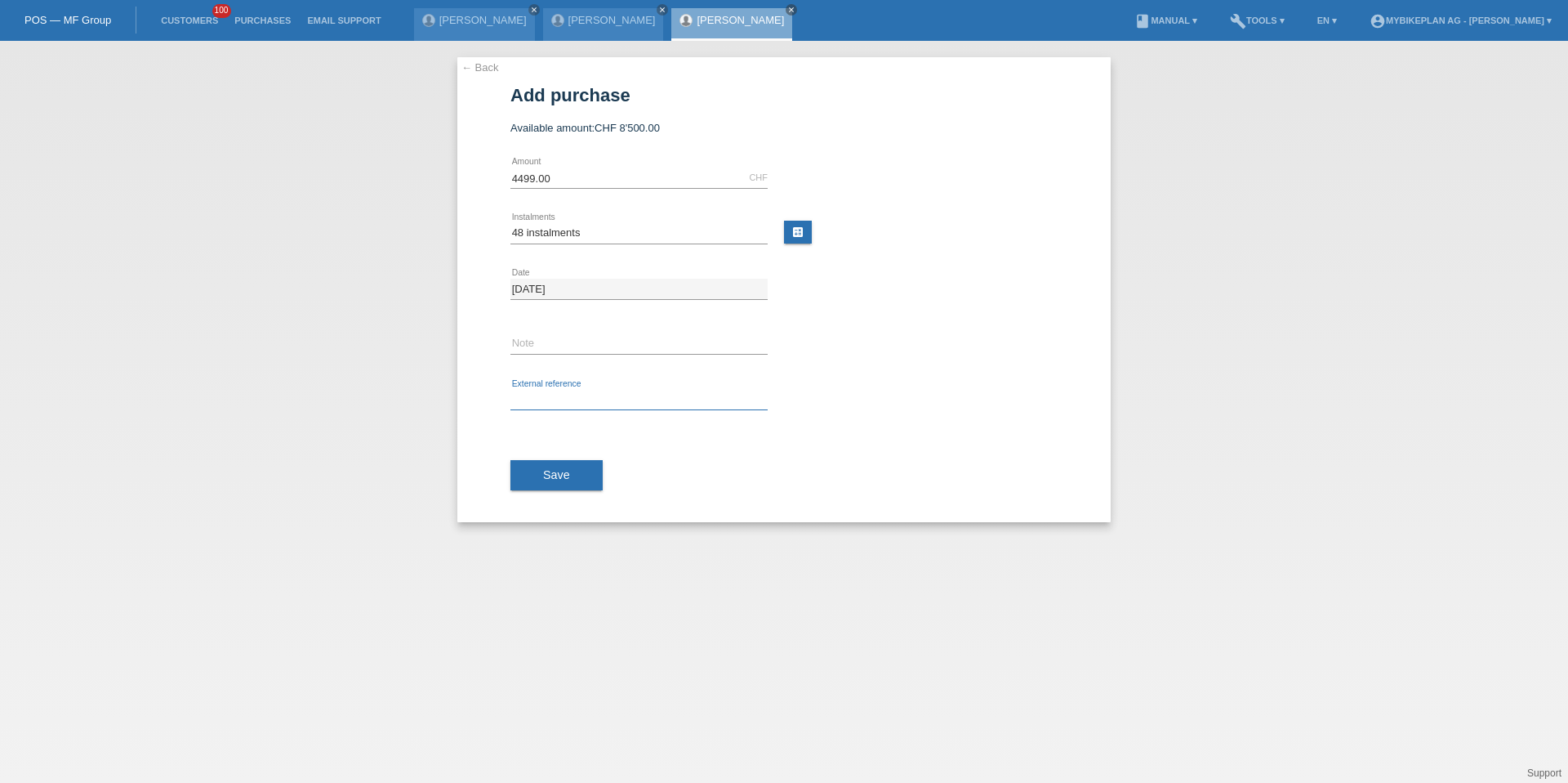
paste input "41715061533"
type input "41715061533"
click at [533, 452] on div "Save" at bounding box center [784, 475] width 547 height 94
click at [533, 472] on button "Save" at bounding box center [557, 475] width 92 height 31
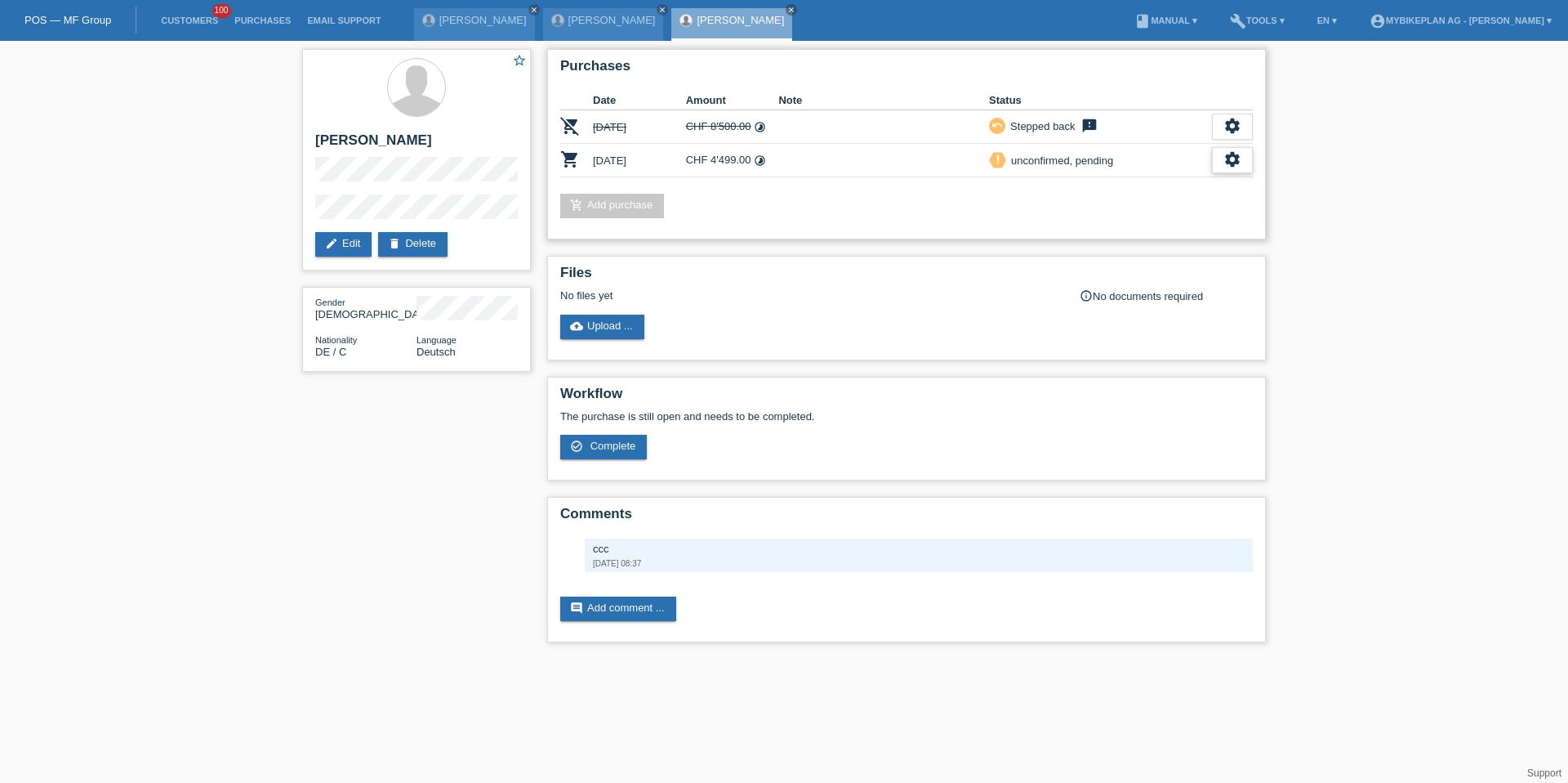
click at [1238, 169] on div "settings" at bounding box center [1233, 160] width 41 height 26
click at [1097, 192] on div "fullscreen Show" at bounding box center [1126, 187] width 247 height 24
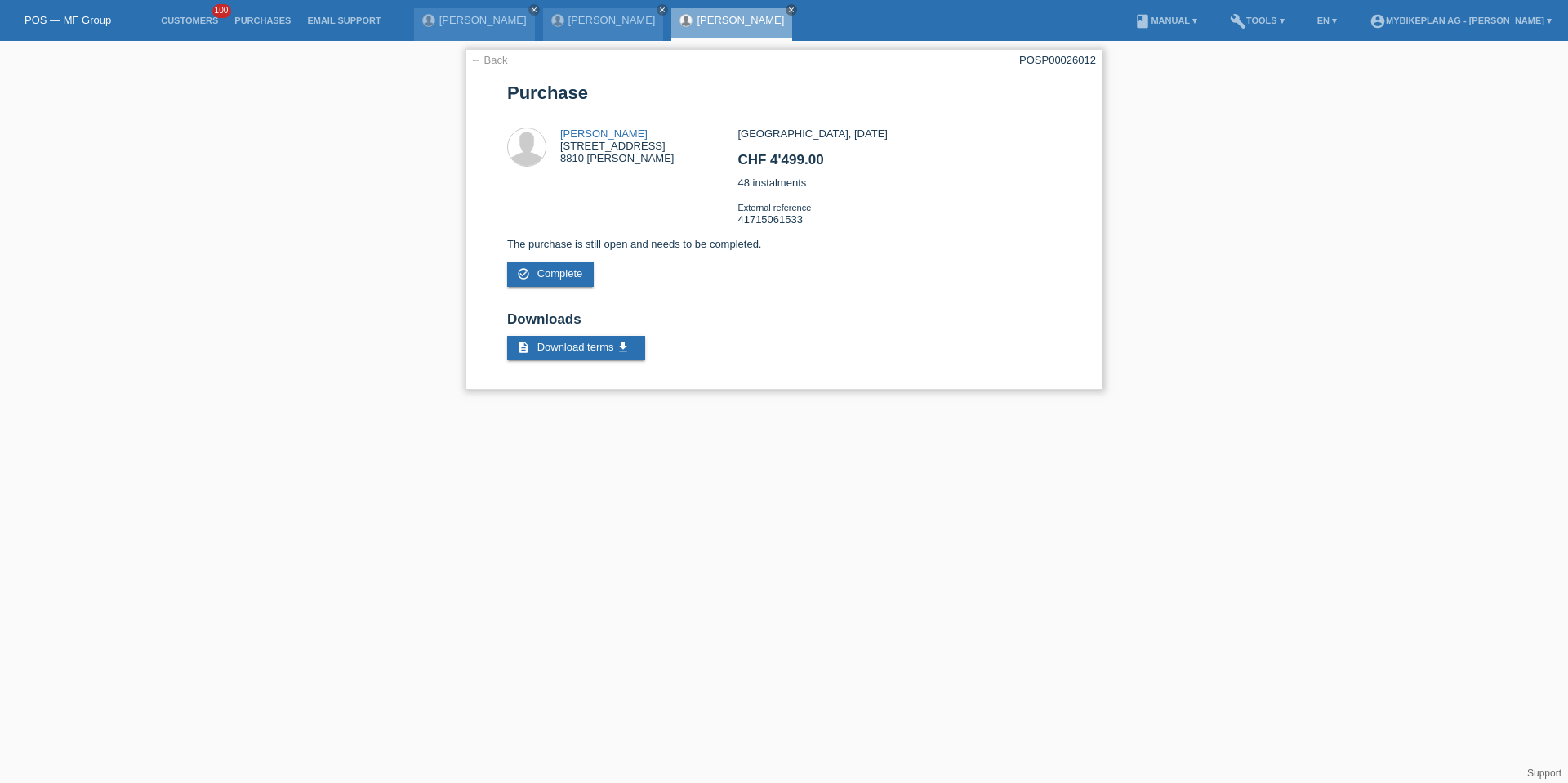
click at [1039, 62] on div "POSP00026012" at bounding box center [1057, 60] width 77 height 12
copy div "POSP00026012"
click at [196, 21] on link "Customers" at bounding box center [190, 21] width 74 height 9
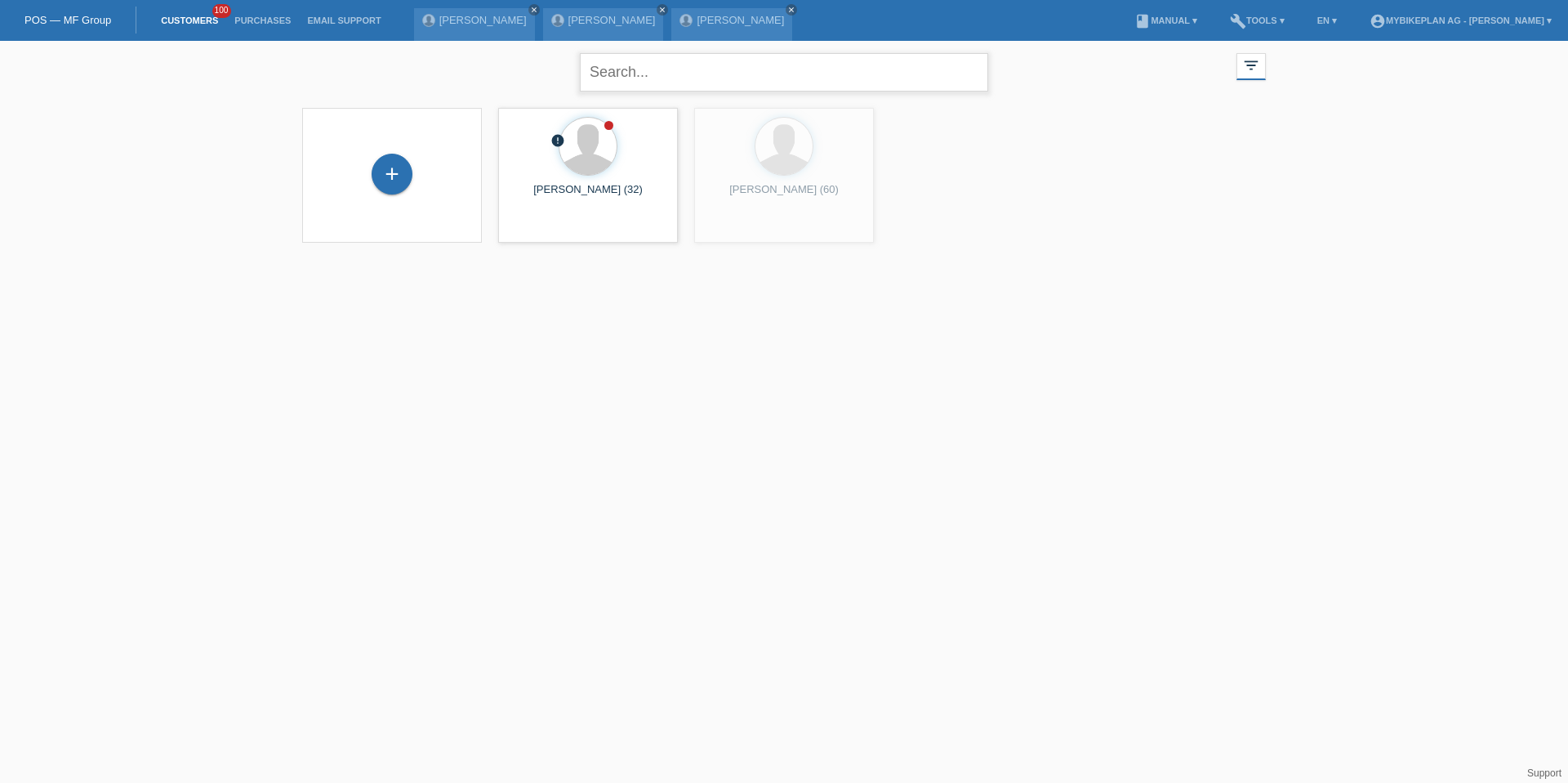
click at [680, 82] on input "text" at bounding box center [784, 72] width 408 height 38
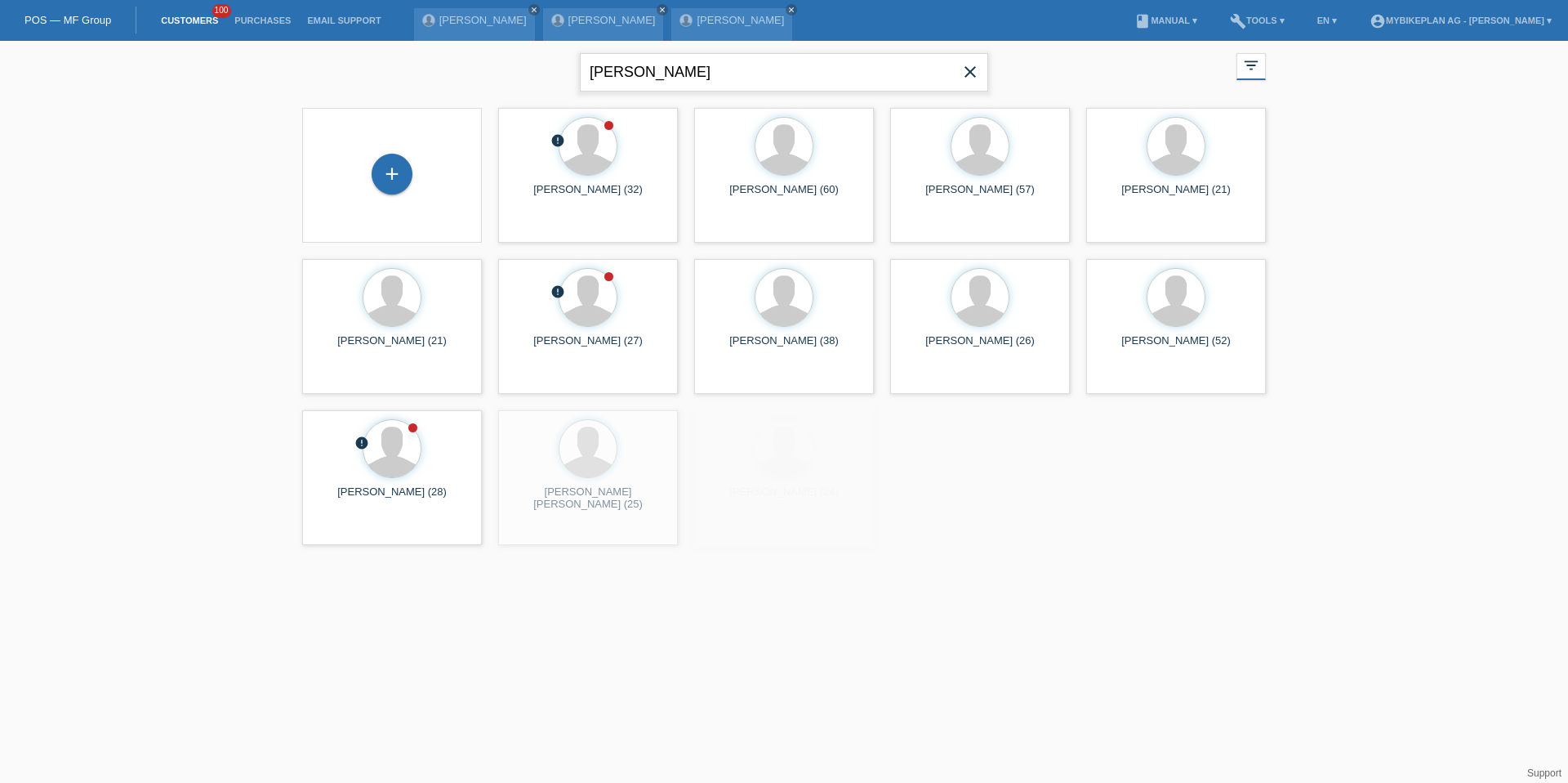
type input "[PERSON_NAME]"
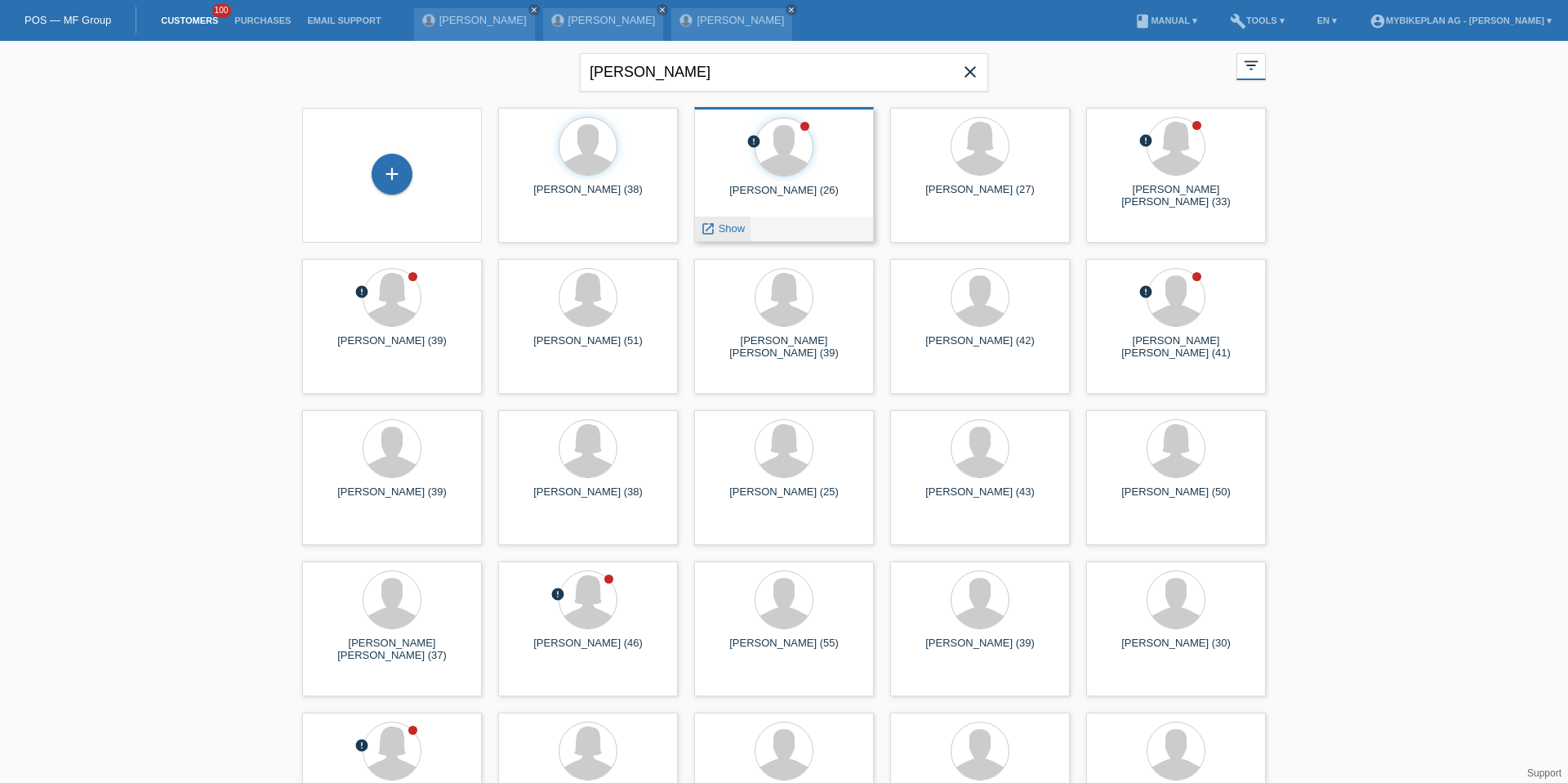
click at [714, 227] on link "launch Show" at bounding box center [722, 228] width 44 height 12
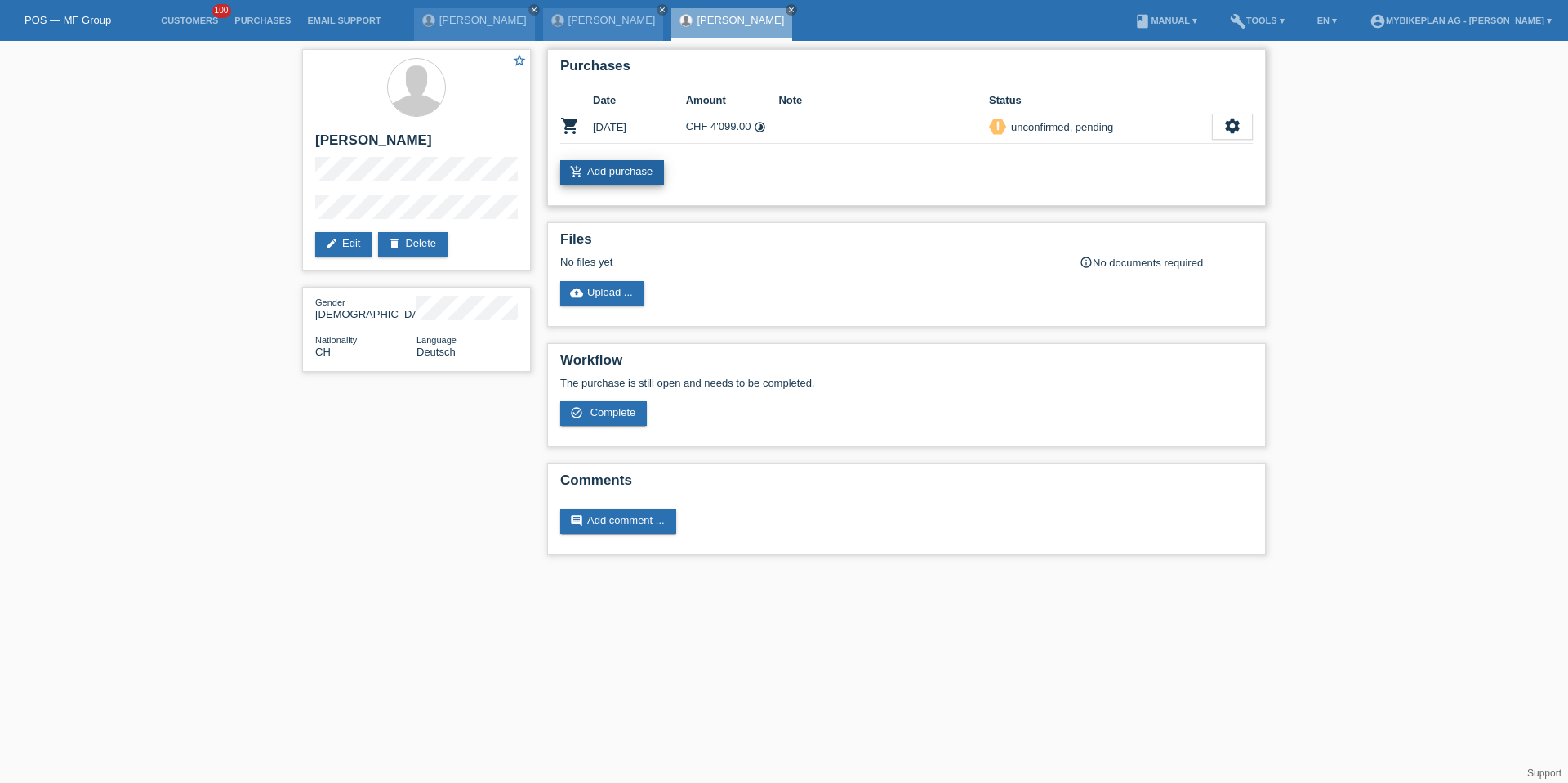
click at [648, 177] on link "add_shopping_cart Add purchase" at bounding box center [612, 172] width 104 height 24
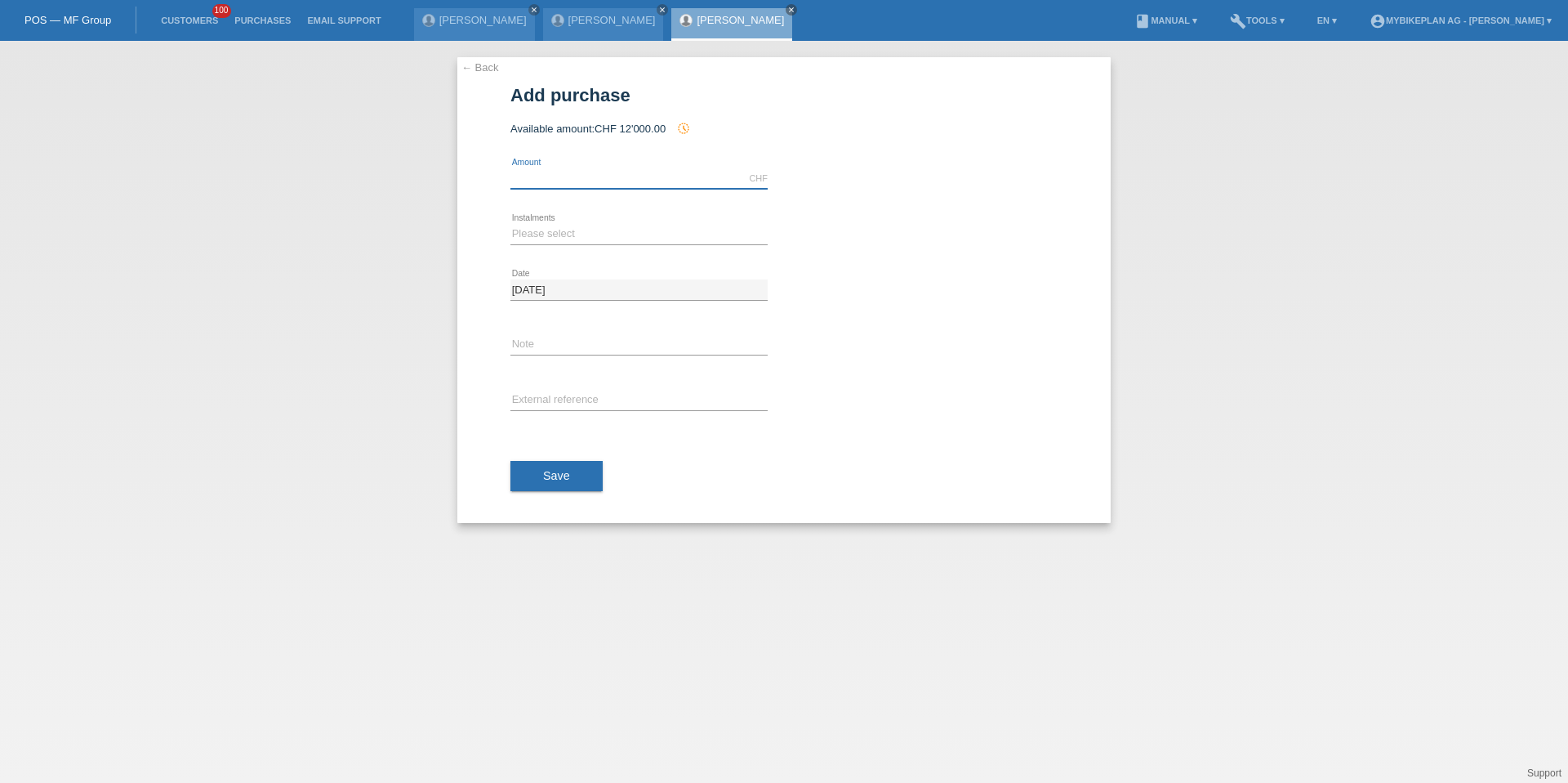
click at [648, 177] on input "text" at bounding box center [639, 178] width 257 height 21
type input "3999.00"
click at [551, 222] on div "Please select 6 instalments 12 instalments 18 instalments 24 instalments 36 ins…" at bounding box center [639, 234] width 257 height 55
click at [548, 233] on select "Please select 6 instalments 12 instalments 18 instalments 24 instalments 36 ins…" at bounding box center [639, 234] width 257 height 20
select select "488"
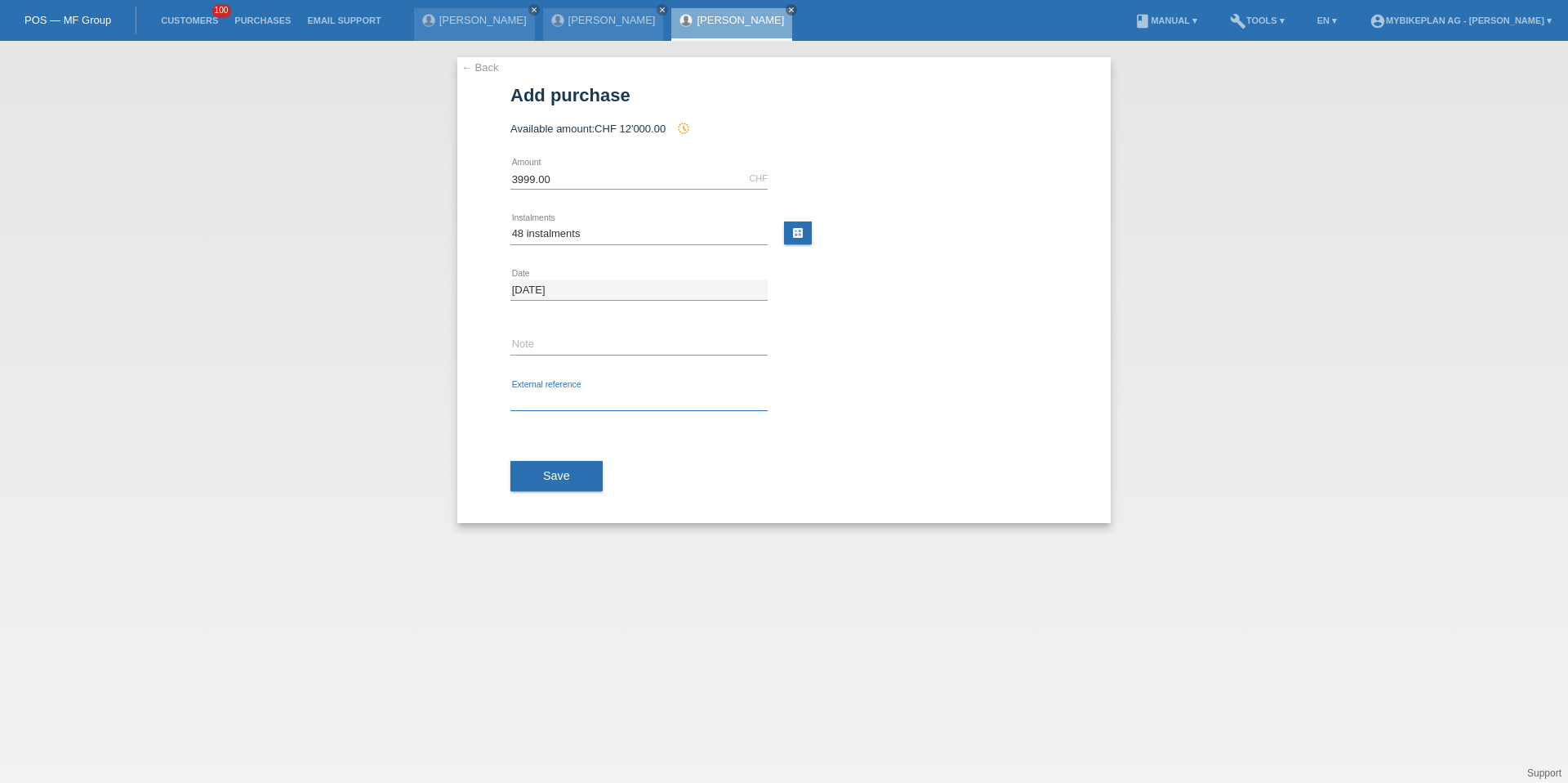
click at [563, 402] on input "text" at bounding box center [639, 401] width 257 height 21
paste input "41727739964"
type input "41727739964"
click at [557, 478] on span "Save" at bounding box center [557, 476] width 27 height 13
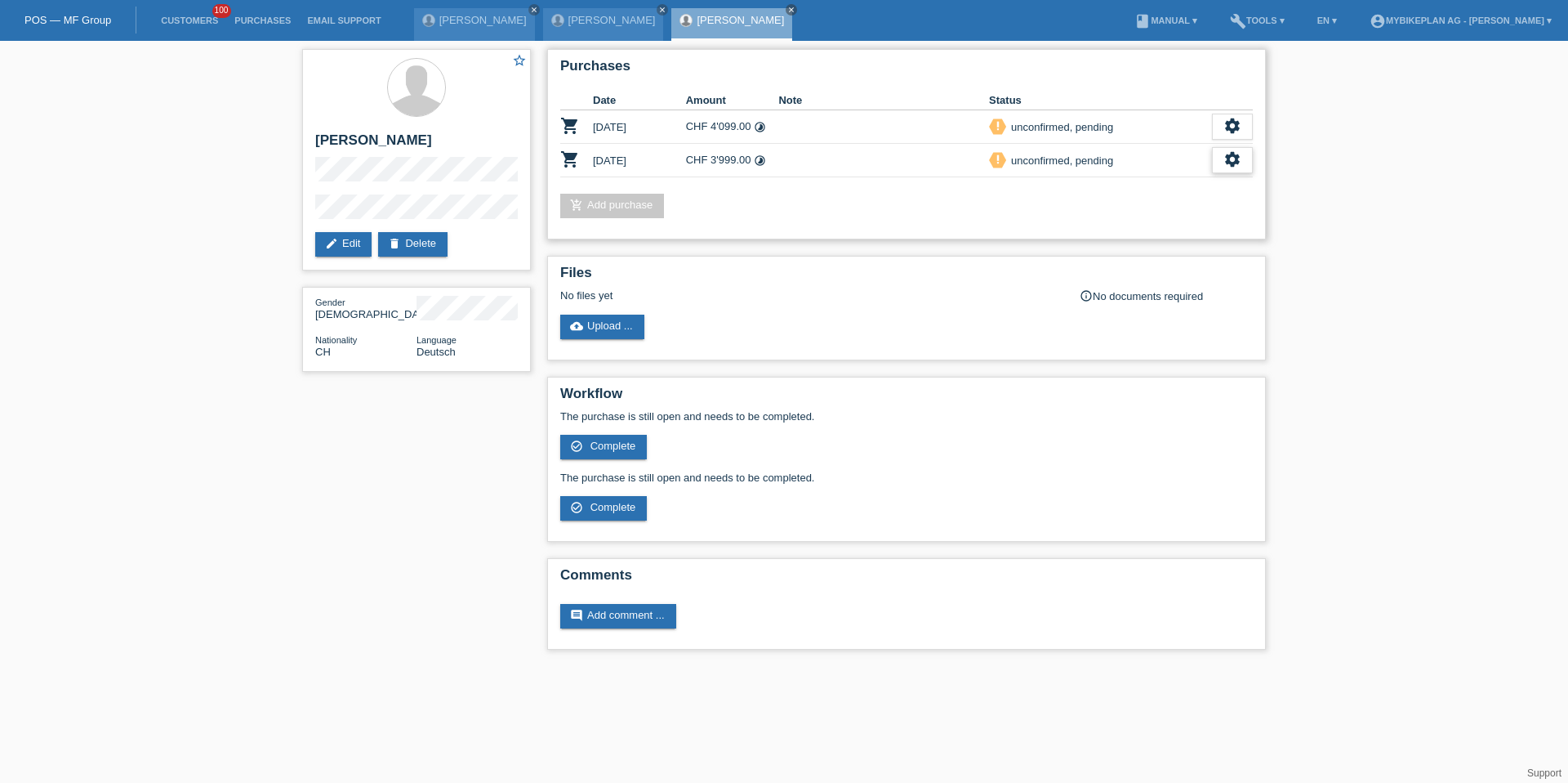
click at [1234, 161] on icon "settings" at bounding box center [1232, 159] width 18 height 18
click at [1175, 186] on div "fullscreen Show" at bounding box center [1126, 187] width 247 height 24
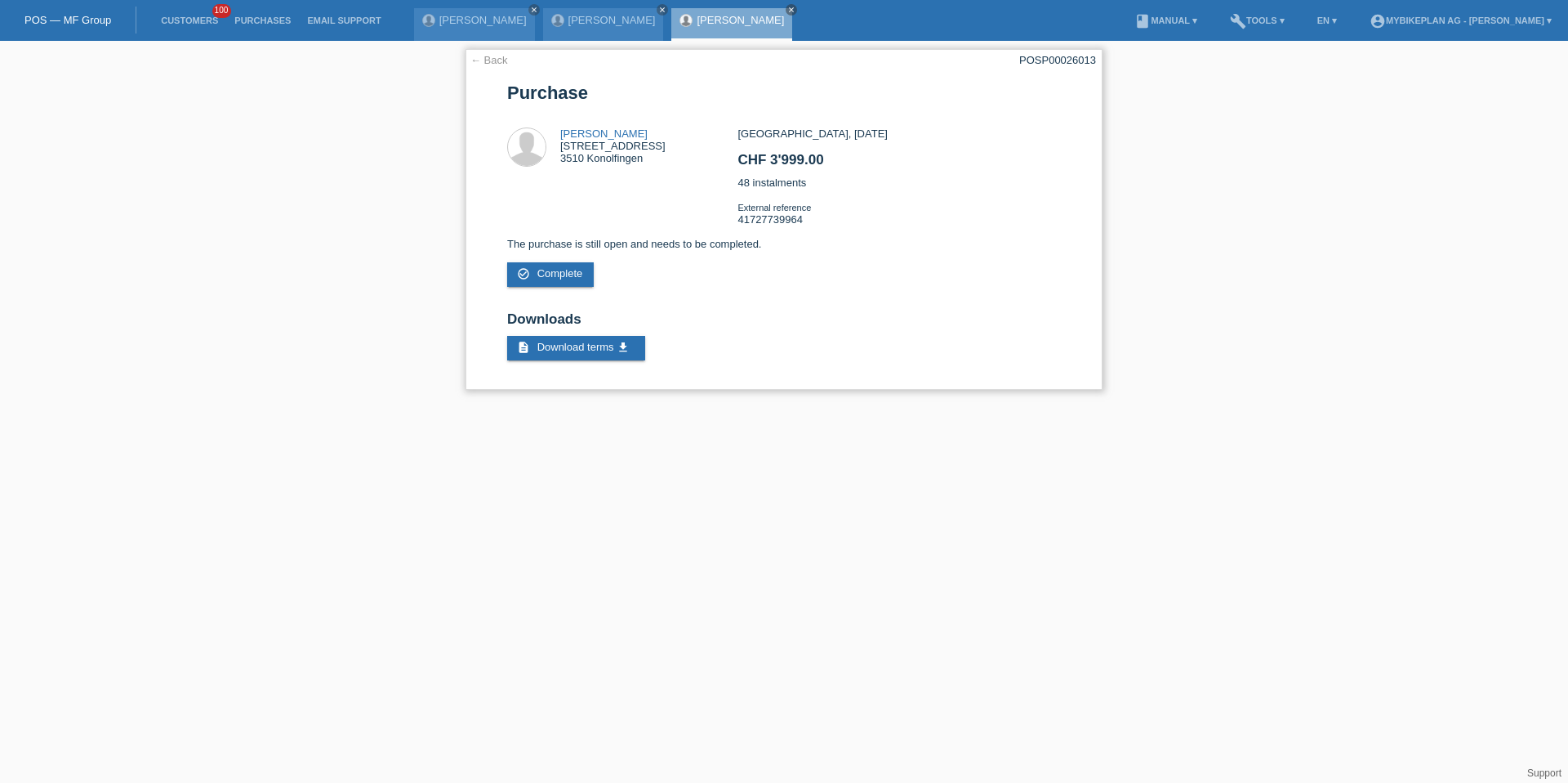
click at [1067, 62] on div "POSP00026013" at bounding box center [1057, 60] width 77 height 12
copy div "POSP00026013"
click at [194, 17] on link "Customers" at bounding box center [190, 21] width 74 height 9
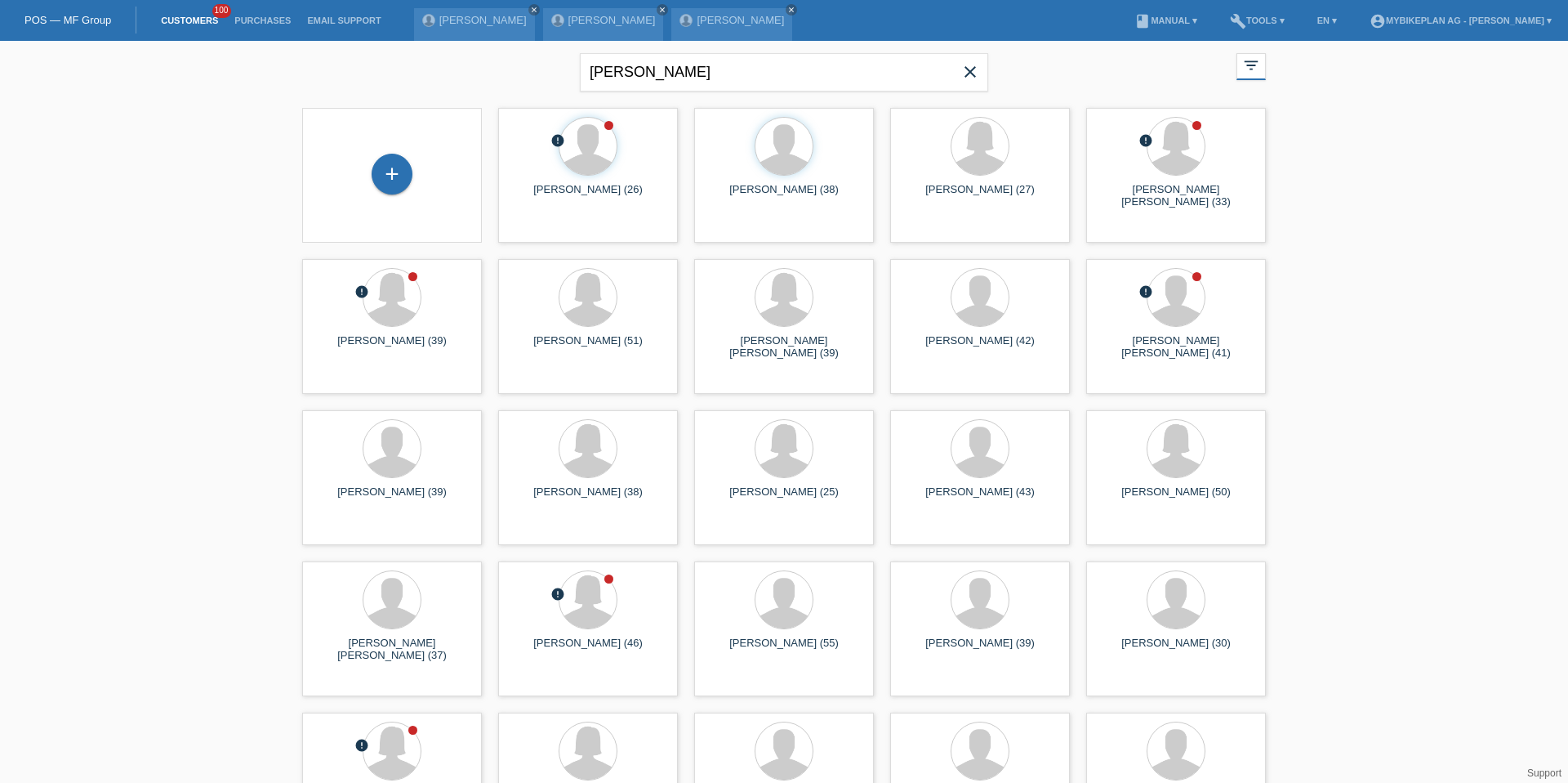
click at [974, 73] on icon "close" at bounding box center [969, 71] width 20 height 20
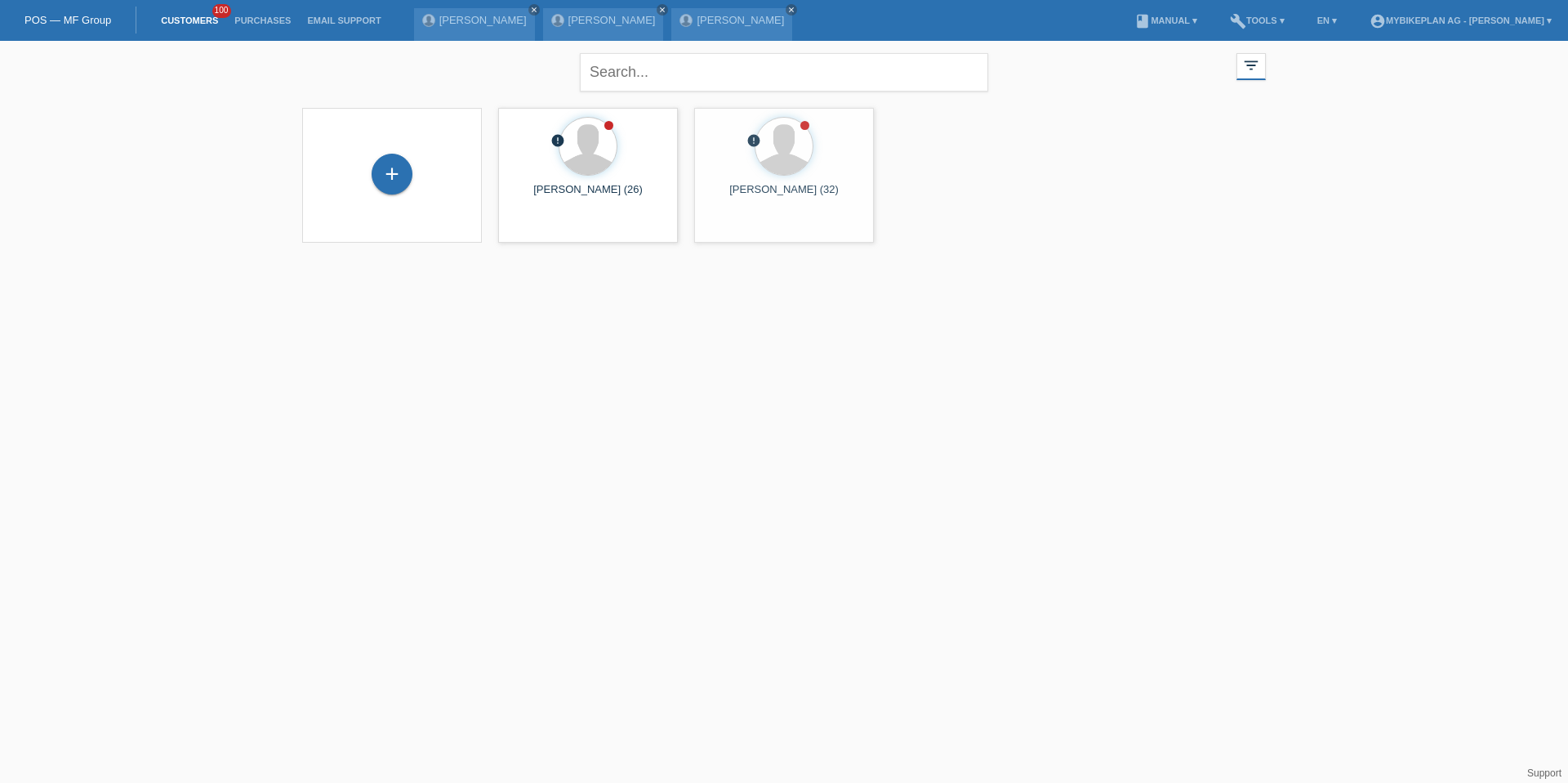
click at [467, 192] on div "+" at bounding box center [392, 175] width 153 height 43
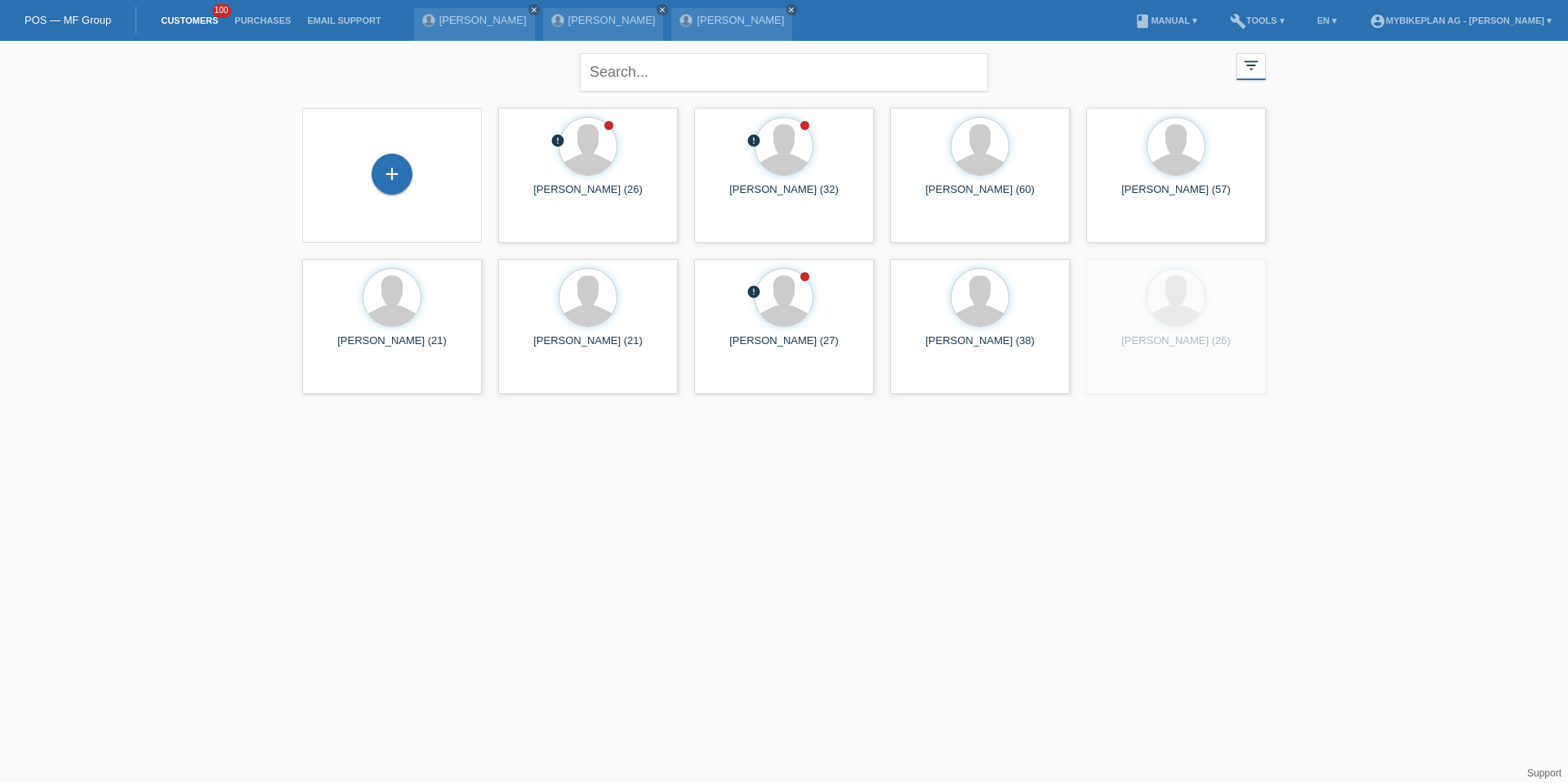
click at [467, 192] on div "+" at bounding box center [392, 175] width 153 height 43
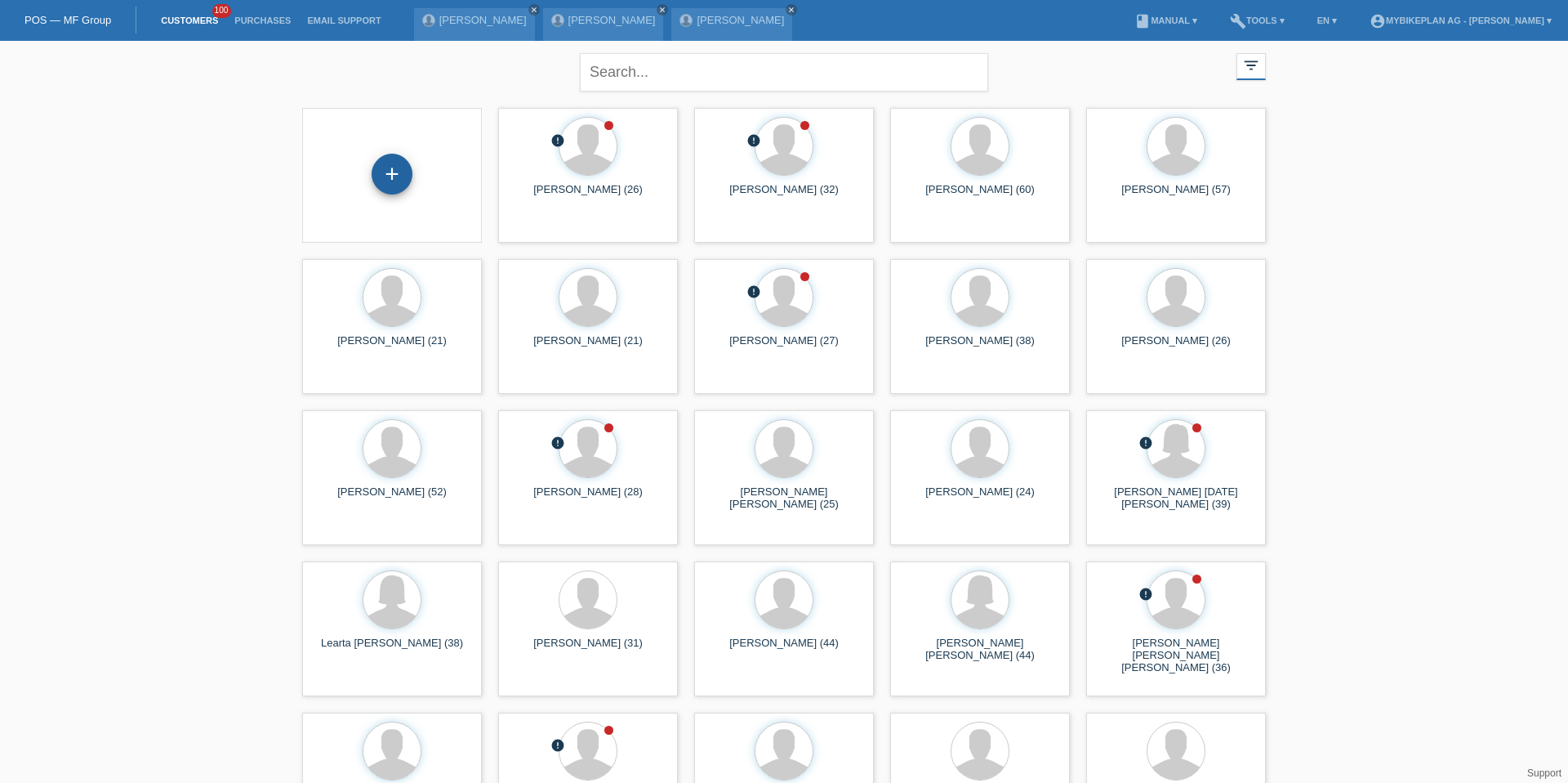
click at [393, 170] on div "+" at bounding box center [392, 174] width 41 height 41
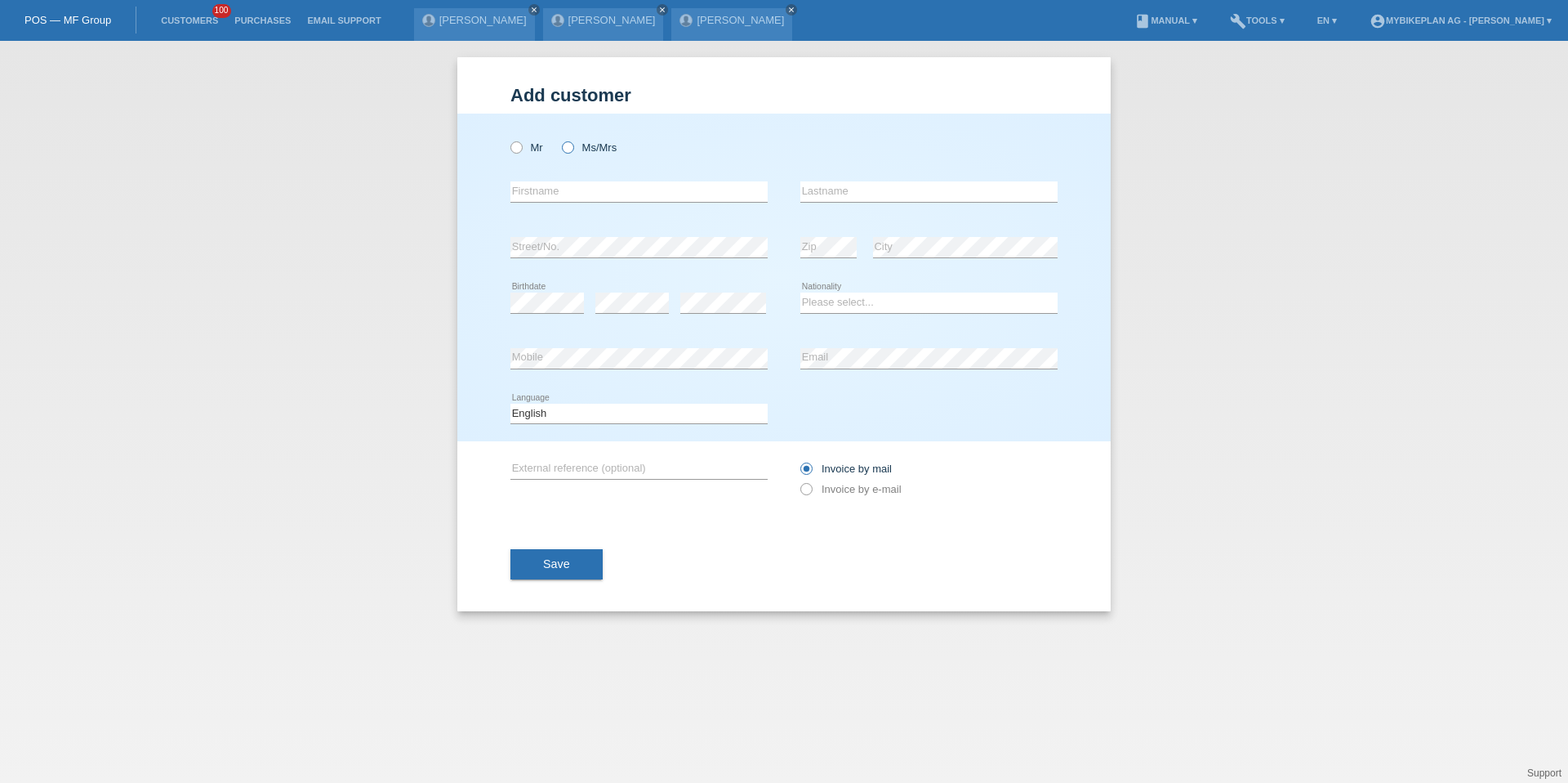
click at [559, 139] on icon at bounding box center [559, 139] width 0 height 0
click at [569, 151] on input "Ms/Mrs" at bounding box center [567, 146] width 10 height 10
radio input "true"
click at [530, 190] on input "text" at bounding box center [639, 192] width 257 height 21
type input "Miroslava"
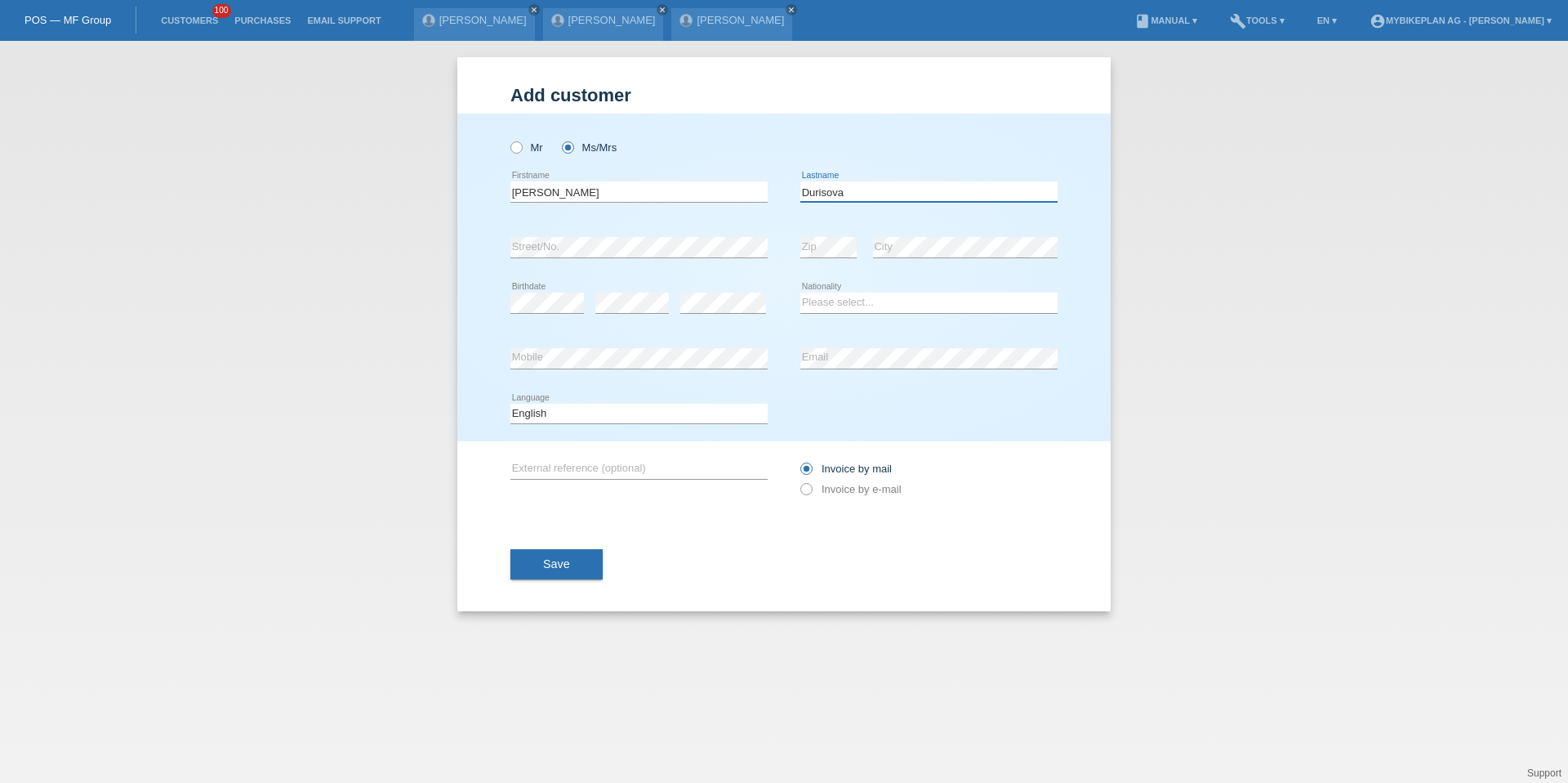
type input "Durisova"
select select "SK"
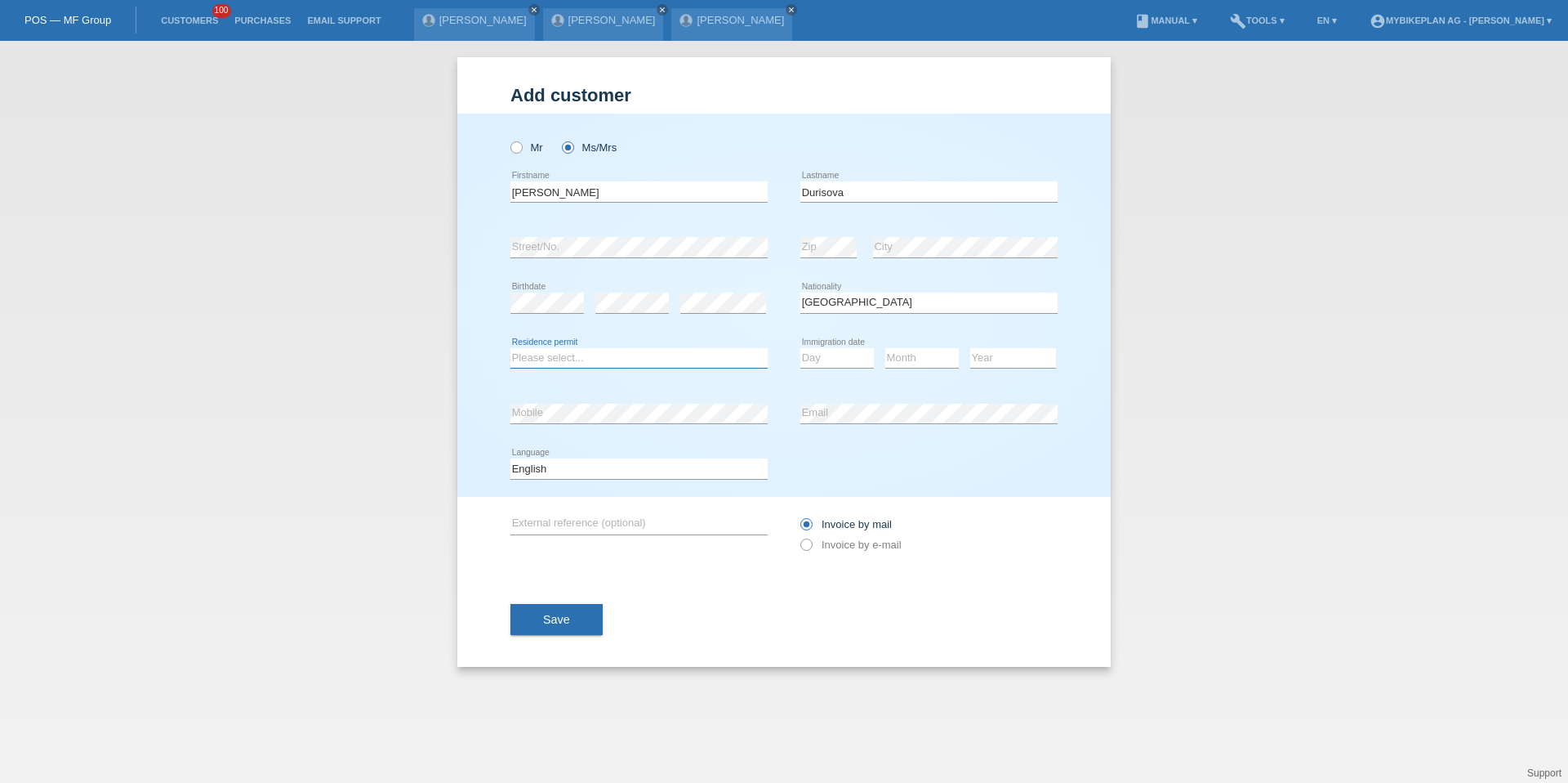
select select "B"
select select "01"
select select "2014"
click at [589, 472] on select "Deutsch Français Italiano English" at bounding box center [639, 468] width 257 height 20
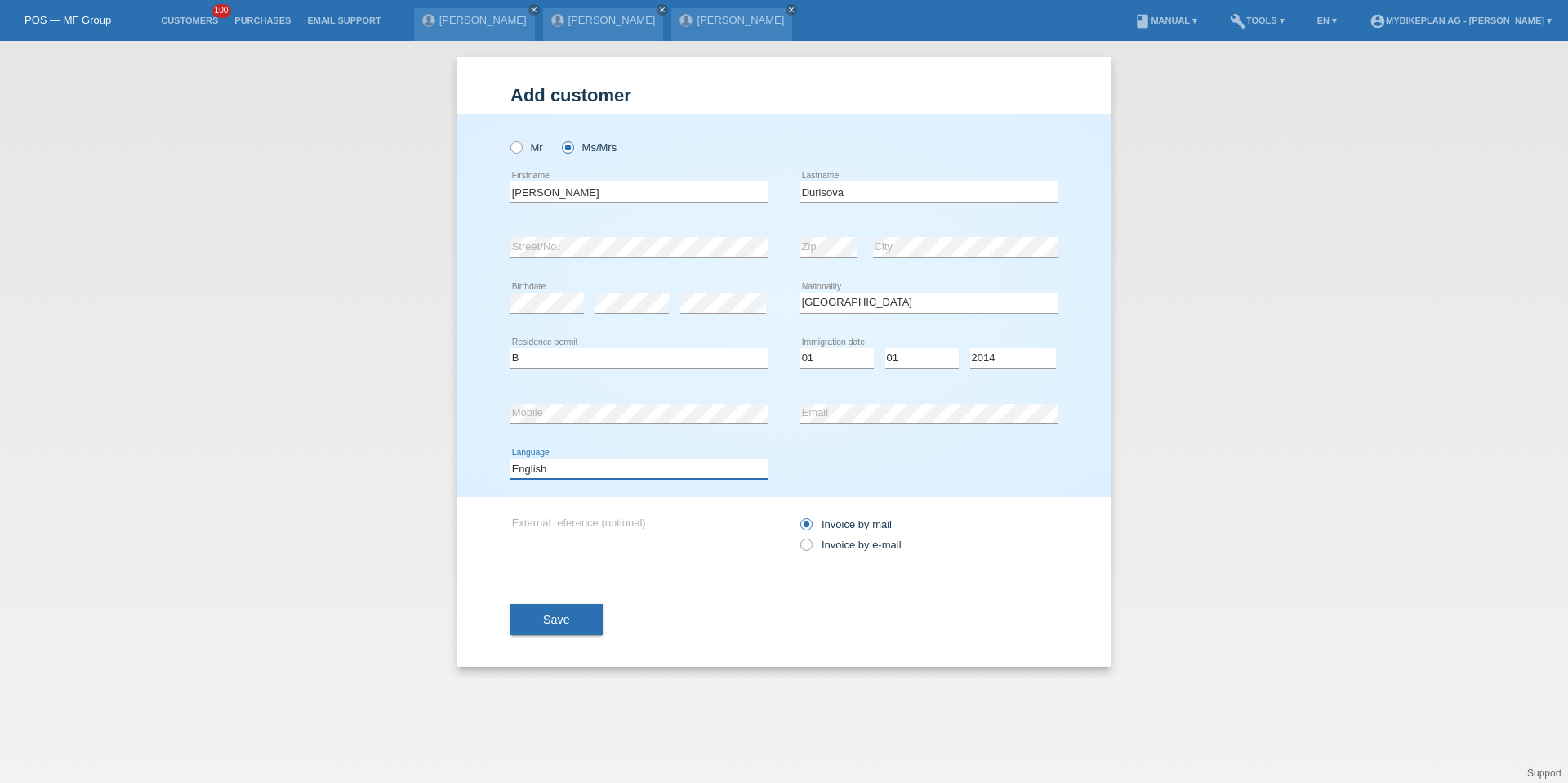
select select "de"
click at [866, 536] on div "Invoice by mail Invoice by e-mail" at bounding box center [928, 534] width 257 height 41
click at [859, 538] on label "Invoice by e-mail" at bounding box center [851, 544] width 101 height 12
click at [811, 538] on input "Invoice by e-mail" at bounding box center [805, 548] width 10 height 21
radio input "true"
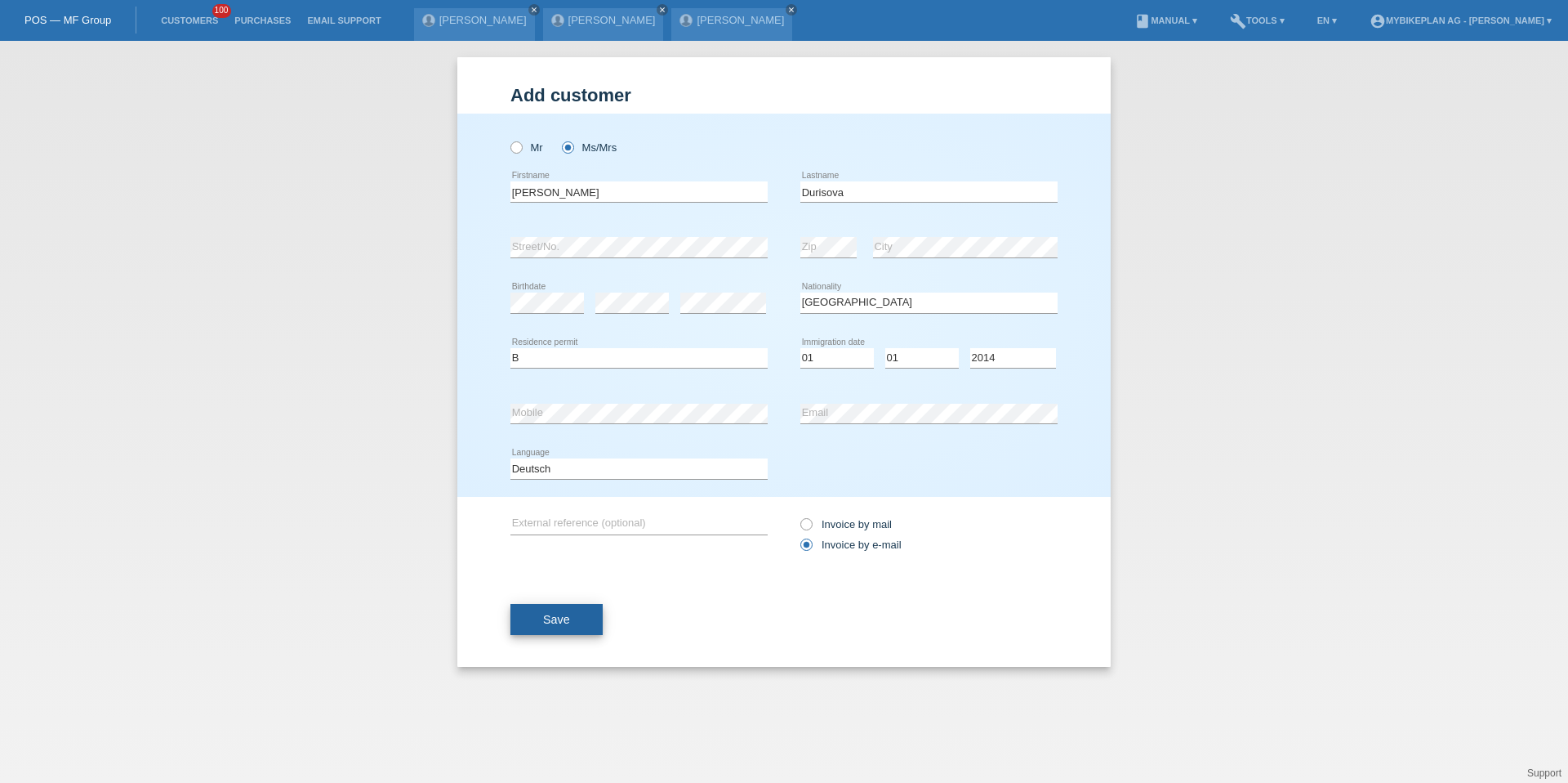
click at [562, 614] on span "Save" at bounding box center [557, 619] width 27 height 13
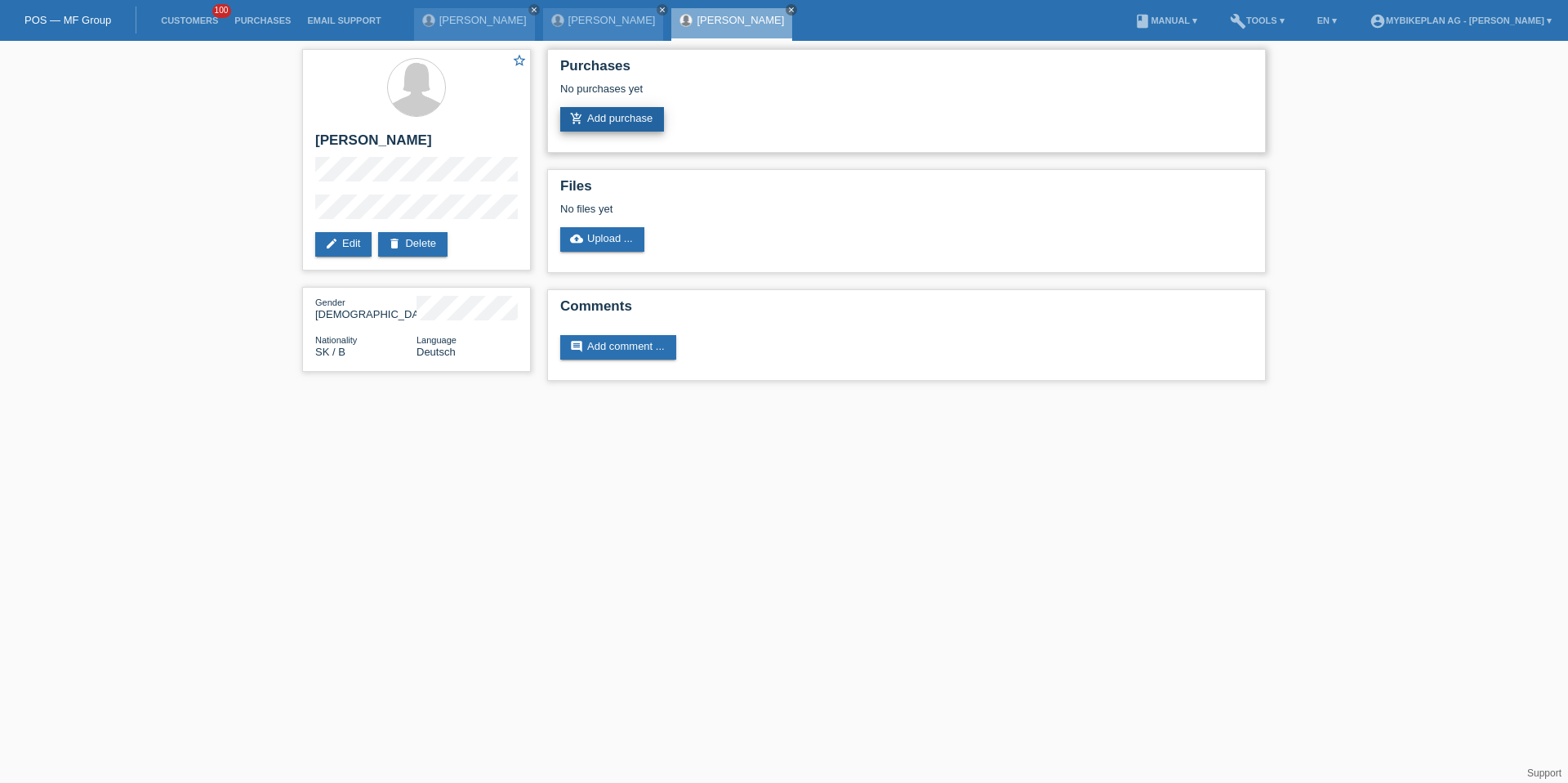
click at [635, 124] on link "add_shopping_cart Add purchase" at bounding box center [612, 120] width 104 height 24
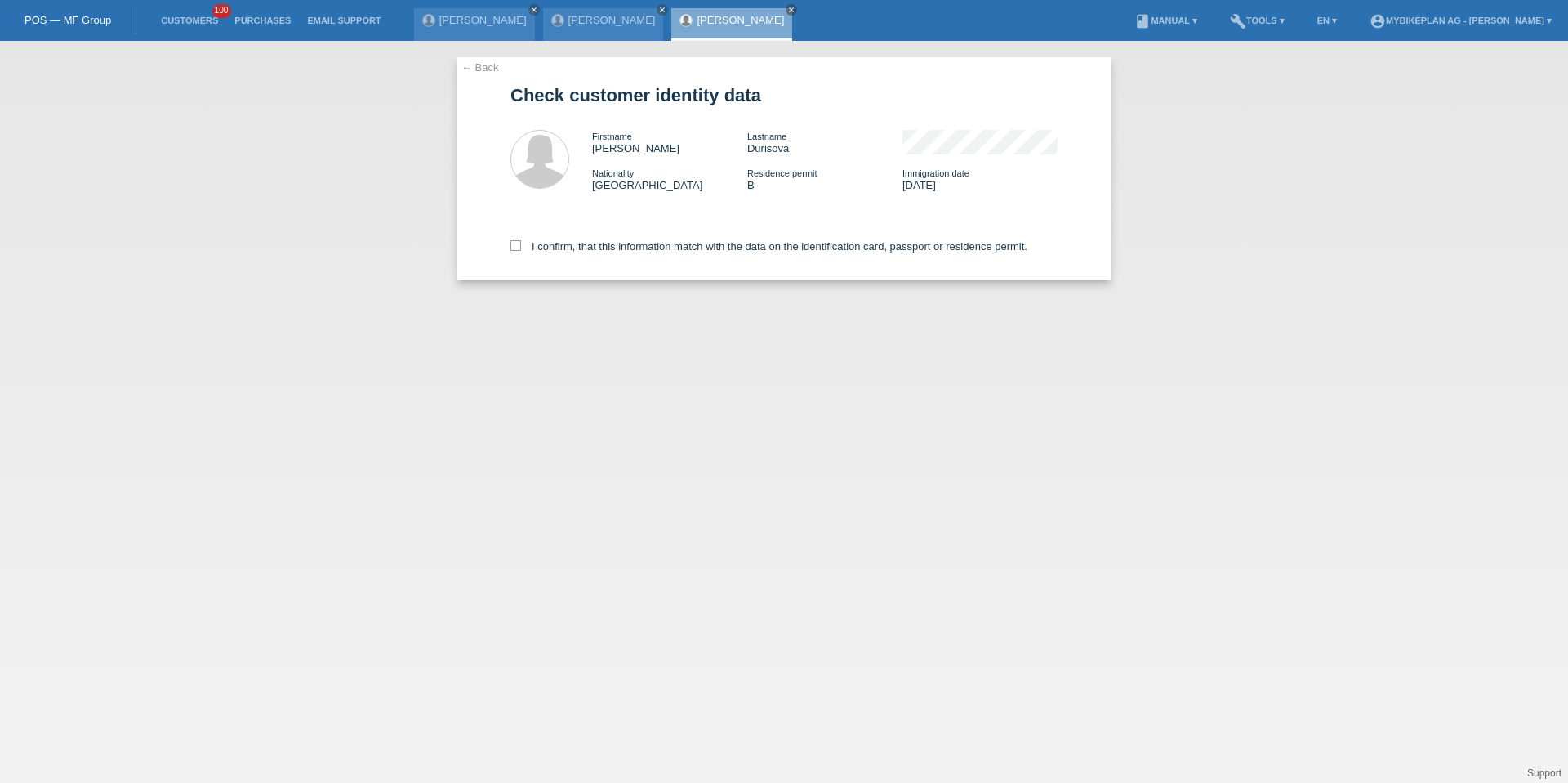
click at [566, 237] on div "I confirm, that this information match with the data on the identification card…" at bounding box center [784, 243] width 547 height 72
click at [566, 238] on div "I confirm, that this information match with the data on the identification card…" at bounding box center [784, 243] width 547 height 72
click at [566, 240] on label "I confirm, that this information match with the data on the identification card…" at bounding box center [770, 246] width 517 height 12
click at [521, 240] on input "I confirm, that this information match with the data on the identification card…" at bounding box center [516, 245] width 10 height 10
checkbox input "true"
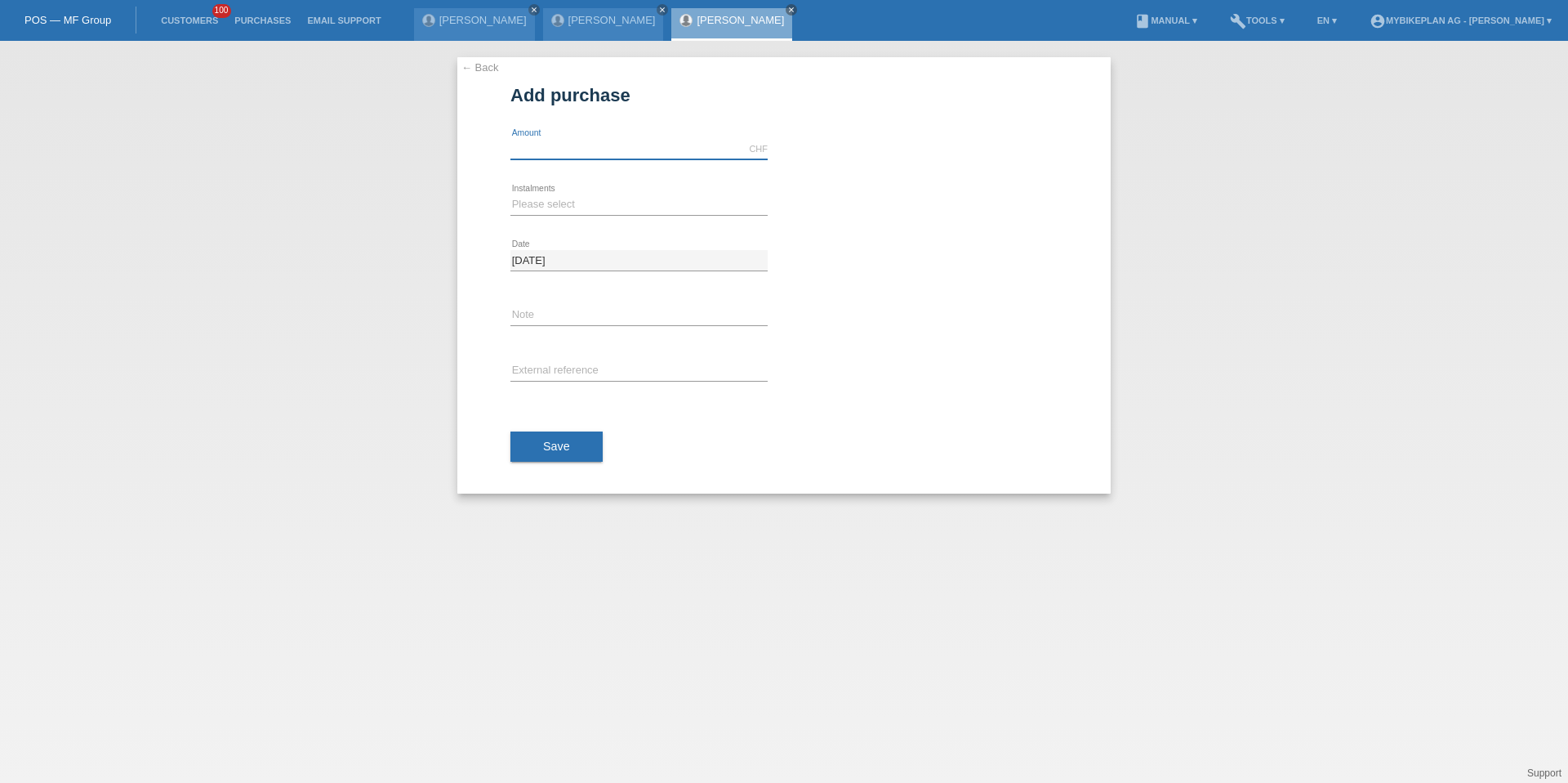
click at [571, 152] on input "text" at bounding box center [639, 149] width 257 height 21
type input "2900.00"
click at [516, 209] on select "Please select 6 instalments 12 instalments 18 instalments 24 instalments 36 ins…" at bounding box center [639, 204] width 257 height 20
select select "487"
click at [530, 362] on input "text" at bounding box center [639, 372] width 257 height 21
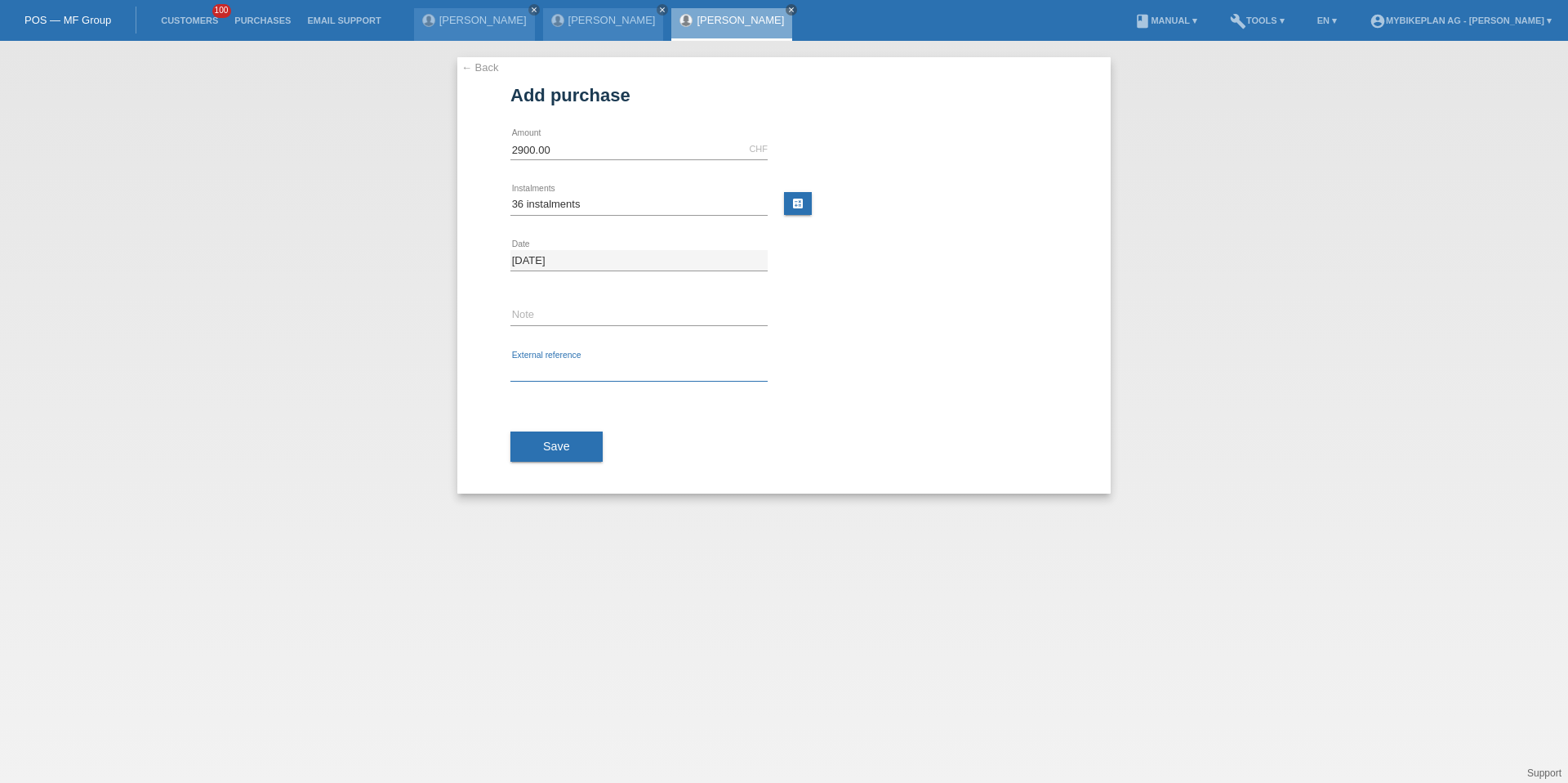
paste input "41719252759"
type input "41719252759"
click at [534, 422] on div "Save" at bounding box center [784, 447] width 547 height 94
click at [535, 442] on button "Save" at bounding box center [557, 447] width 92 height 31
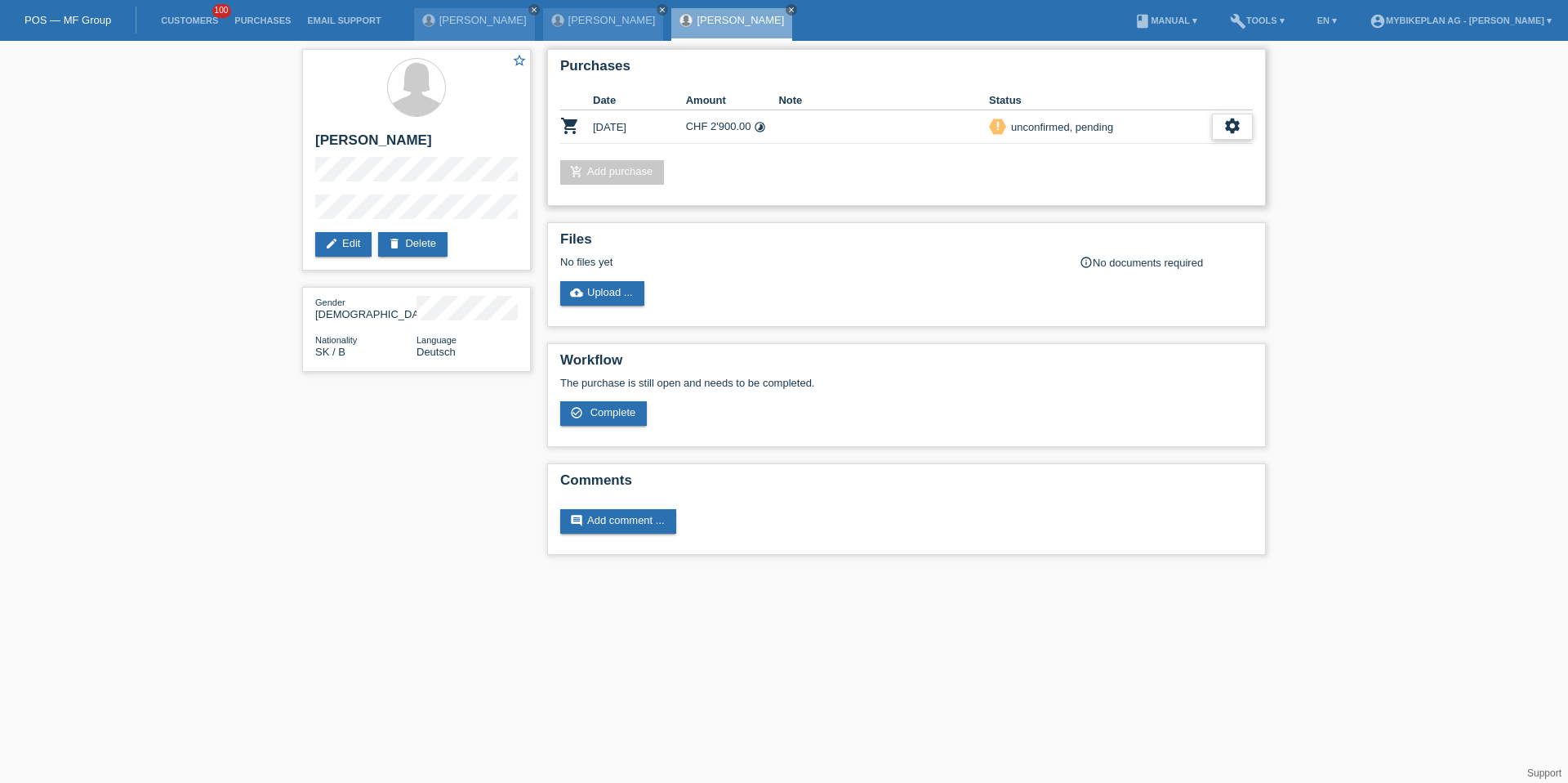
click at [1223, 132] on icon "settings" at bounding box center [1232, 125] width 18 height 18
click at [1187, 149] on div "Purchases Date Amount Note Status shopping_cart 12.08.2025 CHF 2'900.00 timelap…" at bounding box center [907, 127] width 719 height 157
click at [1230, 128] on icon "settings" at bounding box center [1232, 125] width 18 height 18
click at [1197, 158] on div "fullscreen Show" at bounding box center [1126, 153] width 247 height 24
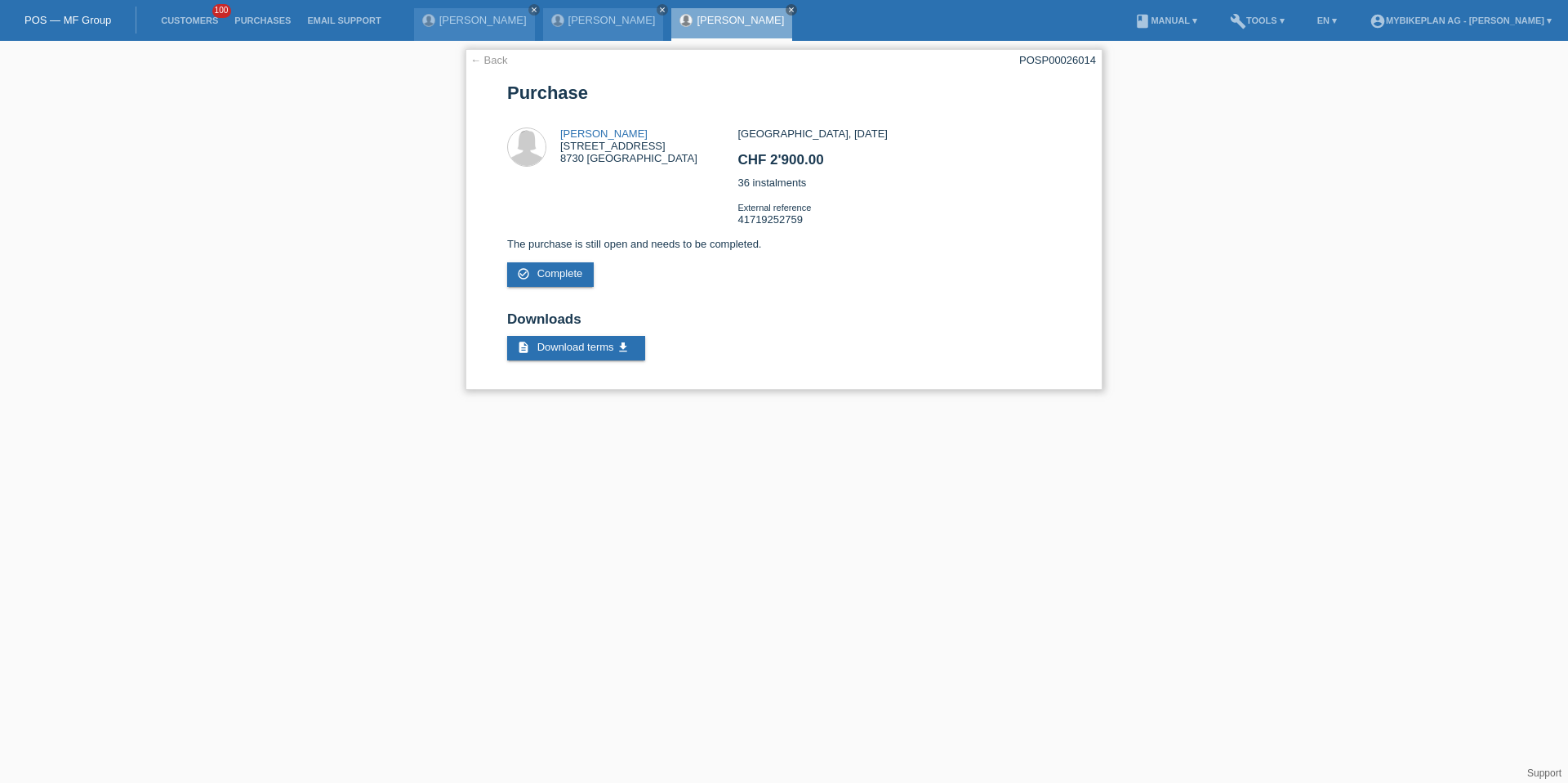
click at [1061, 60] on div "POSP00026014" at bounding box center [1057, 60] width 77 height 12
click at [193, 23] on link "Customers" at bounding box center [190, 21] width 74 height 9
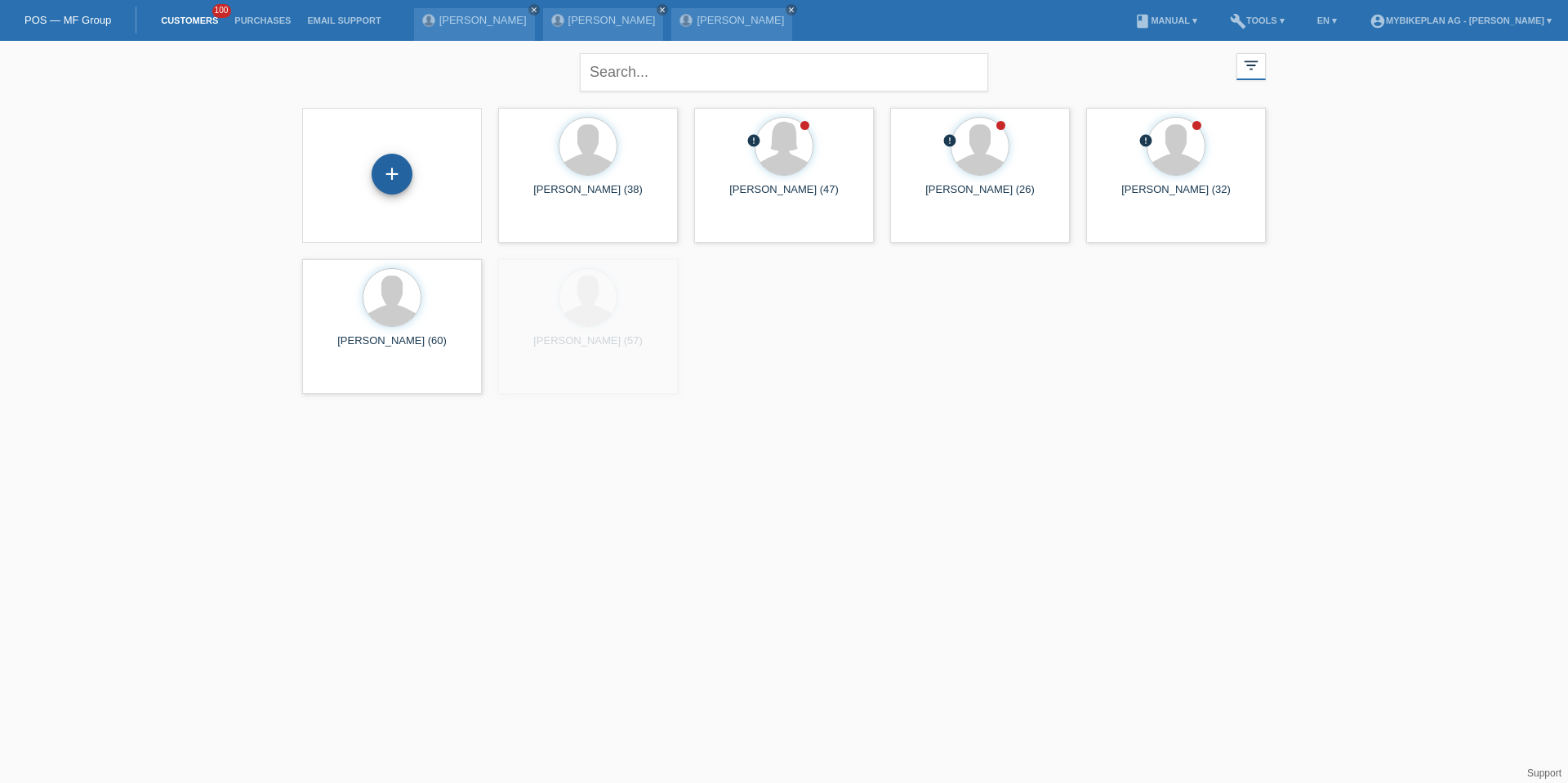
click at [397, 171] on div "+" at bounding box center [392, 174] width 41 height 41
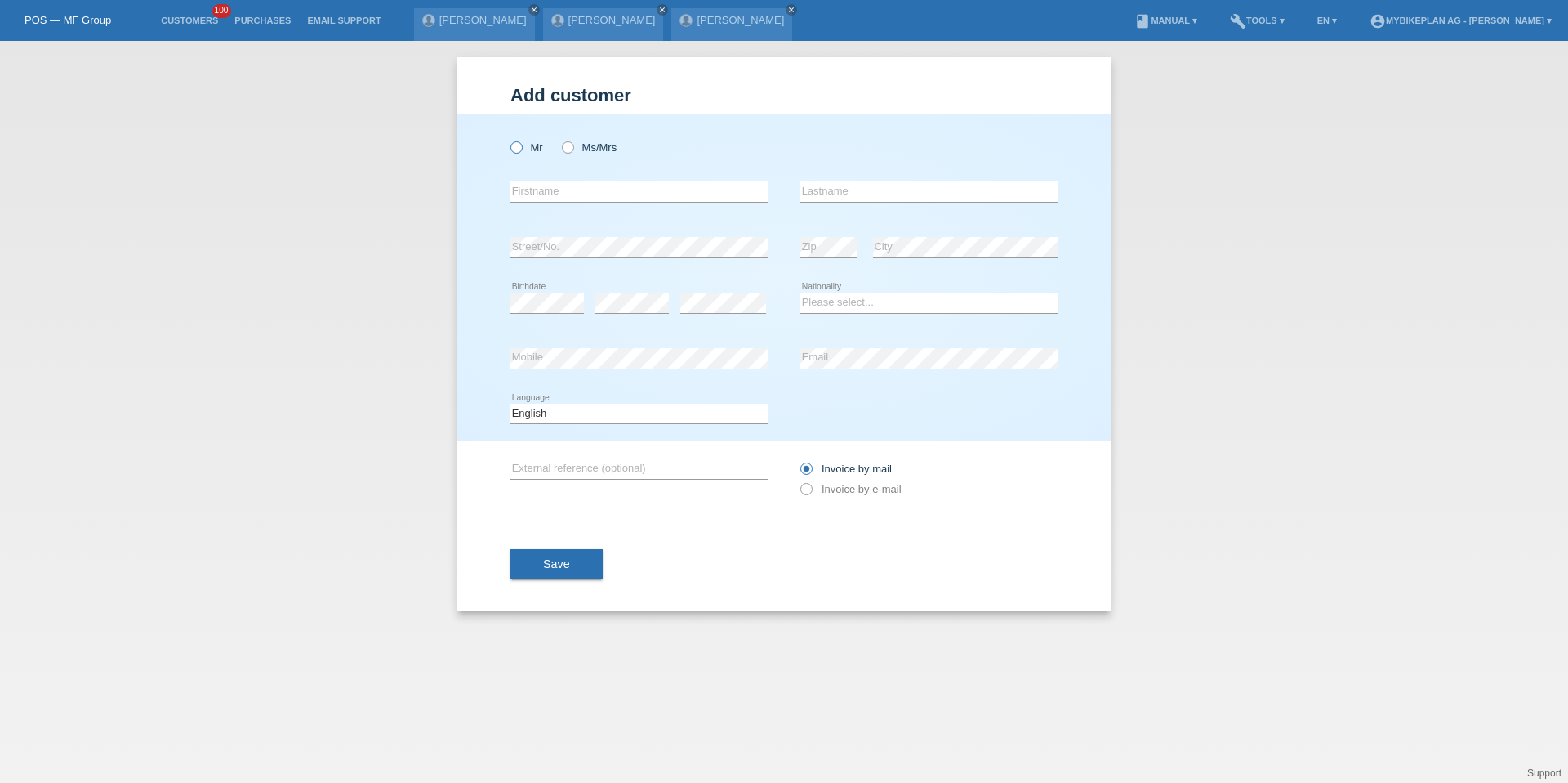
click at [508, 139] on icon at bounding box center [508, 139] width 0 height 0
click at [516, 142] on input "Mr" at bounding box center [516, 146] width 10 height 10
radio input "true"
click at [540, 218] on div "error Firstname" at bounding box center [639, 192] width 257 height 55
click at [540, 205] on div "error Firstname" at bounding box center [639, 192] width 257 height 55
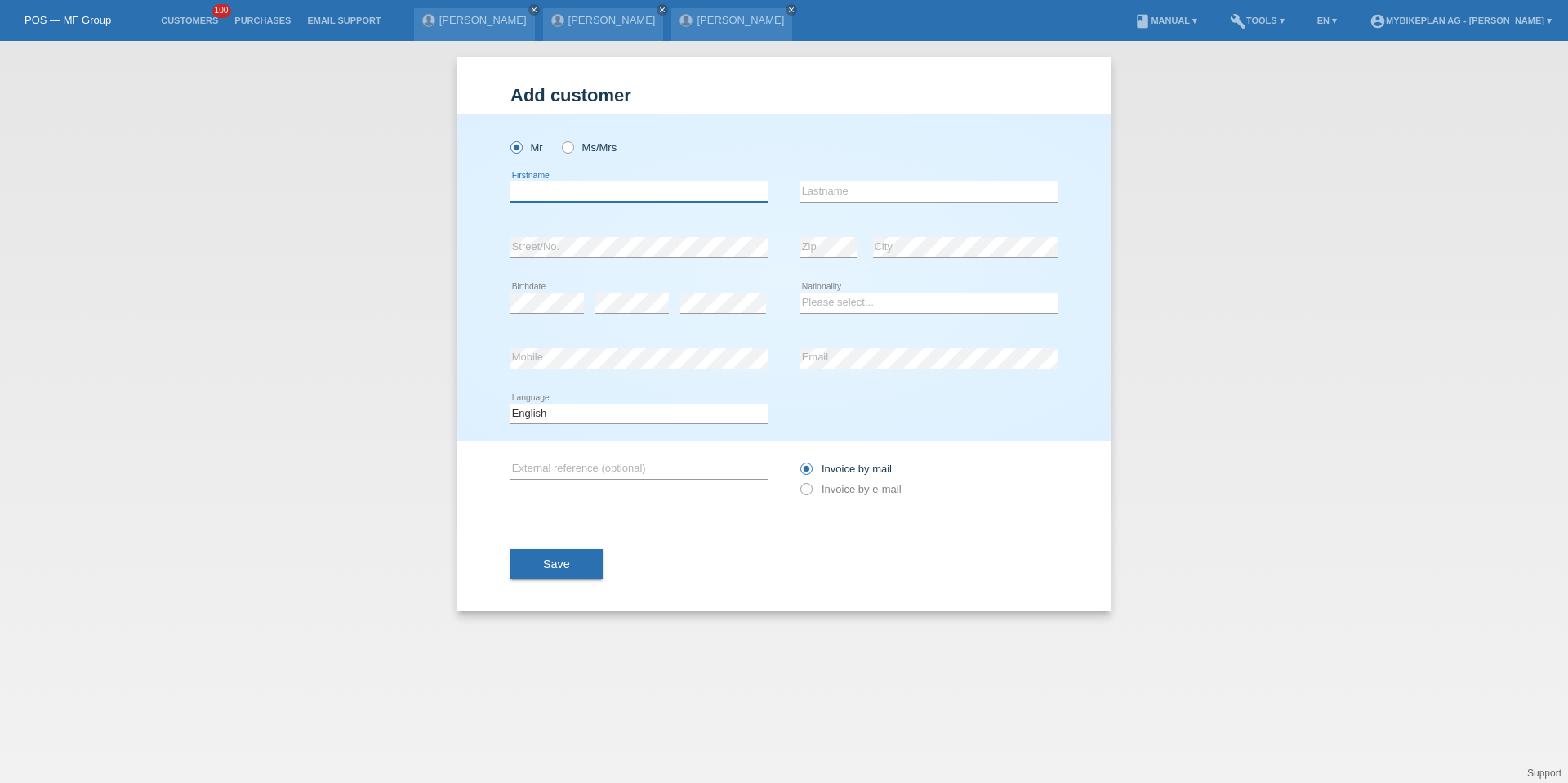
click at [541, 200] on input "text" at bounding box center [639, 192] width 257 height 21
type input "Semir"
type input "[PERSON_NAME]"
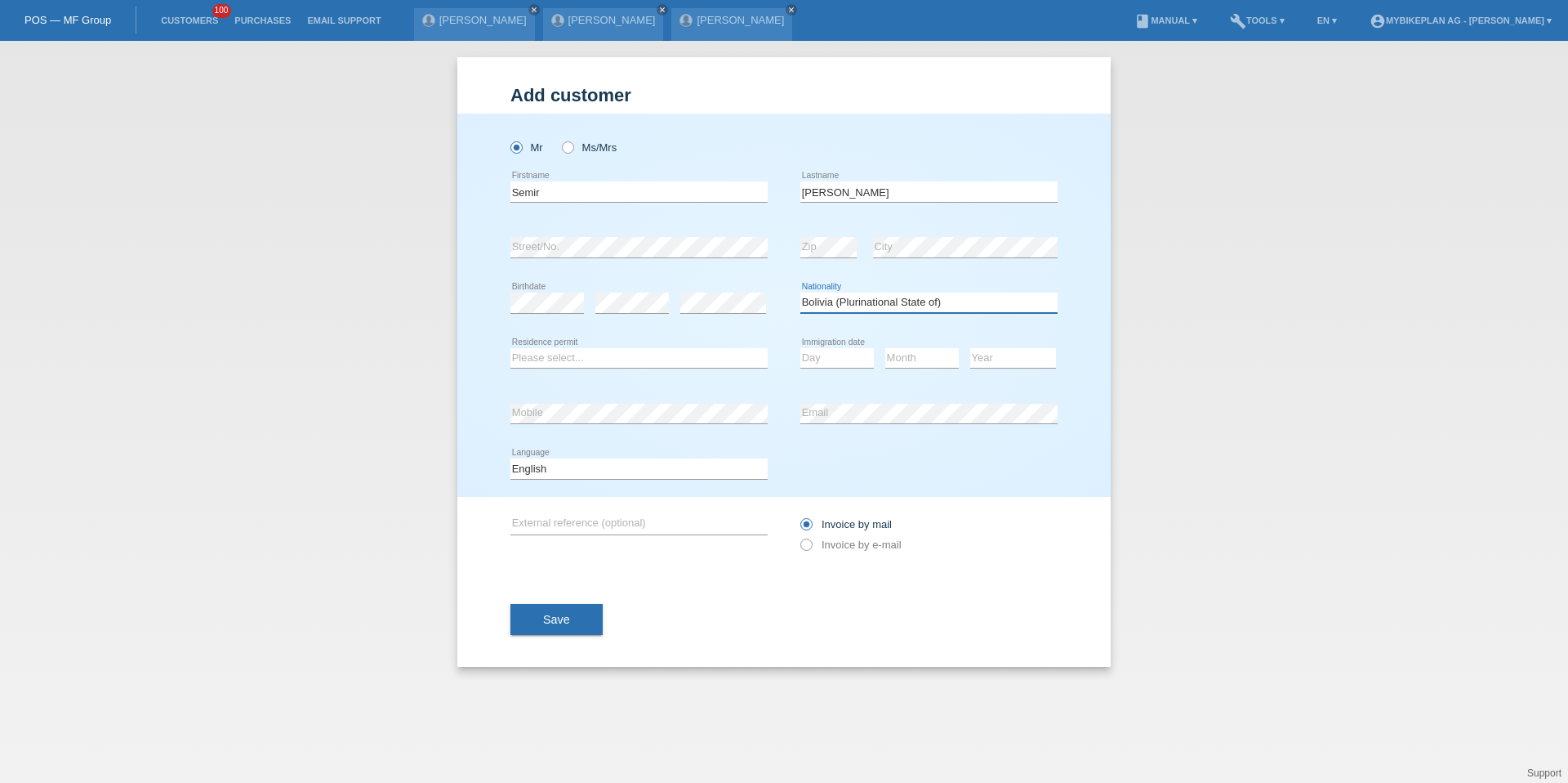
select select "BA"
select select "C"
select select "01"
select select "10"
select select "1993"
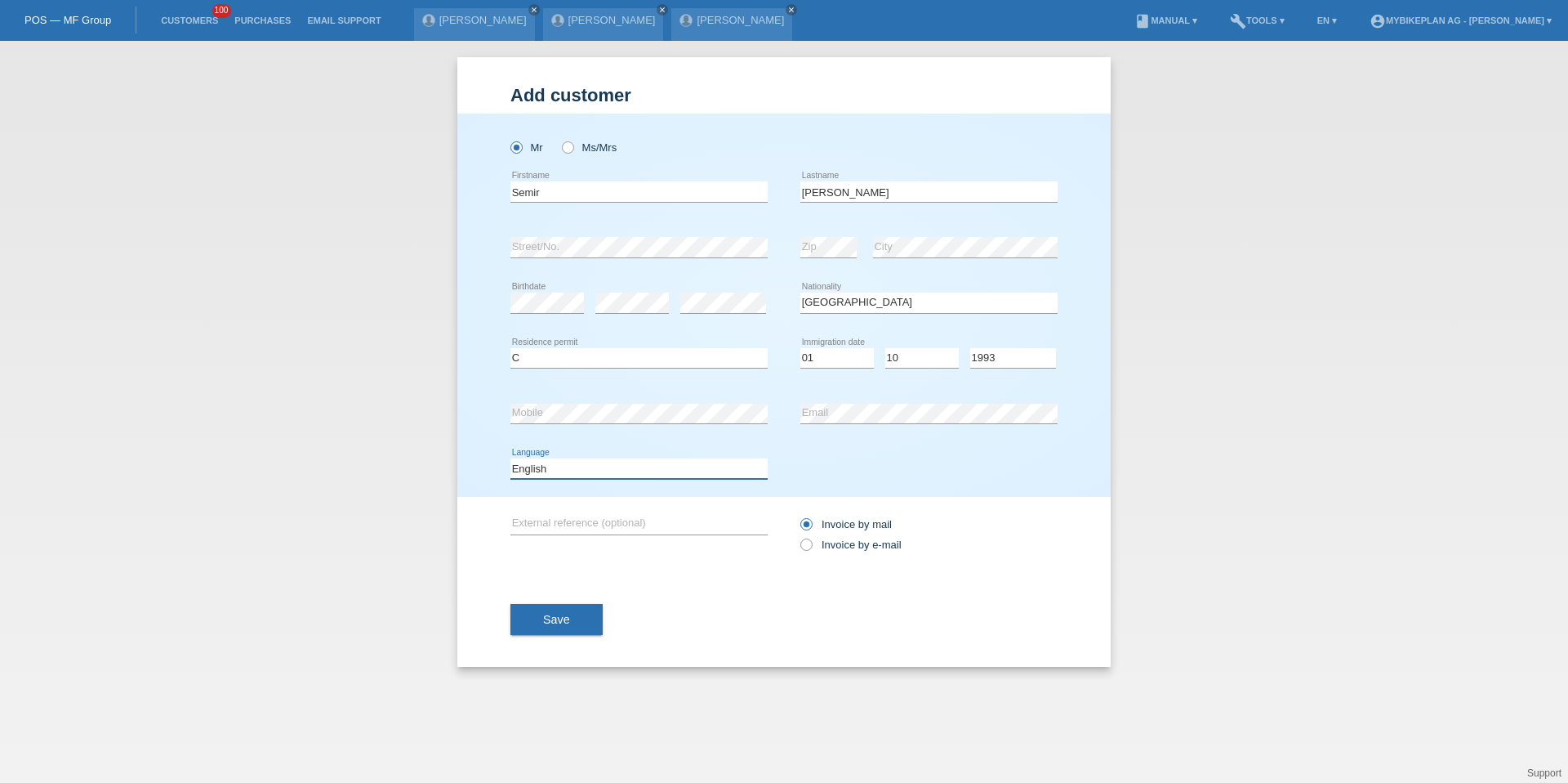
click at [576, 471] on select "Deutsch Français Italiano English" at bounding box center [639, 468] width 257 height 20
select select "de"
click at [834, 553] on div "Invoice by mail Invoice by e-mail" at bounding box center [928, 534] width 257 height 41
click at [844, 544] on label "Invoice by e-mail" at bounding box center [851, 544] width 101 height 12
click at [811, 544] on input "Invoice by e-mail" at bounding box center [805, 548] width 10 height 21
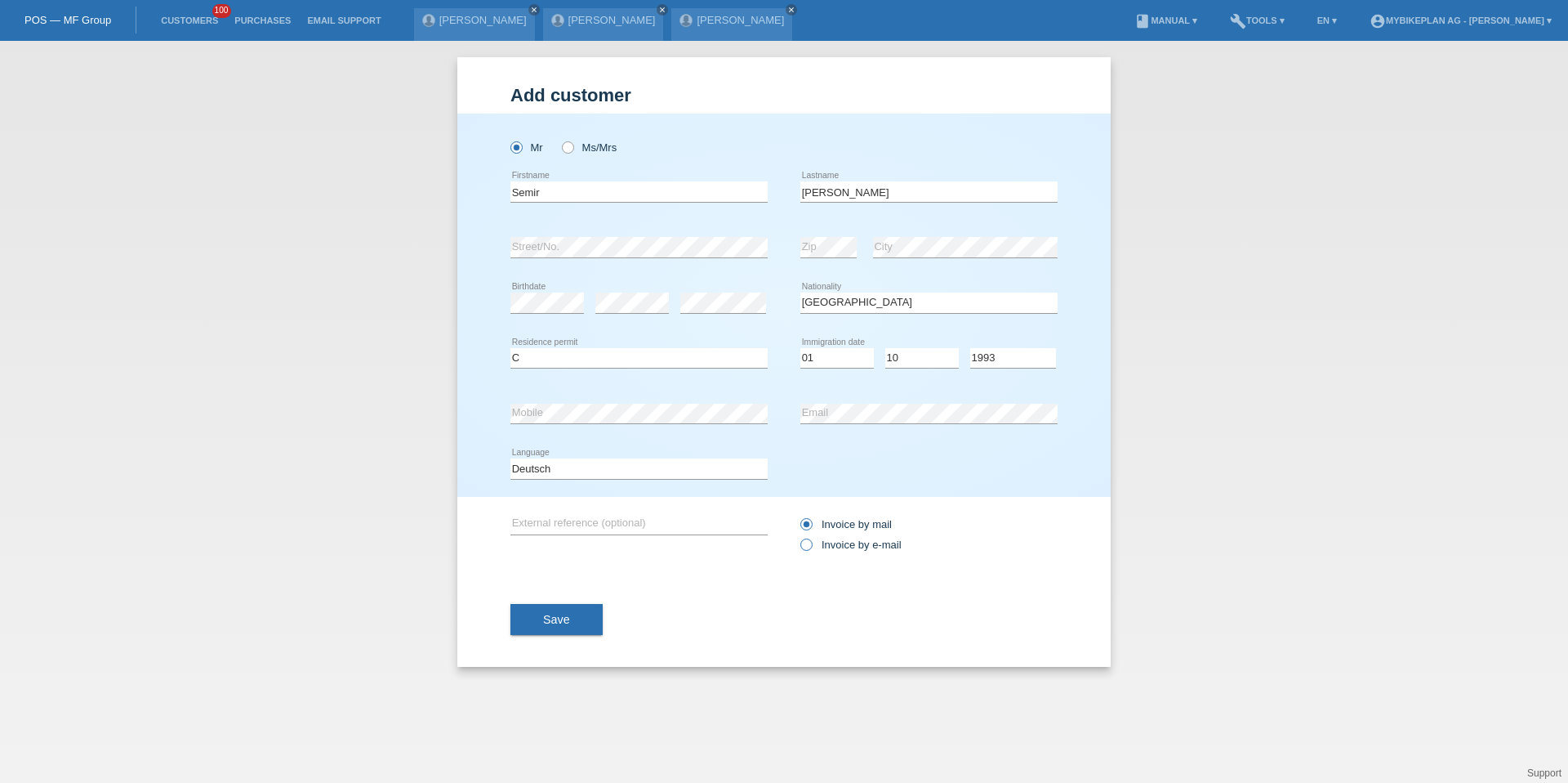
radio input "true"
click at [544, 615] on span "Save" at bounding box center [557, 619] width 27 height 13
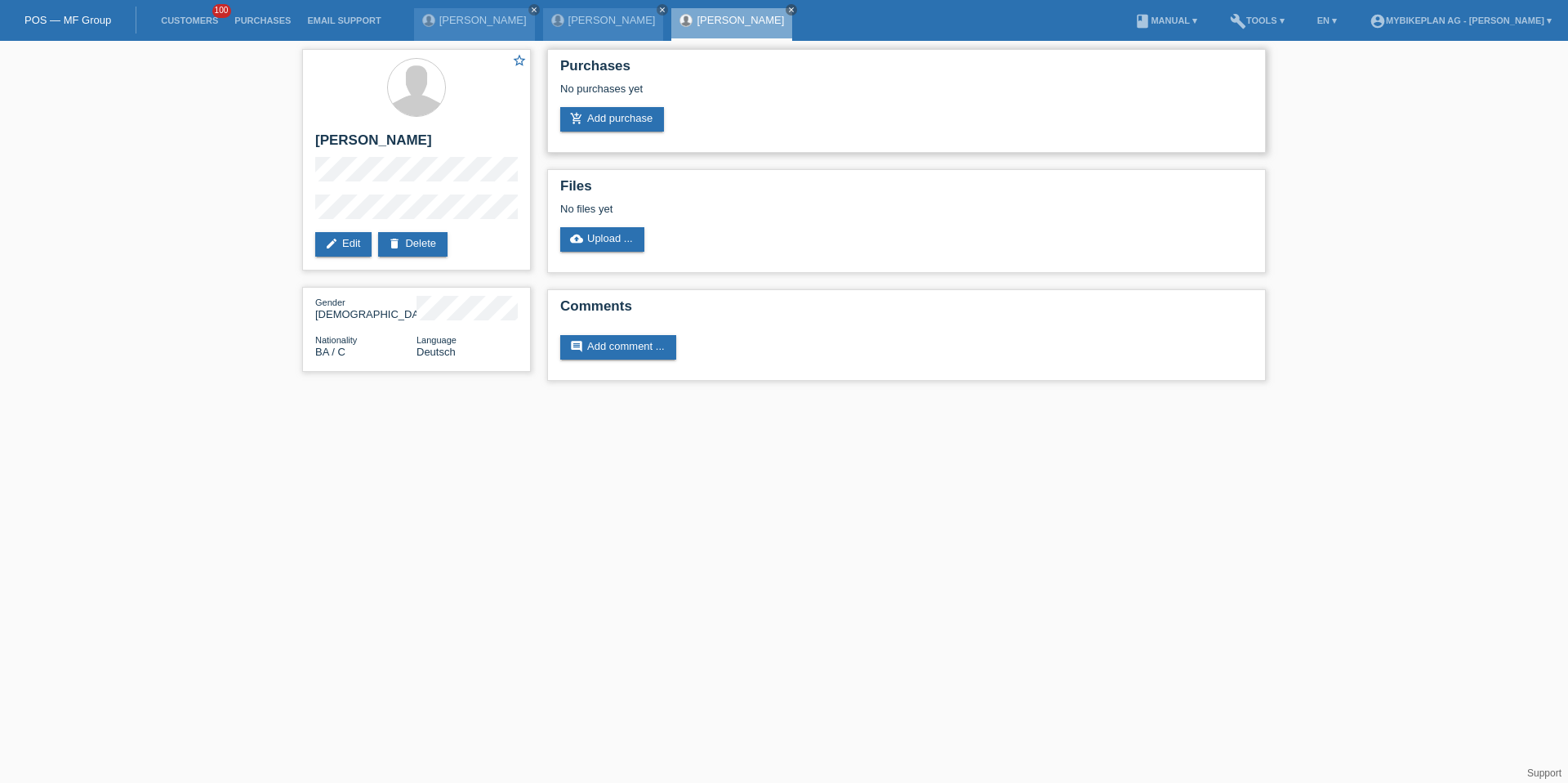
click at [603, 133] on div "Purchases No purchases yet add_shopping_cart Add purchase" at bounding box center [907, 100] width 719 height 104
click at [608, 124] on link "add_shopping_cart Add purchase" at bounding box center [612, 120] width 104 height 24
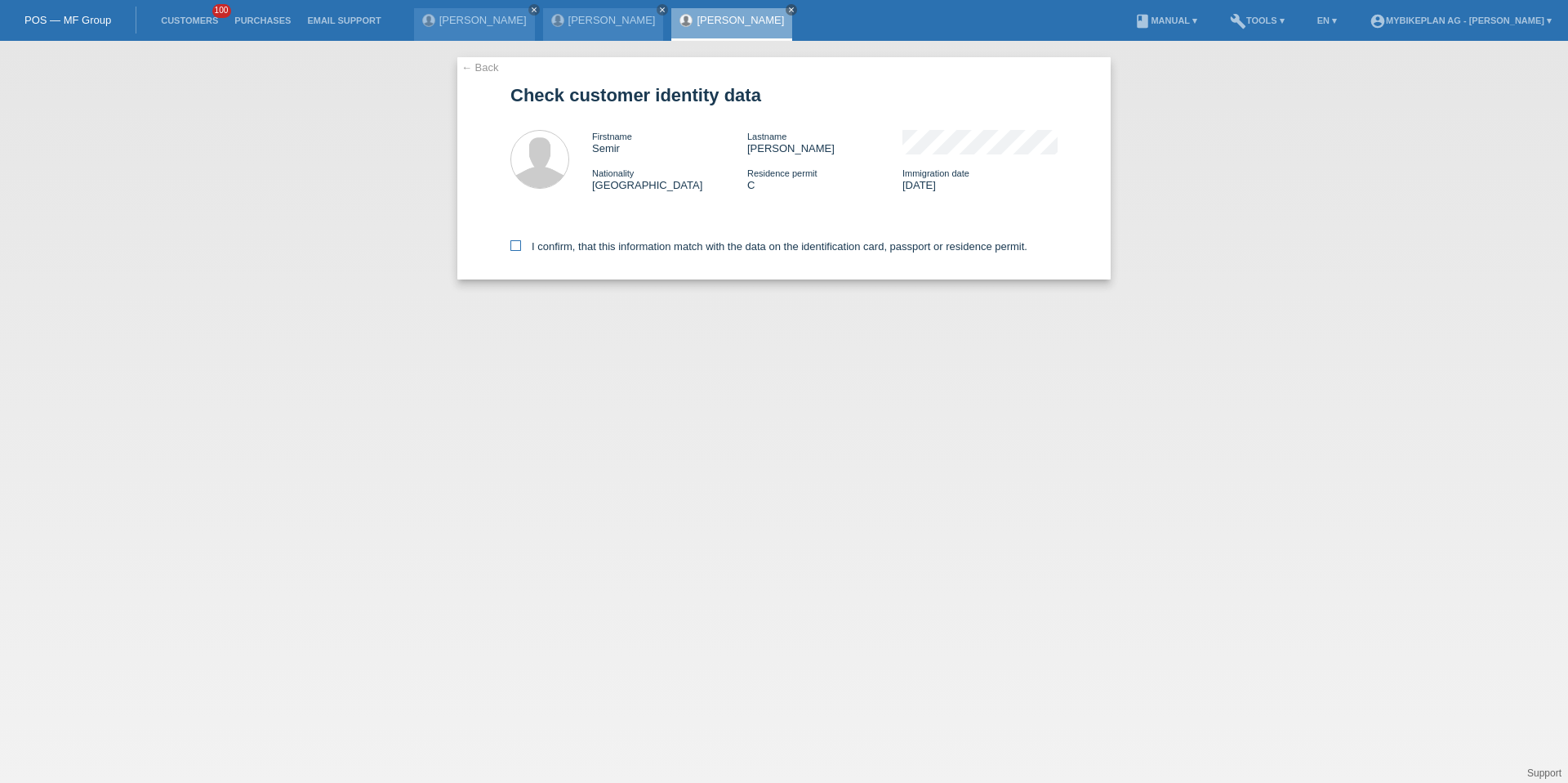
click at [624, 249] on label "I confirm, that this information match with the data on the identification card…" at bounding box center [770, 246] width 517 height 12
click at [521, 249] on input "I confirm, that this information match with the data on the identification card…" at bounding box center [516, 245] width 10 height 10
checkbox input "true"
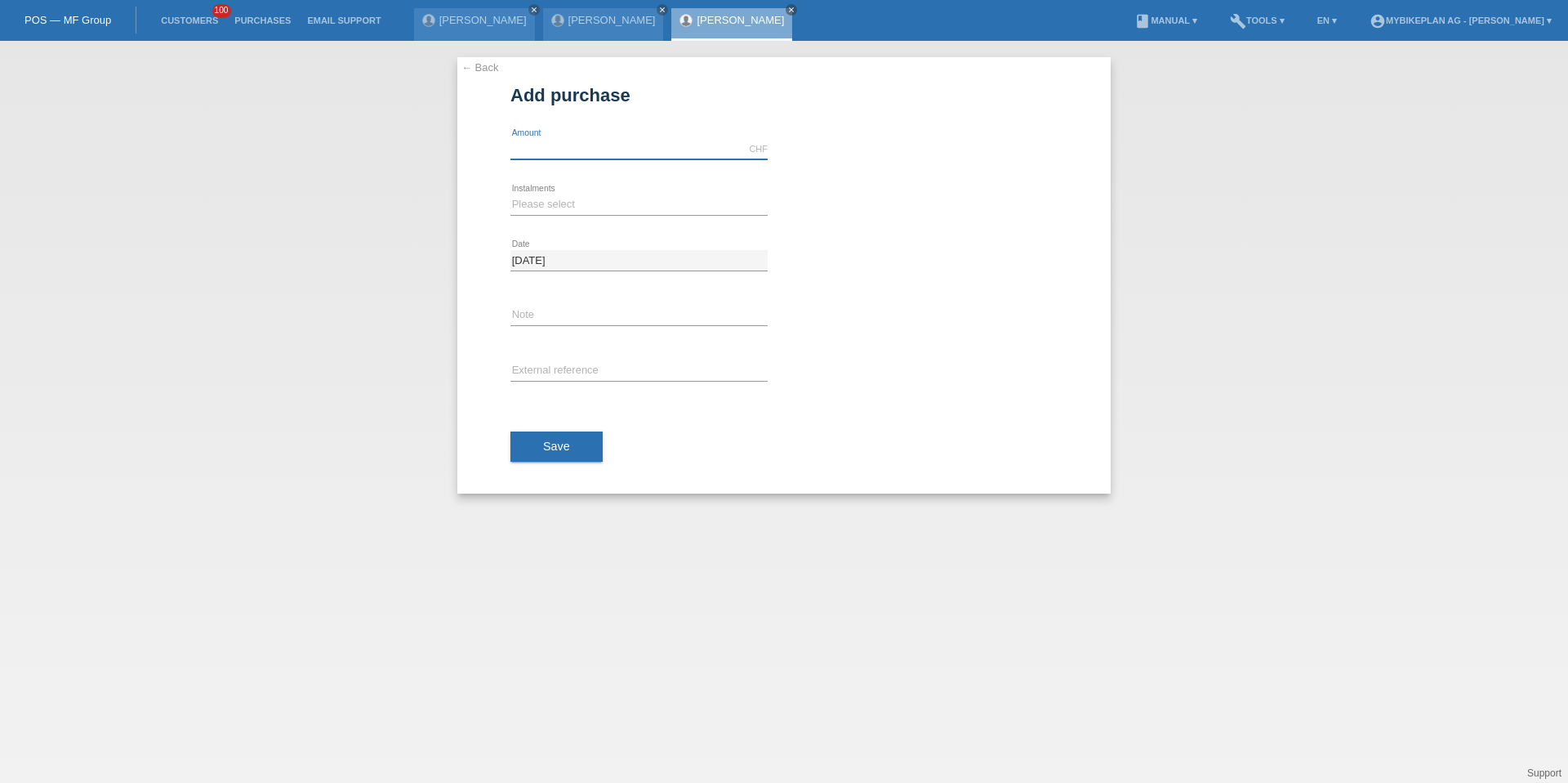
click at [699, 143] on input "text" at bounding box center [639, 149] width 257 height 21
type input "6999.00"
click at [558, 205] on select "Please select 6 instalments 12 instalments 18 instalments 24 instalments 36 ins…" at bounding box center [639, 204] width 257 height 20
select select "488"
click at [535, 379] on input "text" at bounding box center [639, 372] width 257 height 21
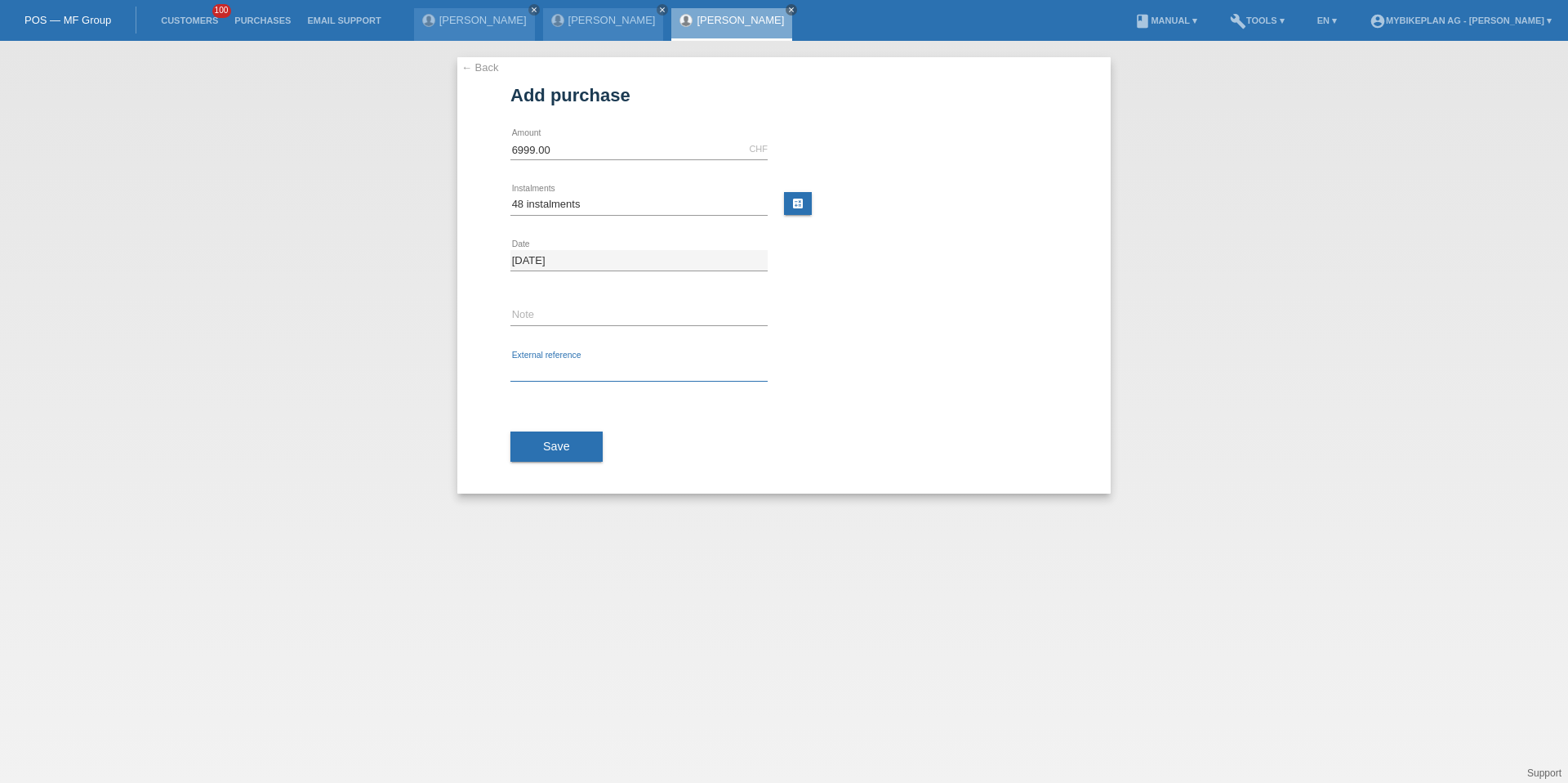
paste input "41811188646"
type input "41811188646"
click at [541, 444] on button "Save" at bounding box center [557, 447] width 92 height 31
